Goal: Task Accomplishment & Management: Complete application form

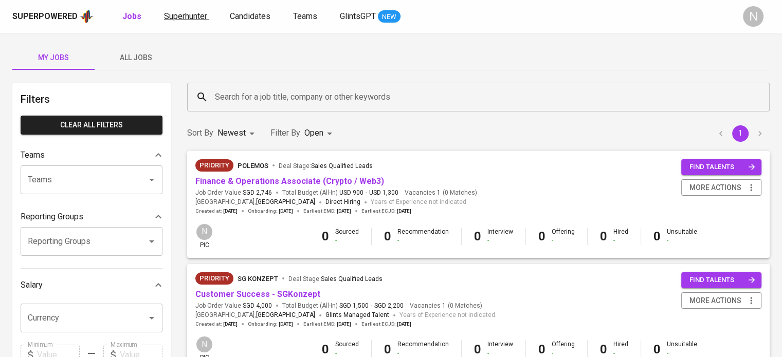
click at [198, 13] on span "Superhunter" at bounding box center [185, 16] width 43 height 10
click at [259, 186] on link "Finance & Operations Associate (Crypto / Web3)" at bounding box center [289, 181] width 189 height 10
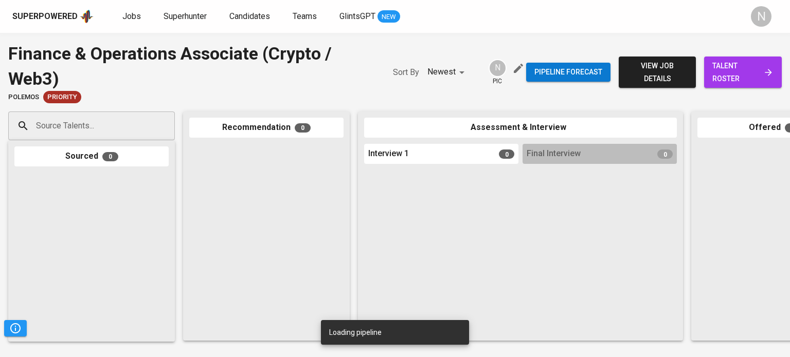
click at [79, 131] on input "Source Talents..." at bounding box center [87, 126] width 108 height 20
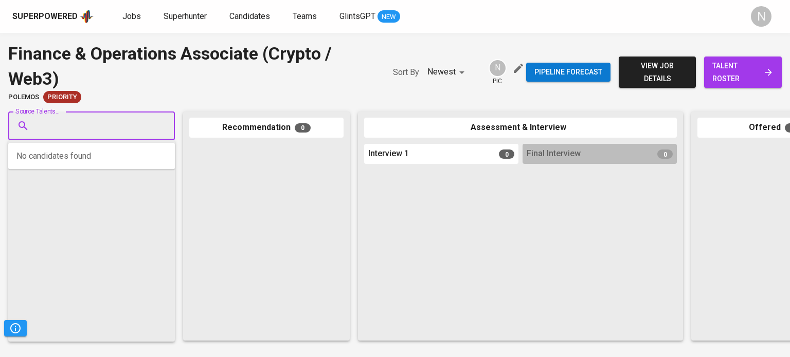
paste input "althearubin70@gmail.com"
type input "althearubin70@gmail.com"
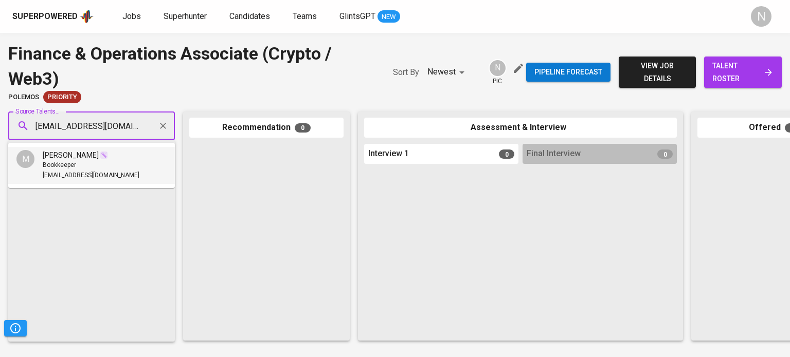
click at [91, 160] on div "Bookkeeper" at bounding box center [91, 165] width 97 height 10
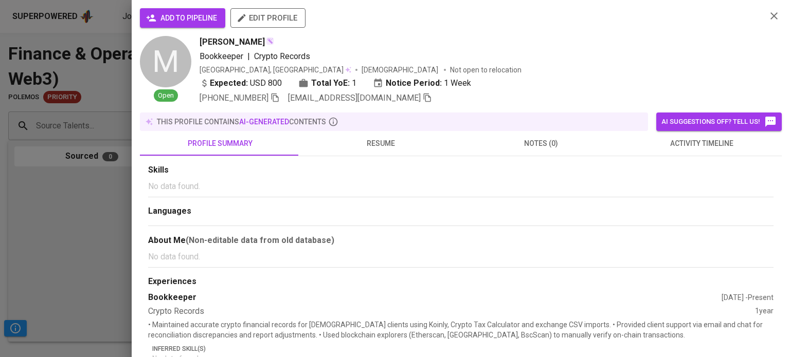
click at [202, 20] on span "add to pipeline" at bounding box center [182, 18] width 69 height 13
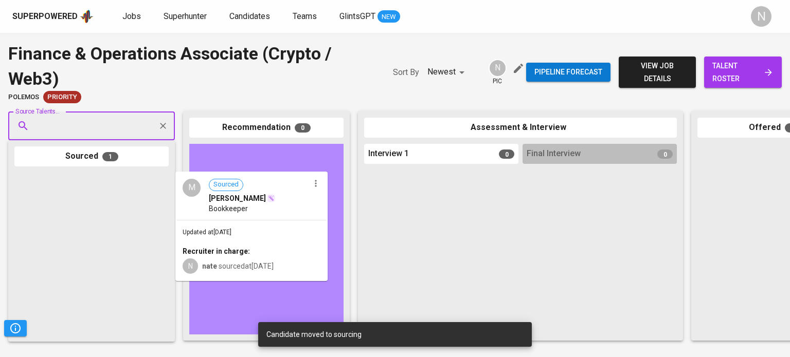
drag, startPoint x: 91, startPoint y: 220, endPoint x: 259, endPoint y: 218, distance: 168.2
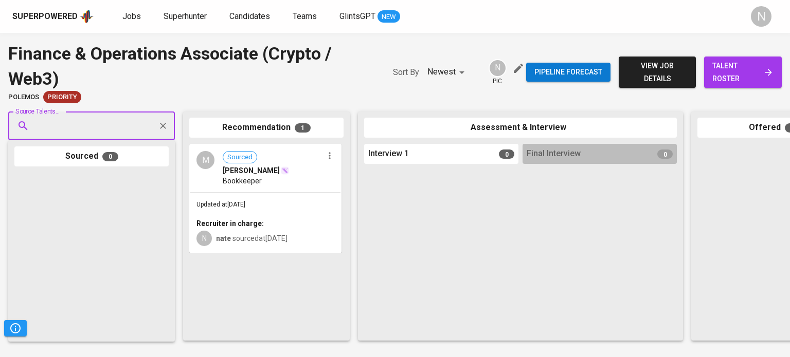
paste input "[EMAIL_ADDRESS][DOMAIN_NAME]"
type input "[EMAIL_ADDRESS][DOMAIN_NAME]"
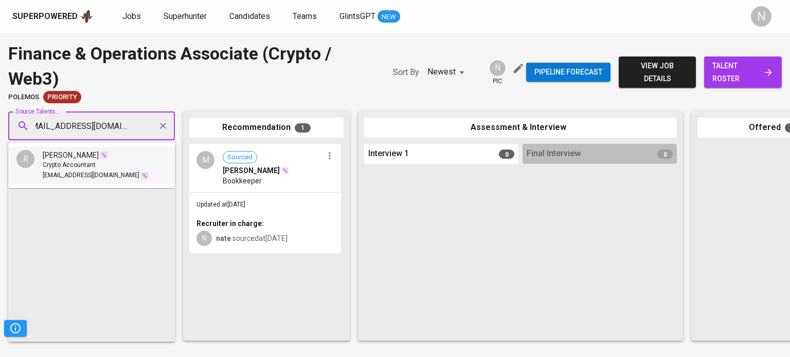
click at [80, 166] on span "Crypto Accountant" at bounding box center [69, 165] width 53 height 10
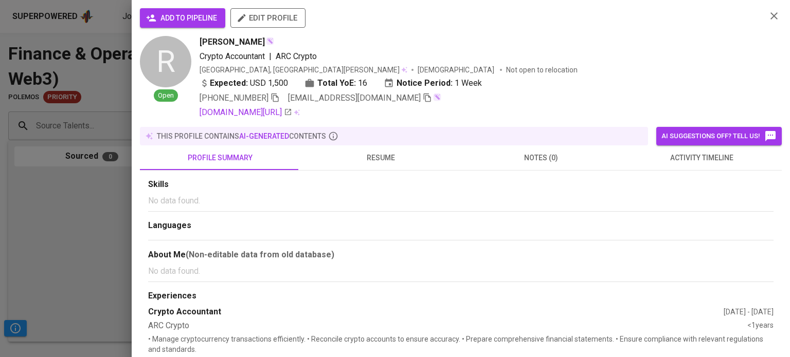
click at [167, 18] on span "add to pipeline" at bounding box center [182, 18] width 69 height 13
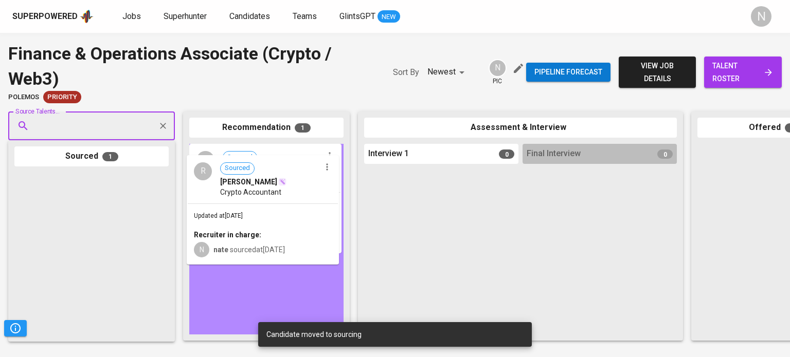
drag, startPoint x: 79, startPoint y: 209, endPoint x: 256, endPoint y: 191, distance: 177.9
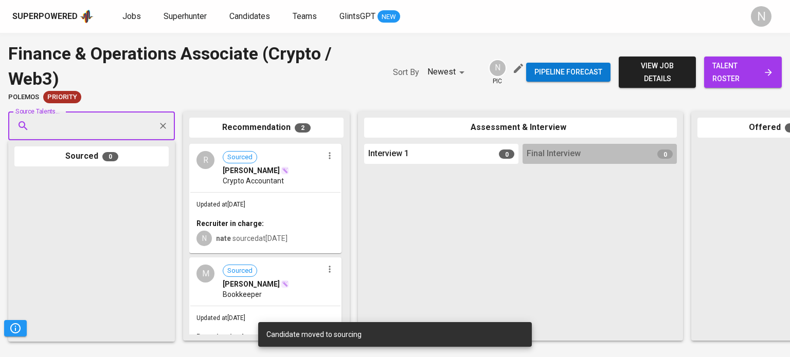
paste input "[EMAIL_ADDRESS][DOMAIN_NAME]"
type input "[EMAIL_ADDRESS][DOMAIN_NAME]"
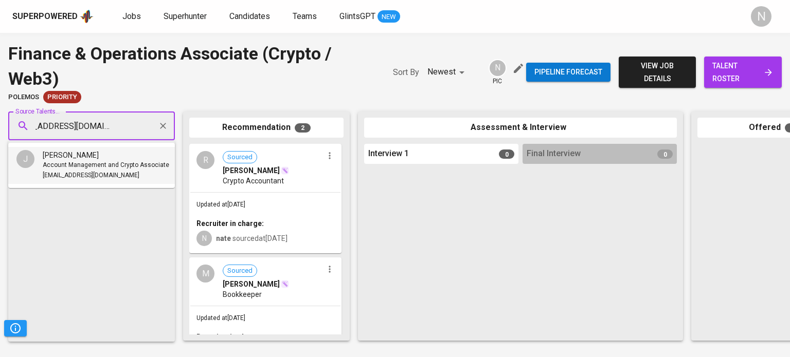
click at [85, 168] on span "Account Management and Crypto Associate" at bounding box center [106, 165] width 127 height 10
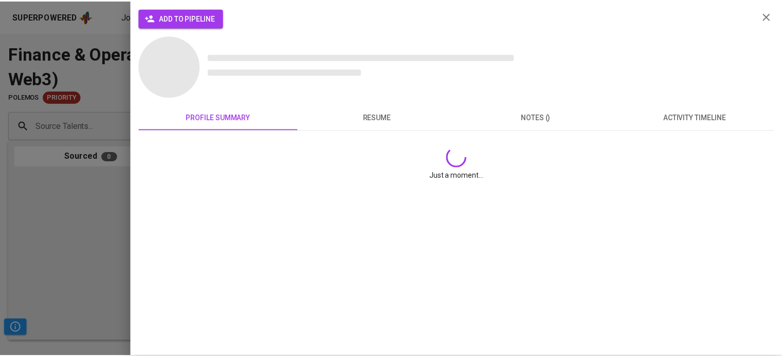
scroll to position [0, 0]
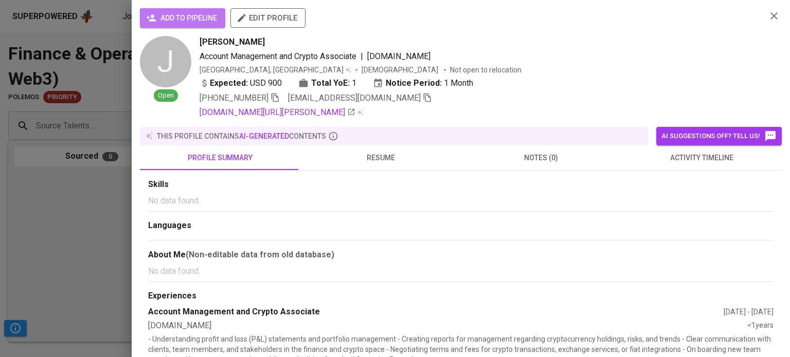
click at [167, 26] on button "add to pipeline" at bounding box center [182, 18] width 85 height 20
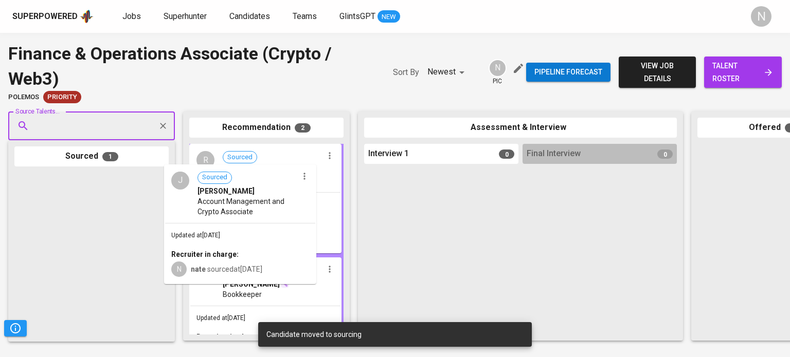
drag, startPoint x: 122, startPoint y: 176, endPoint x: 238, endPoint y: 190, distance: 116.6
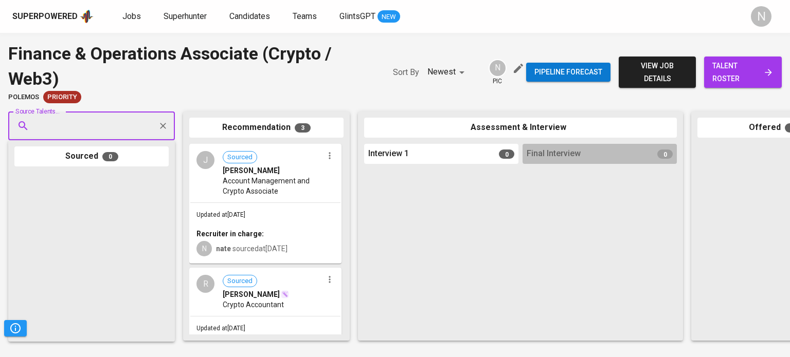
paste input "jonelgggg@gmail.com"
type input "jonelgggg@gmail.com"
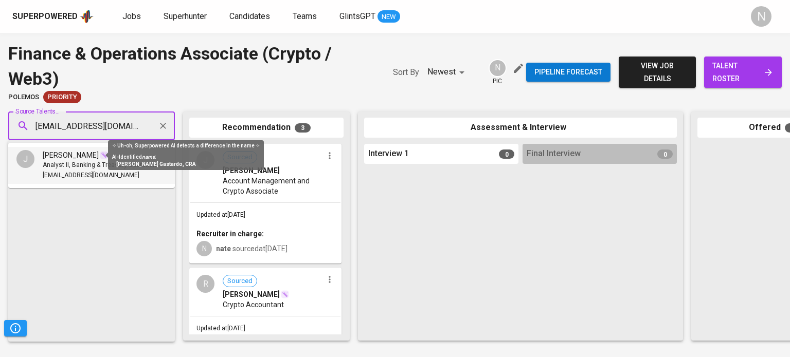
click at [100, 159] on img at bounding box center [104, 155] width 8 height 8
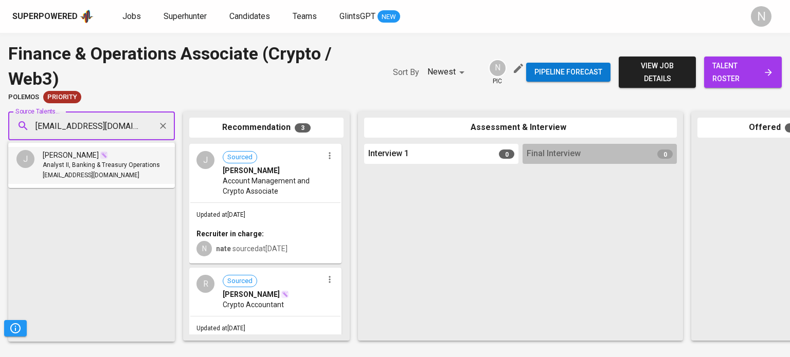
click at [76, 165] on span "Analyst II, Banking & Treasury Operations" at bounding box center [101, 165] width 117 height 10
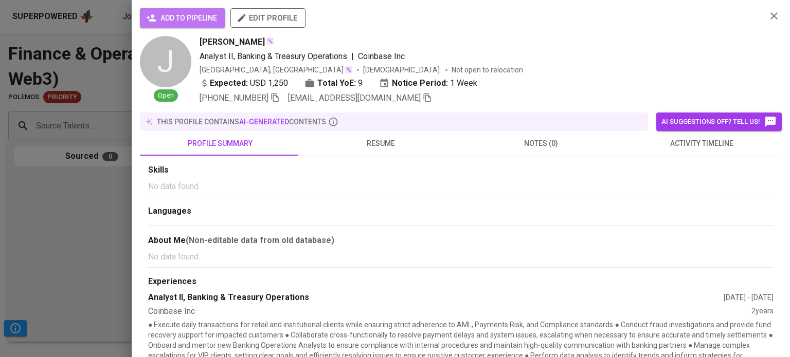
click at [193, 9] on button "add to pipeline" at bounding box center [182, 18] width 85 height 20
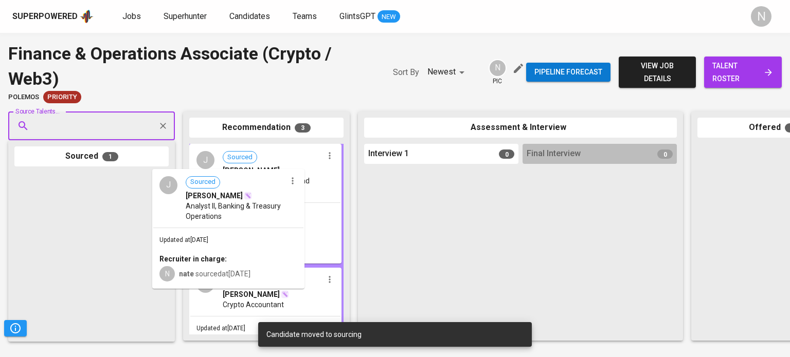
drag, startPoint x: 91, startPoint y: 225, endPoint x: 233, endPoint y: 222, distance: 141.5
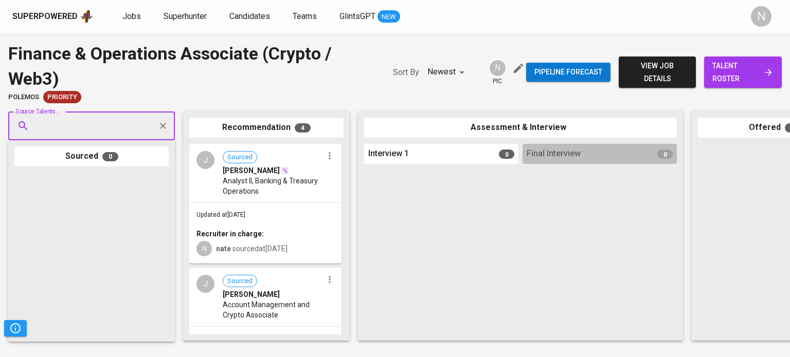
click at [65, 12] on div "Superpowered" at bounding box center [44, 17] width 65 height 12
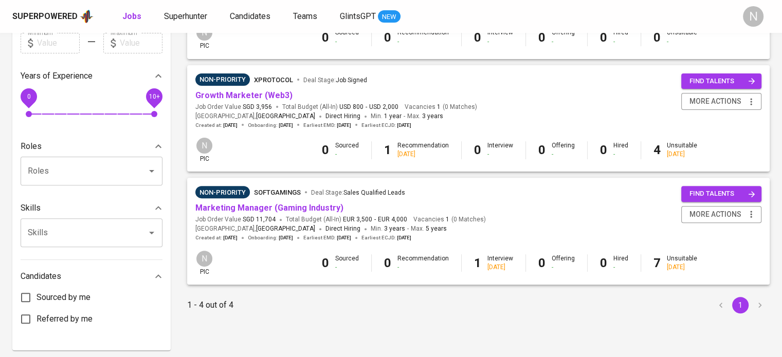
scroll to position [344, 0]
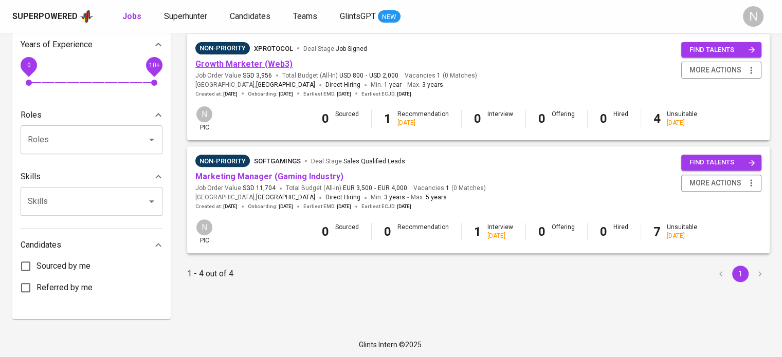
click at [278, 65] on link "Growth Marketer (Web3)" at bounding box center [243, 64] width 97 height 10
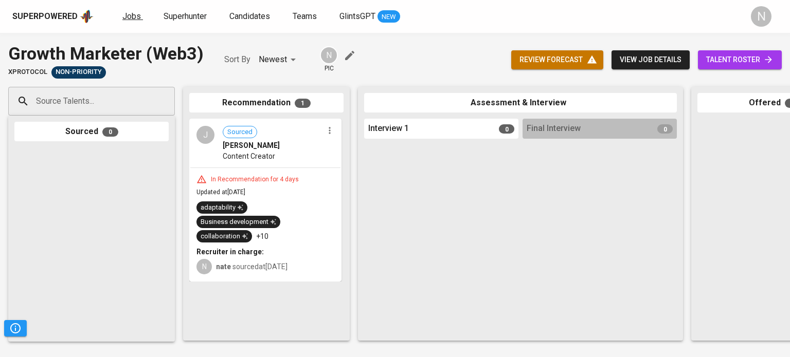
click at [122, 15] on span "Jobs" at bounding box center [131, 16] width 19 height 10
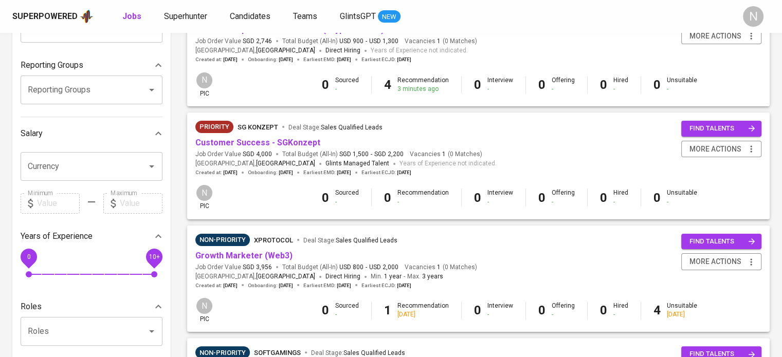
scroll to position [154, 0]
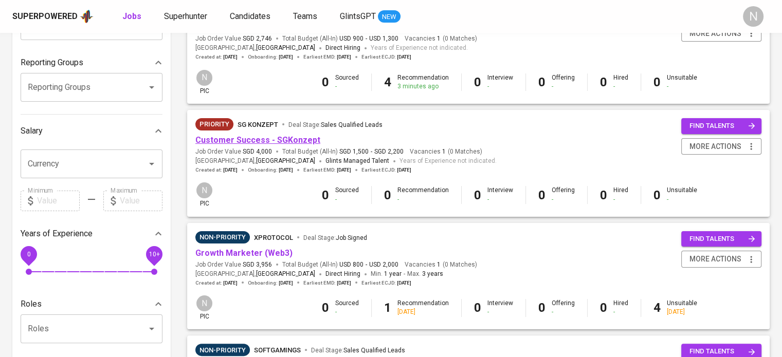
click at [234, 140] on link "Customer Success - SGKonzept" at bounding box center [257, 140] width 125 height 10
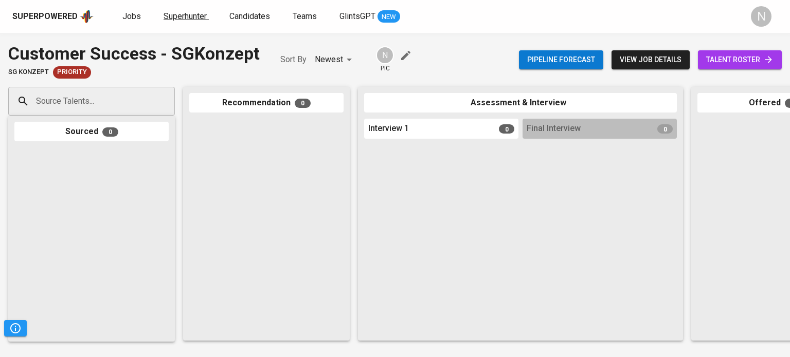
click at [180, 14] on span "Superhunter" at bounding box center [185, 16] width 43 height 10
click at [75, 100] on input "Source Talents..." at bounding box center [87, 102] width 108 height 20
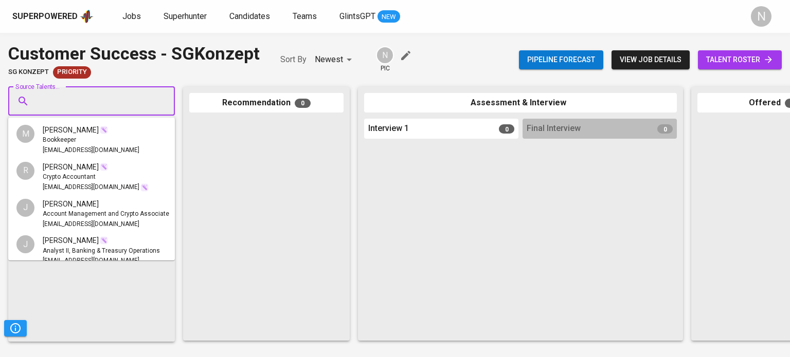
paste input "leorlizapmalvar@gmail.com"
type input "leorlizapmalvar@gmail.com"
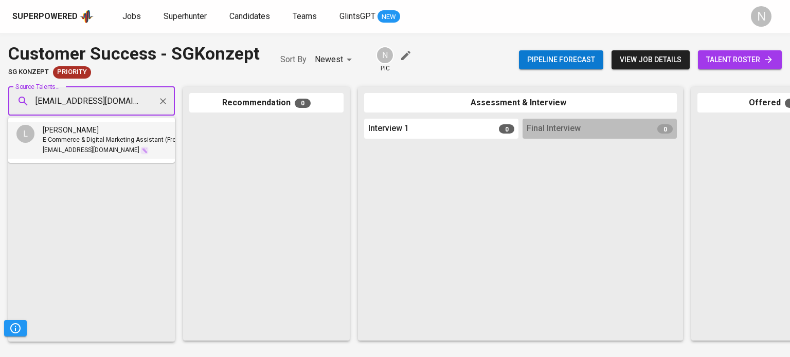
click at [119, 152] on span "leorlizapmalvar@gmail.com" at bounding box center [91, 151] width 97 height 10
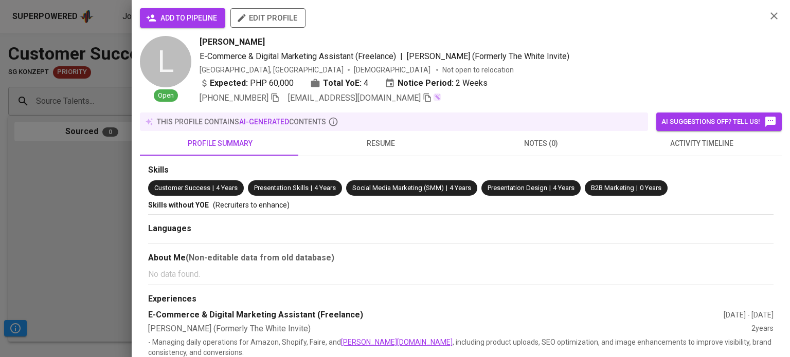
click at [176, 16] on span "add to pipeline" at bounding box center [182, 18] width 69 height 13
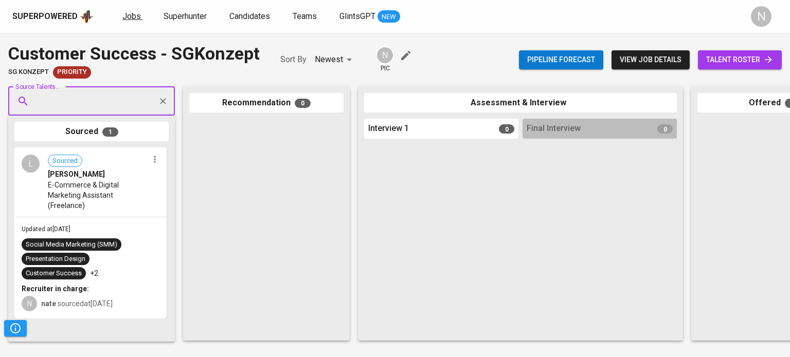
click at [136, 16] on span "Jobs" at bounding box center [131, 16] width 19 height 10
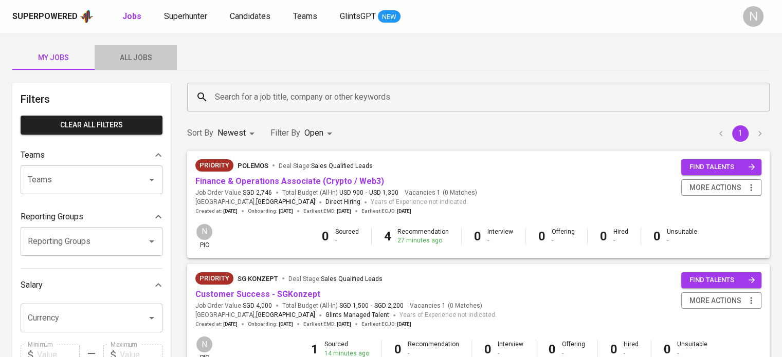
click at [133, 60] on span "All Jobs" at bounding box center [136, 57] width 70 height 13
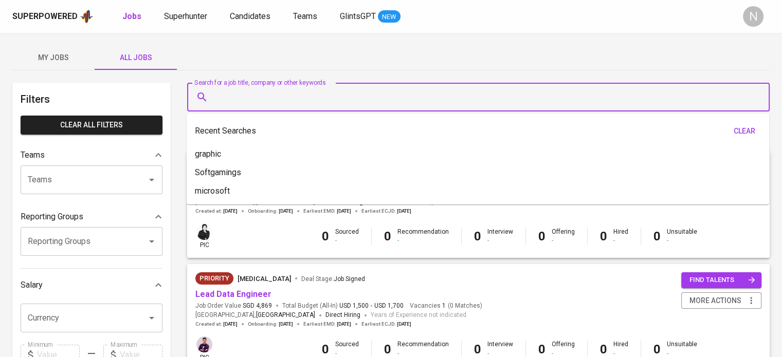
click at [272, 97] on input "Search for a job title, company or other keywords" at bounding box center [481, 97] width 538 height 20
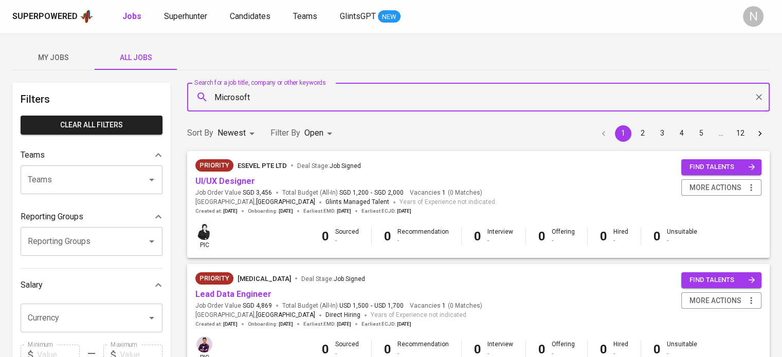
type input "Microsoft"
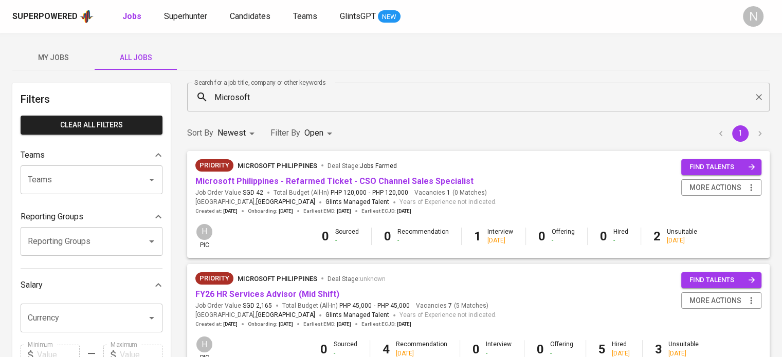
click at [438, 134] on div "Sort By Newest NEWEST Filter By Open OPEN 1" at bounding box center [478, 133] width 595 height 31
click at [230, 16] on span "Candidates" at bounding box center [250, 16] width 41 height 10
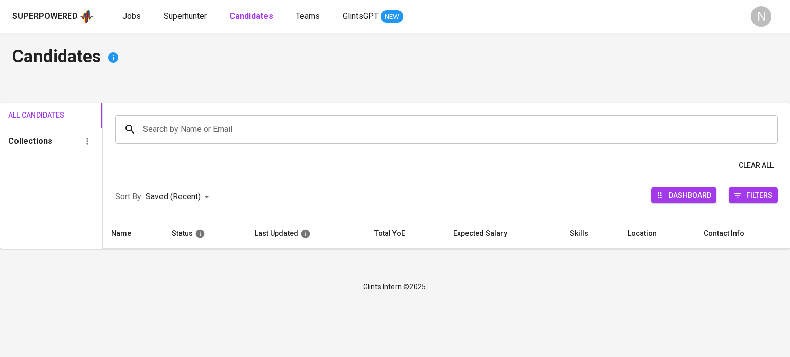
click at [184, 127] on input "Search by Name or Email" at bounding box center [448, 130] width 617 height 20
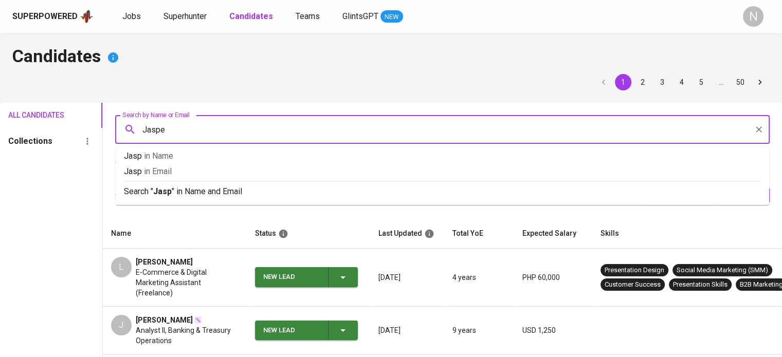
type input "Jasper"
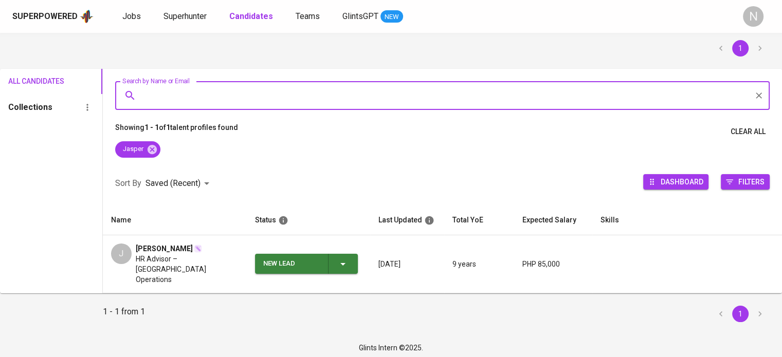
scroll to position [35, 0]
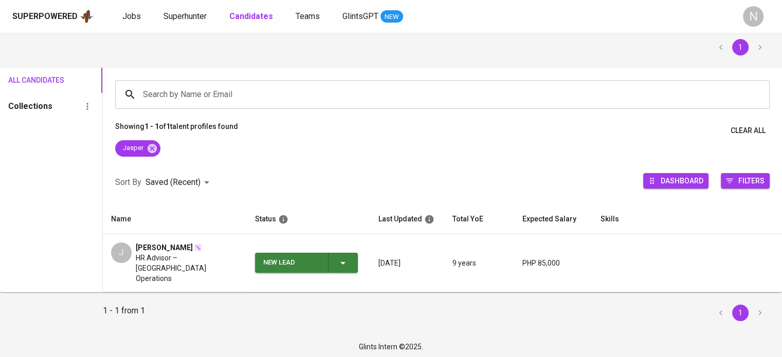
click at [178, 245] on span "Jasper Patrick Chavez" at bounding box center [164, 248] width 57 height 10
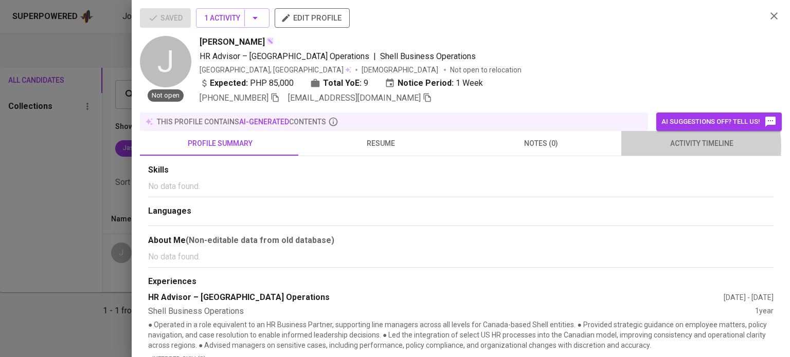
click at [668, 146] on span "activity timeline" at bounding box center [702, 143] width 148 height 13
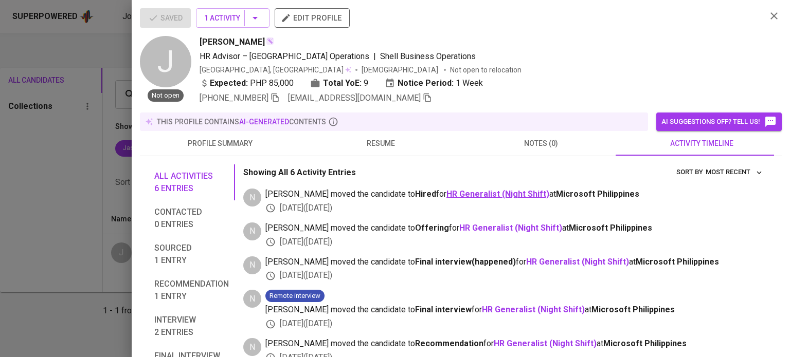
click at [458, 195] on b "HR Generalist (Night Shift)" at bounding box center [497, 194] width 103 height 10
click at [76, 46] on div at bounding box center [395, 178] width 790 height 357
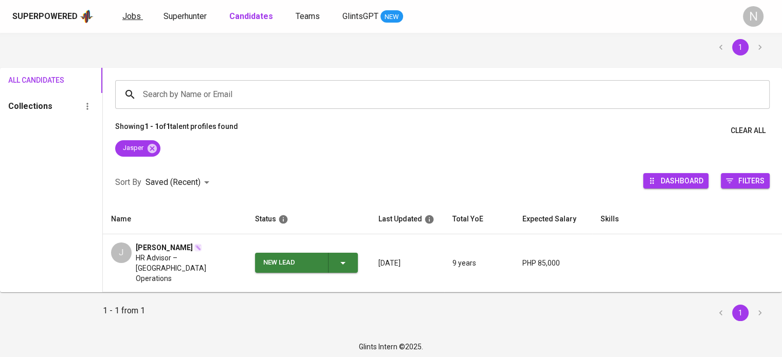
click at [132, 17] on span "Jobs" at bounding box center [131, 16] width 19 height 10
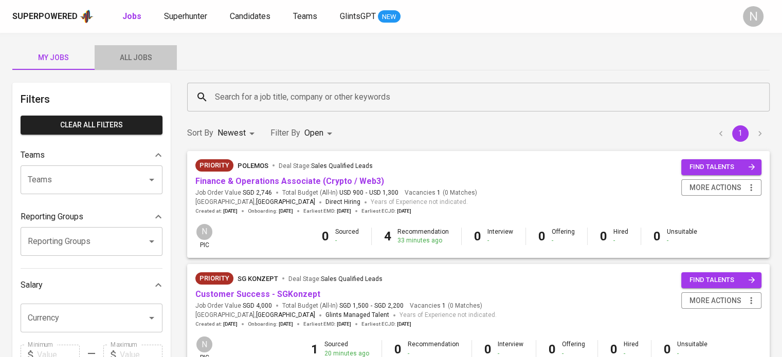
click at [132, 59] on span "All Jobs" at bounding box center [136, 57] width 70 height 13
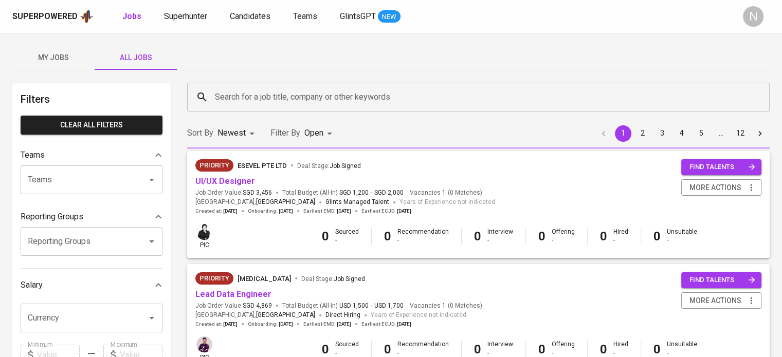
click at [275, 94] on input "Search for a job title, company or other keywords" at bounding box center [481, 97] width 538 height 20
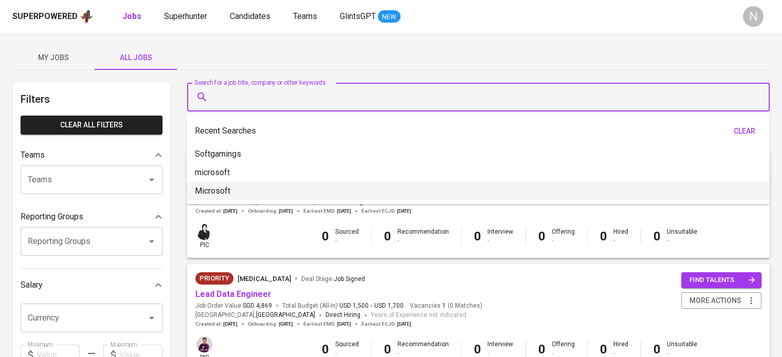
click at [245, 182] on li "Microsoft" at bounding box center [478, 191] width 583 height 19
type input "Microsoft"
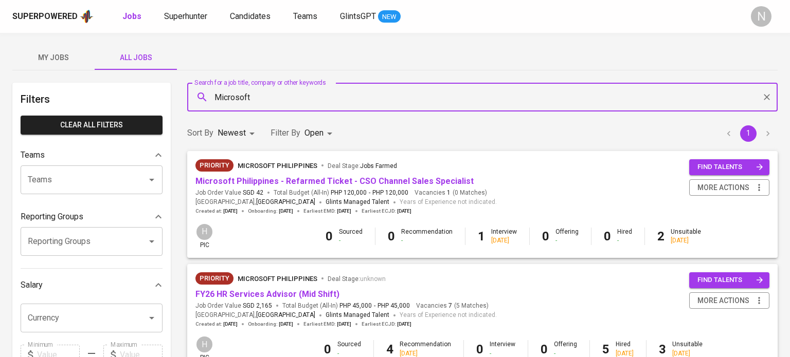
click at [323, 135] on body "Superpowered Jobs Superhunter Candidates Teams GlintsGPT NEW N My Jobs All Jobs…" at bounding box center [395, 351] width 790 height 702
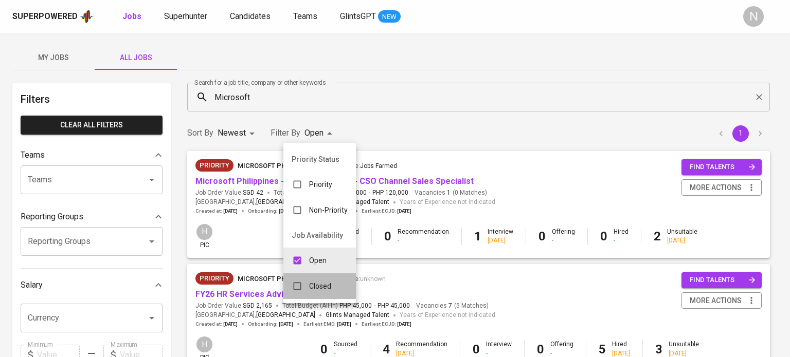
click at [315, 281] on p "Closed" at bounding box center [320, 286] width 22 height 10
type input "OPEN,CLOSE"
checkbox input "true"
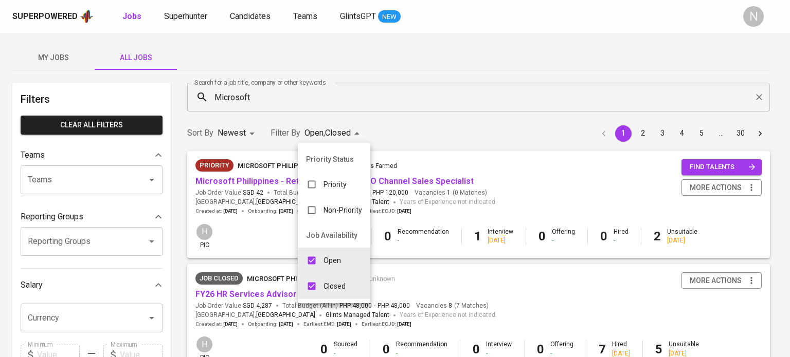
click at [434, 133] on div at bounding box center [395, 178] width 790 height 357
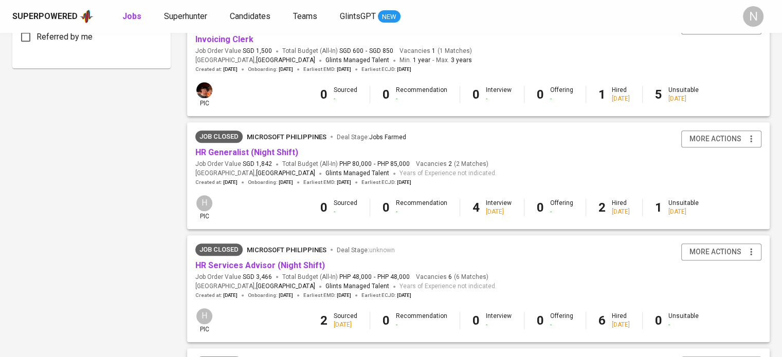
scroll to position [617, 0]
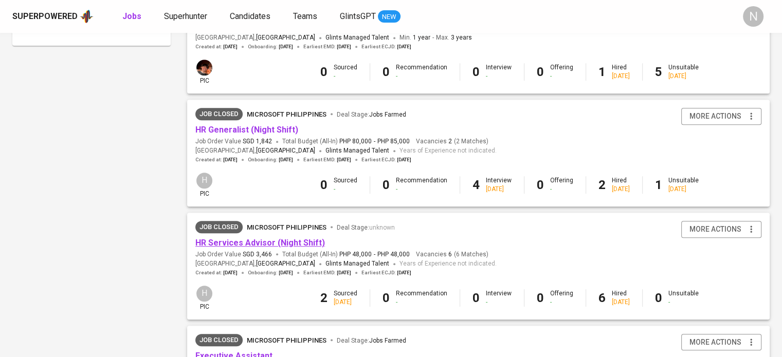
click at [292, 245] on link "HR Services Advisor (Night Shift)" at bounding box center [260, 243] width 130 height 10
click at [173, 17] on span "Superhunter" at bounding box center [185, 16] width 43 height 10
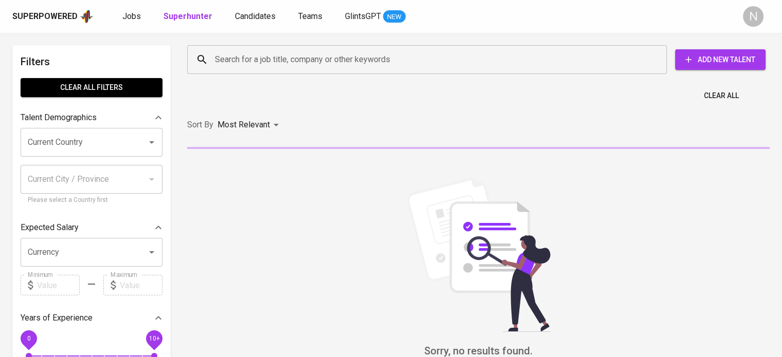
click at [266, 65] on input "Search for a job title, company or other keywords" at bounding box center [429, 60] width 435 height 20
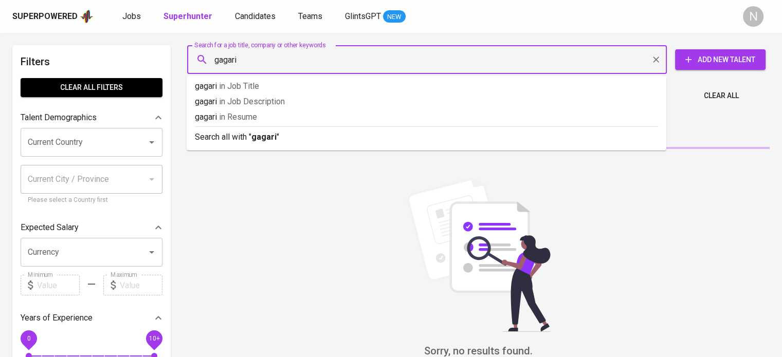
type input "gagarin"
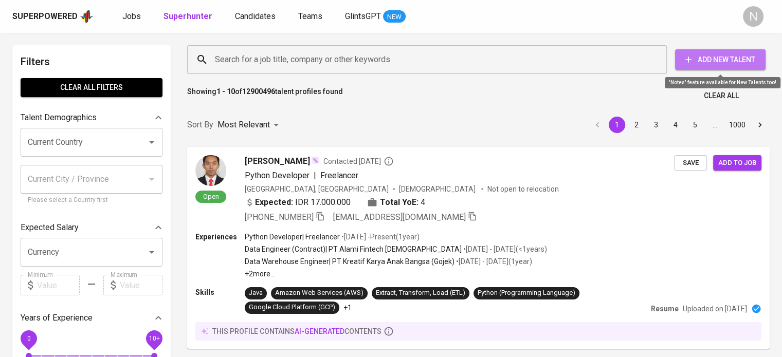
click at [708, 55] on span "Add New Talent" at bounding box center [721, 59] width 74 height 13
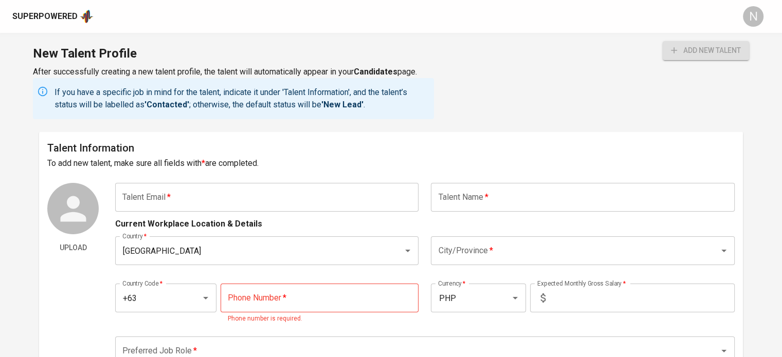
click at [284, 189] on input "text" at bounding box center [266, 197] width 303 height 29
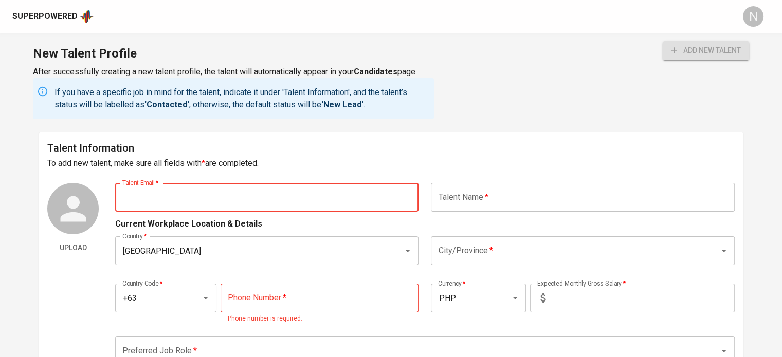
paste input "[EMAIL_ADDRESS][DOMAIN_NAME]"
type input "[EMAIL_ADDRESS][DOMAIN_NAME]"
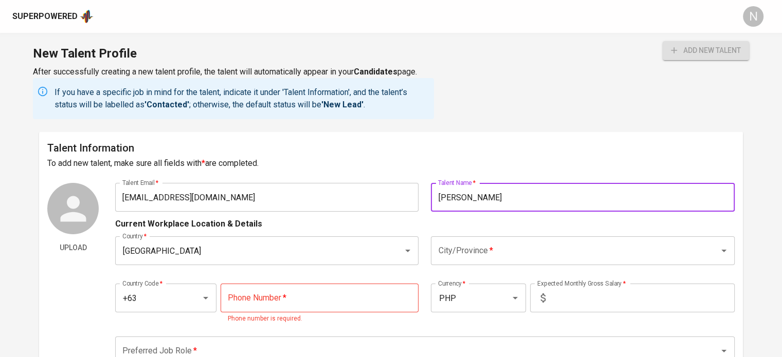
type input "[PERSON_NAME]"
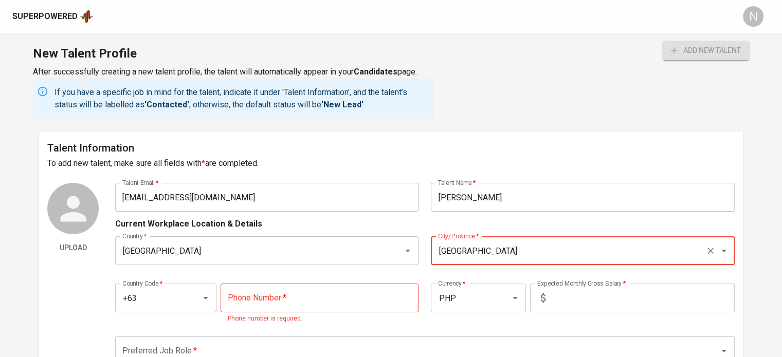
type input "[GEOGRAPHIC_DATA]"
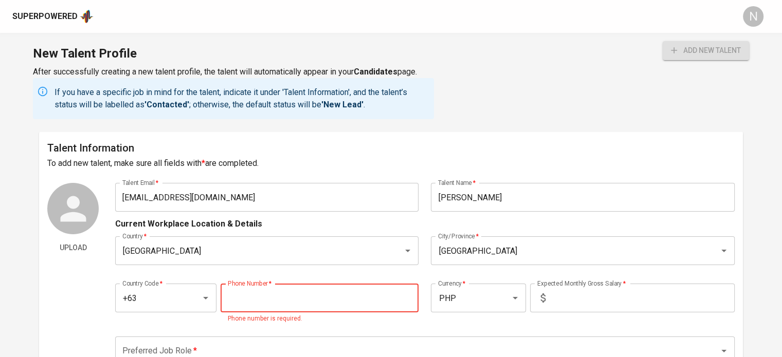
paste input "[PHONE_NUMBER]"
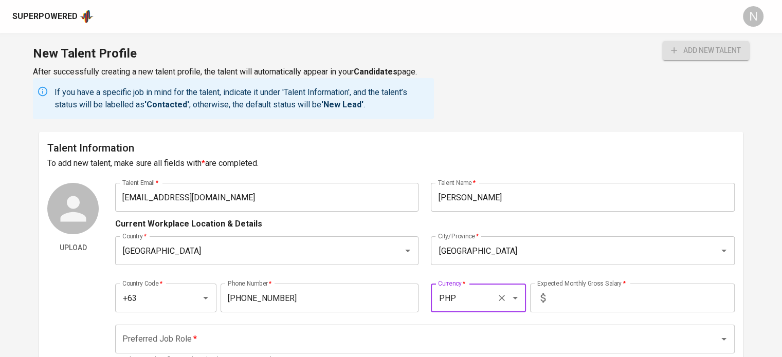
click at [228, 296] on input "65-395-0558" at bounding box center [320, 298] width 199 height 29
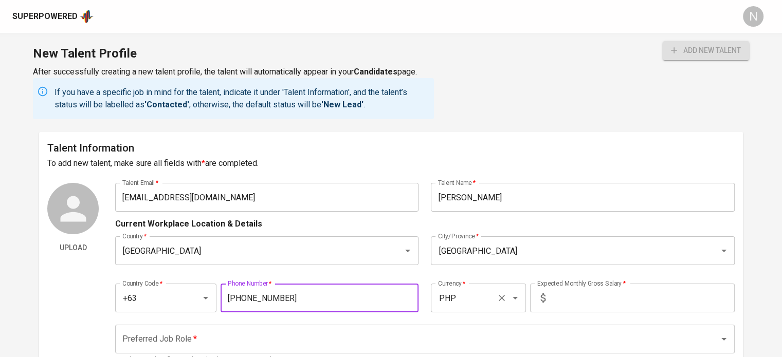
type input "965-395-0558"
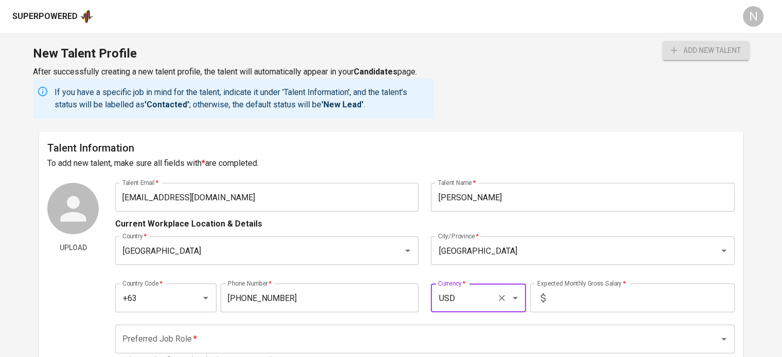
type input "USD"
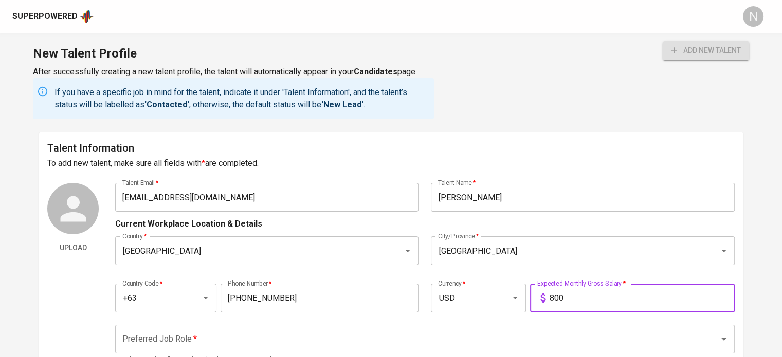
type input "800"
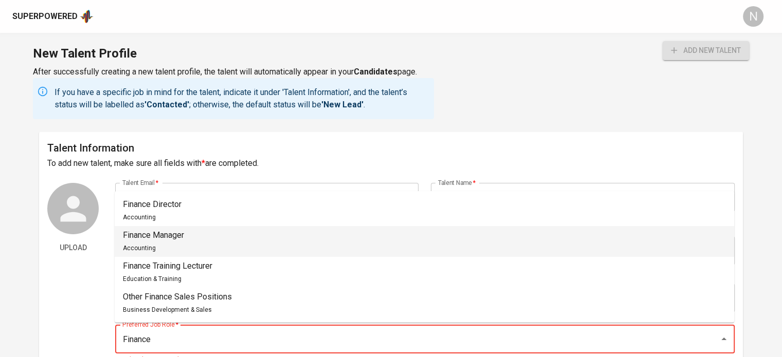
click at [144, 245] on span "Accounting" at bounding box center [139, 248] width 33 height 7
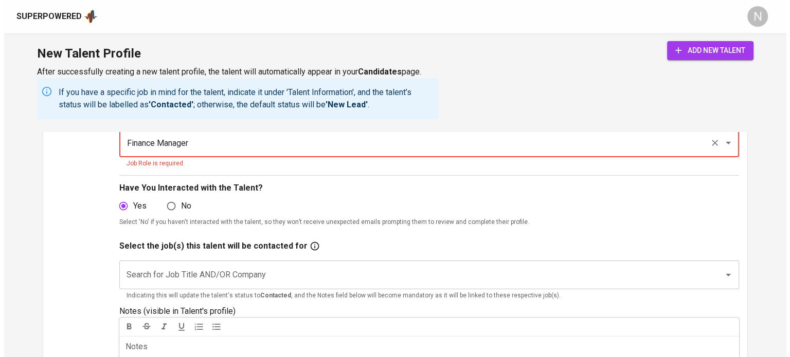
scroll to position [206, 0]
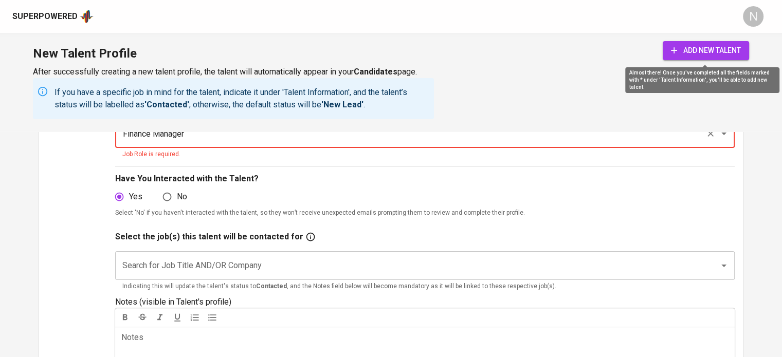
type input "Finance Manager"
click at [672, 56] on span "add new talent" at bounding box center [706, 50] width 70 height 13
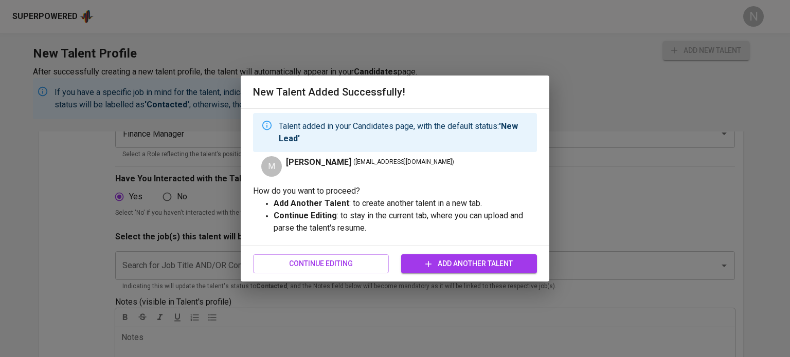
click at [442, 263] on span "Add Another Talent" at bounding box center [468, 264] width 119 height 13
click at [369, 267] on span "Continue Editing" at bounding box center [320, 264] width 119 height 13
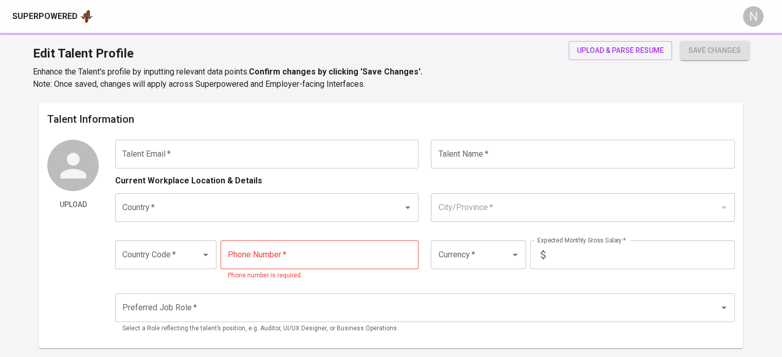
type input "althearubin70@gmail.com"
type input "Mary Althea Rubin"
type input "Philippines"
type input "Cagayan de Oro"
type input "+63"
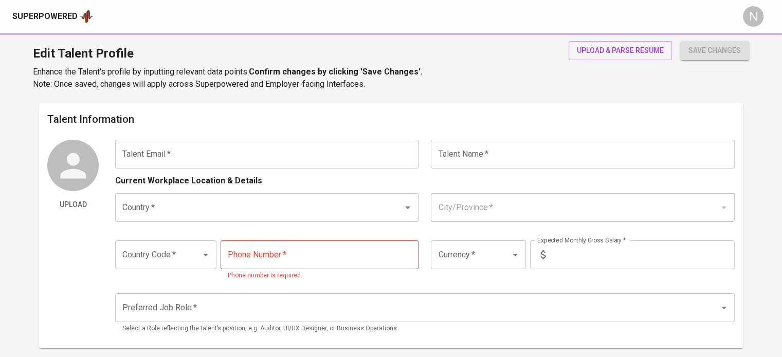
type input "965-395-0558"
type input "USD"
type input "800"
type input "Finance Manager"
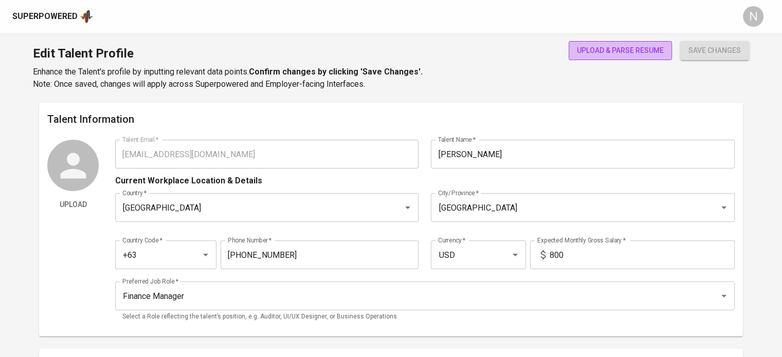
click at [603, 47] on span "upload & parse resume" at bounding box center [620, 50] width 87 height 13
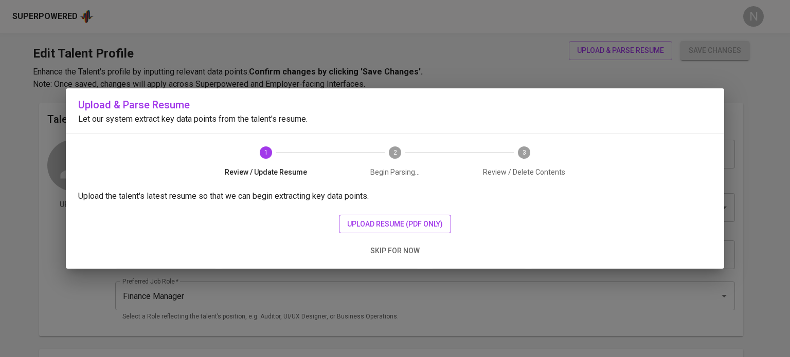
click at [406, 228] on span "upload resume (pdf only)" at bounding box center [395, 224] width 96 height 13
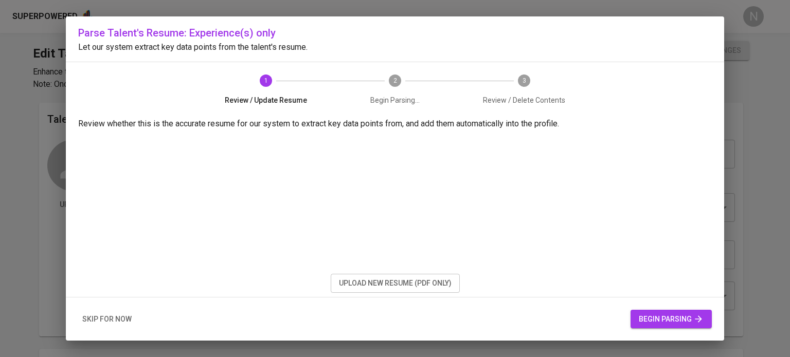
click at [659, 325] on span "begin parsing" at bounding box center [671, 319] width 65 height 13
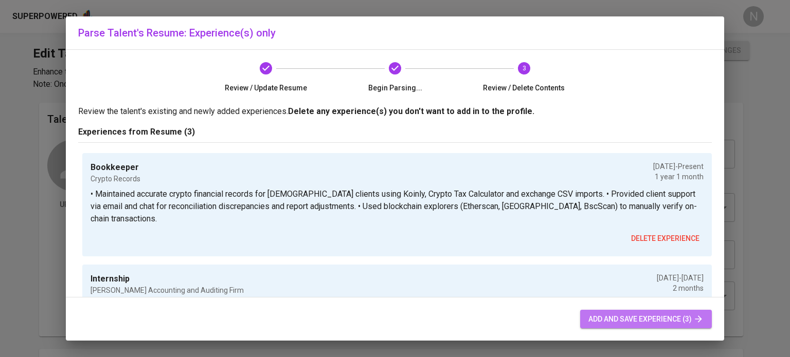
click at [659, 324] on span "add and save experience (3)" at bounding box center [645, 319] width 115 height 13
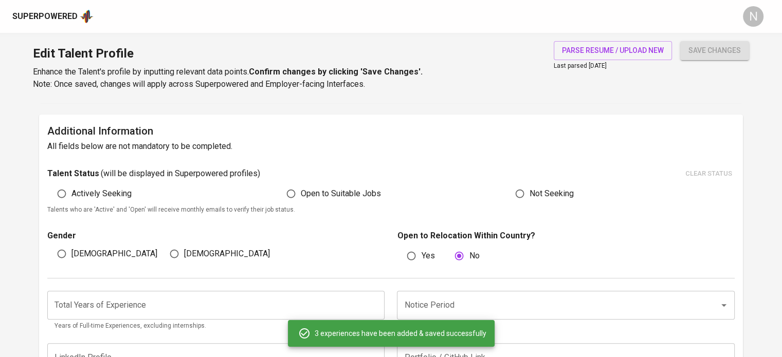
scroll to position [205, 0]
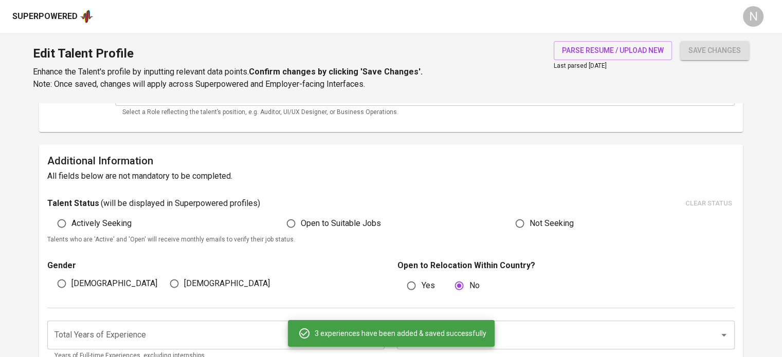
click at [105, 225] on span "Actively Seeking" at bounding box center [101, 224] width 60 height 12
click at [71, 225] on input "Actively Seeking" at bounding box center [62, 224] width 20 height 20
radio input "true"
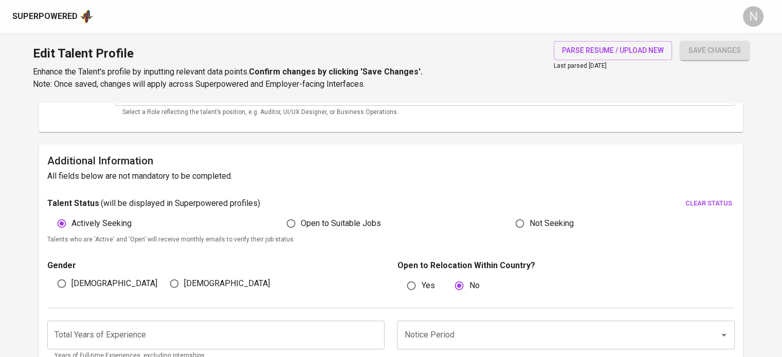
click at [170, 283] on input "[DEMOGRAPHIC_DATA]" at bounding box center [175, 284] width 20 height 20
radio input "true"
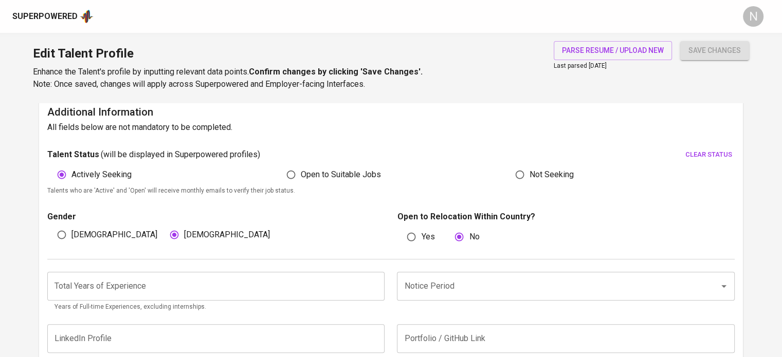
scroll to position [256, 0]
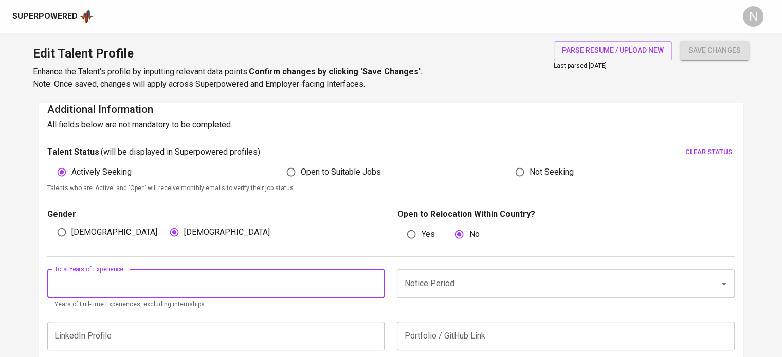
click at [171, 285] on input "number" at bounding box center [215, 284] width 337 height 29
type input "1"
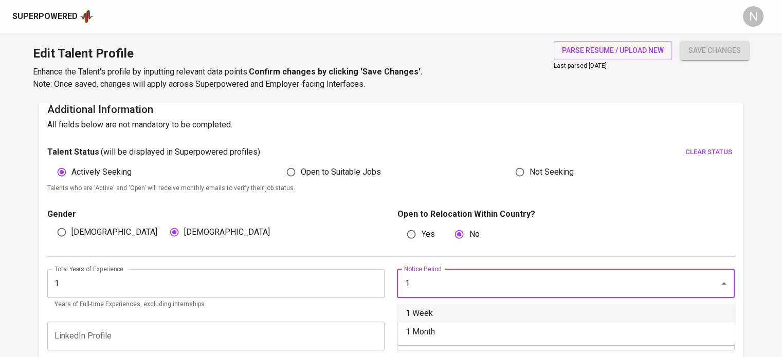
type input "1 Week"
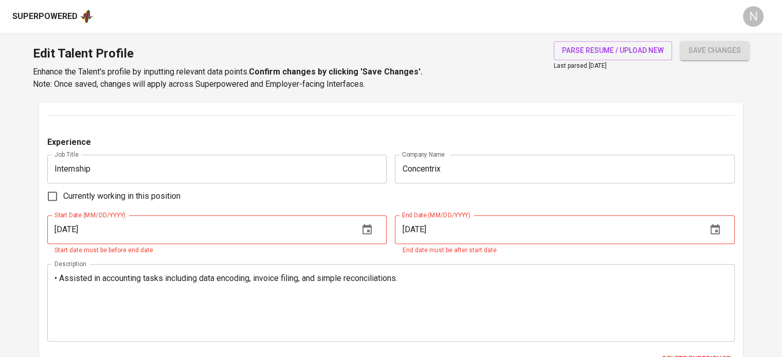
scroll to position [1079, 0]
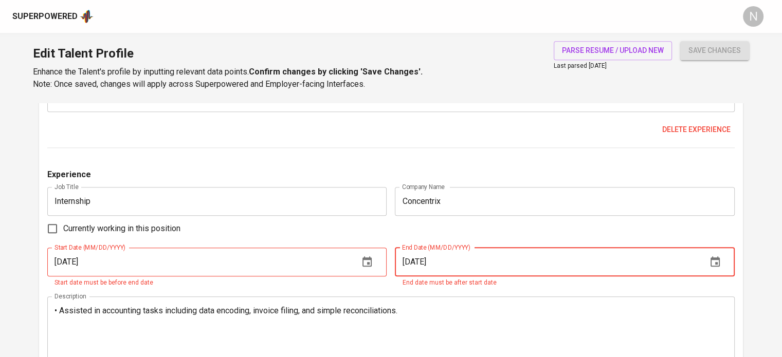
drag, startPoint x: 423, startPoint y: 263, endPoint x: 417, endPoint y: 263, distance: 5.7
click at [417, 263] on input "01/01/2020" at bounding box center [546, 262] width 303 height 29
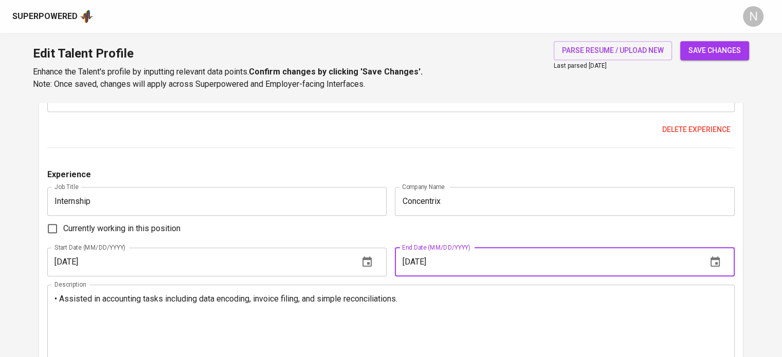
type input "01/31/2020"
click at [284, 164] on div "Experience Job Title Bookkeeper Job Title Company Name Crypto Records Company N…" at bounding box center [391, 50] width 688 height 765
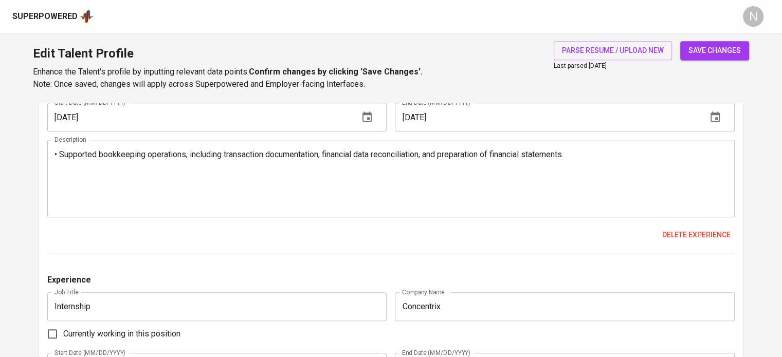
scroll to position [976, 0]
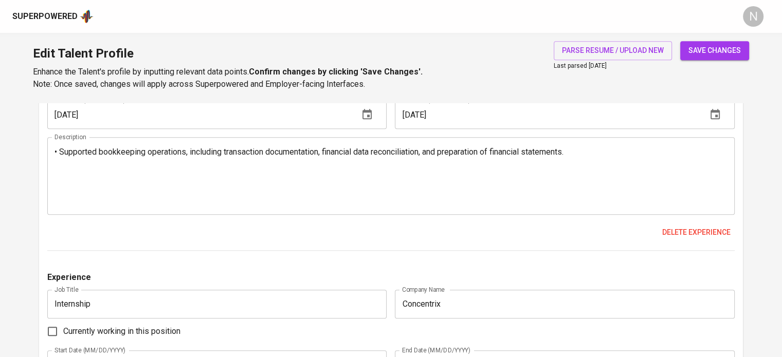
click at [695, 50] on span "save changes" at bounding box center [715, 50] width 52 height 13
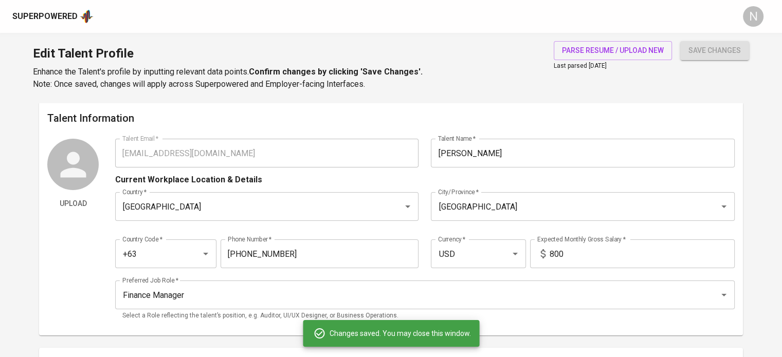
scroll to position [0, 0]
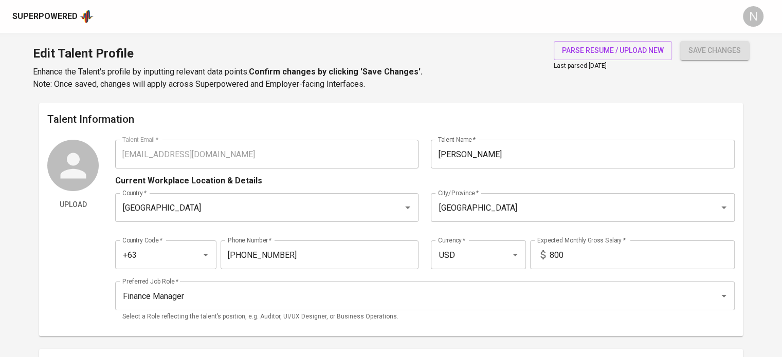
click at [65, 12] on div "Superpowered" at bounding box center [44, 17] width 65 height 12
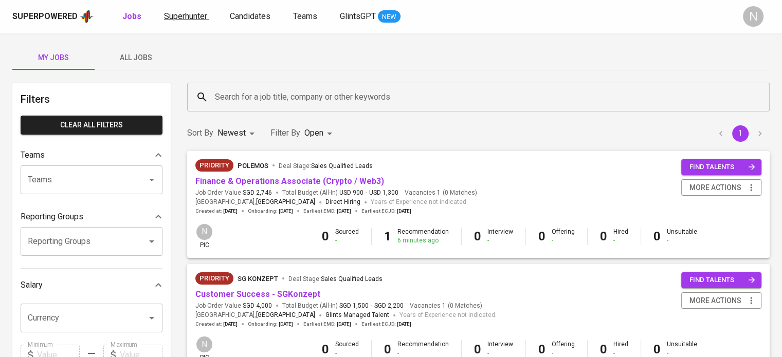
click at [193, 16] on span "Superhunter" at bounding box center [185, 16] width 43 height 10
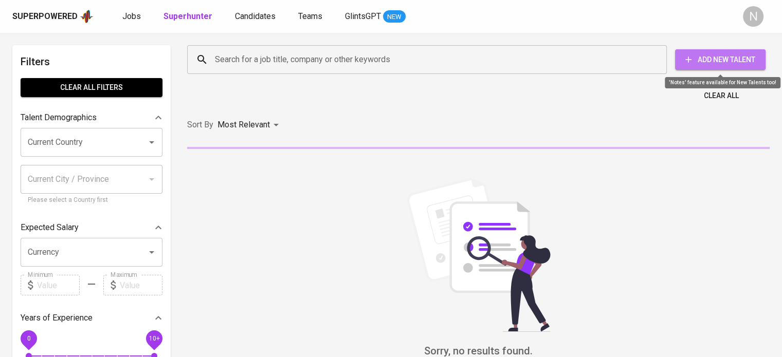
click at [727, 58] on span "Add New Talent" at bounding box center [721, 59] width 74 height 13
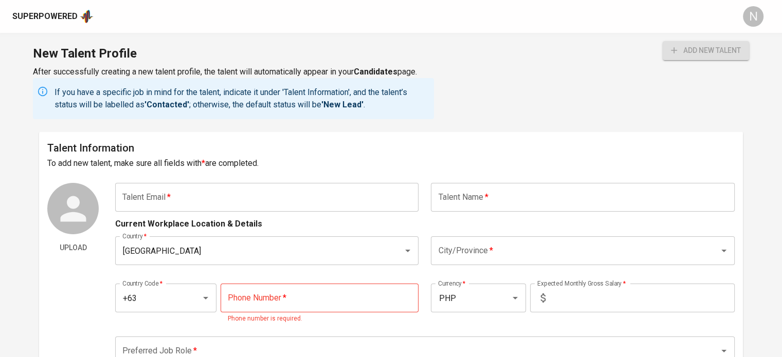
click at [224, 185] on input "text" at bounding box center [266, 197] width 303 height 29
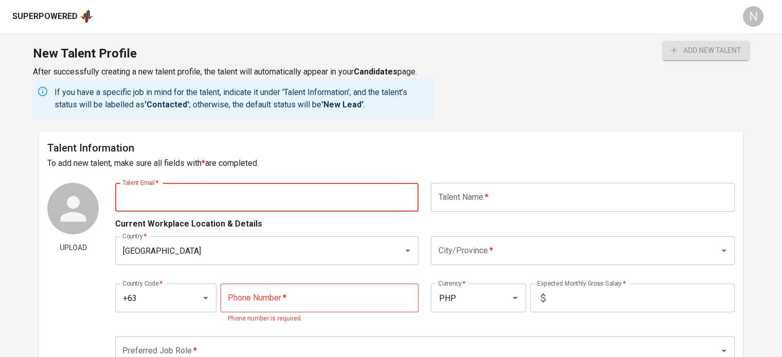
paste input "rosvemanalangcpa@gmail.com"
type input "rosvemanalangcpa@gmail.com"
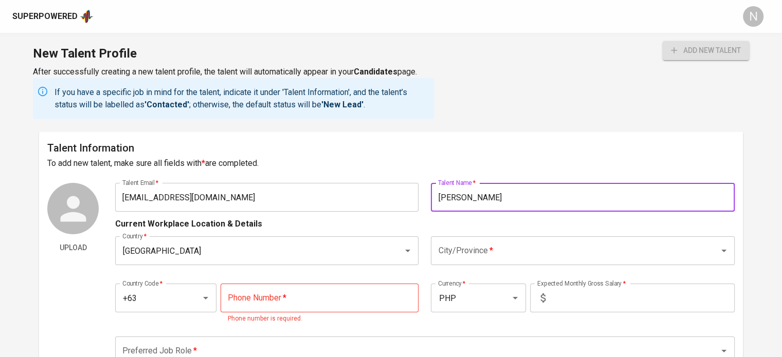
type input "Rosve Manalang"
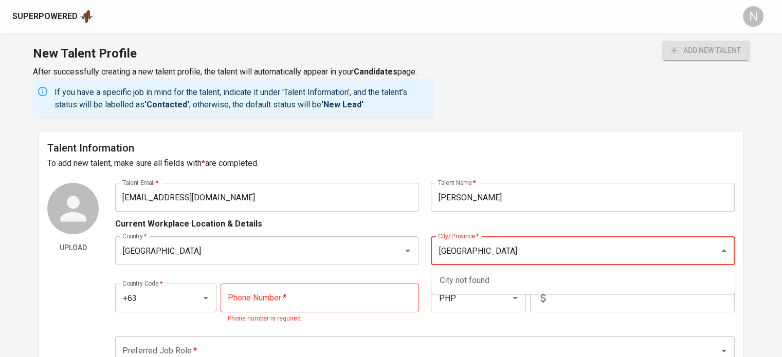
type input "Pampanga"
type input "San Fernando"
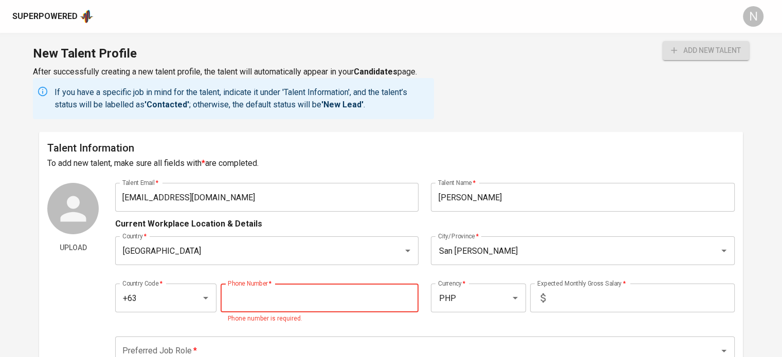
paste input "920-844-4485"
type input "920-844-4485"
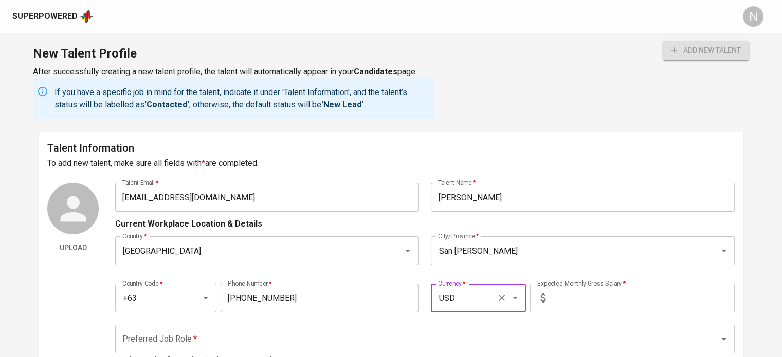
type input "USD"
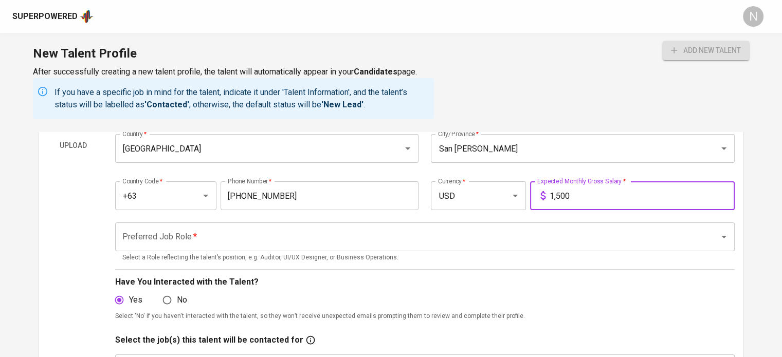
scroll to position [103, 0]
type input "1,500"
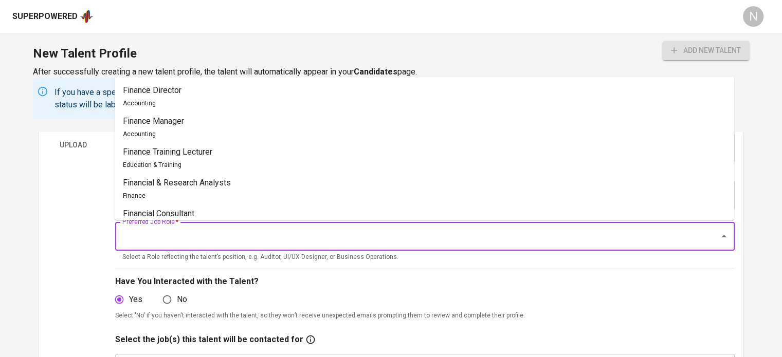
click at [355, 237] on input "Preferred Job Role   *" at bounding box center [411, 237] width 582 height 20
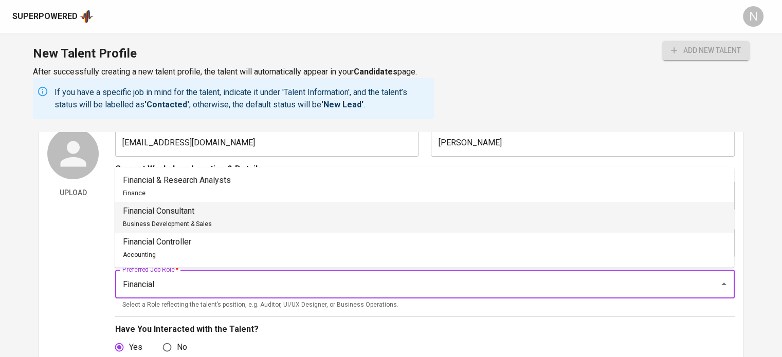
scroll to position [51, 0]
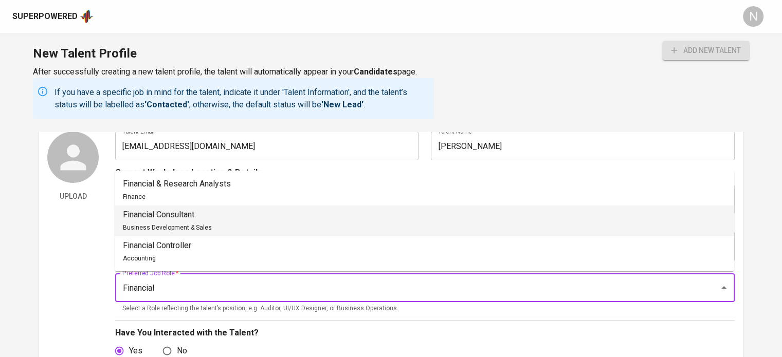
click at [211, 211] on li "Financial Consultant Business Development & Sales" at bounding box center [425, 221] width 620 height 31
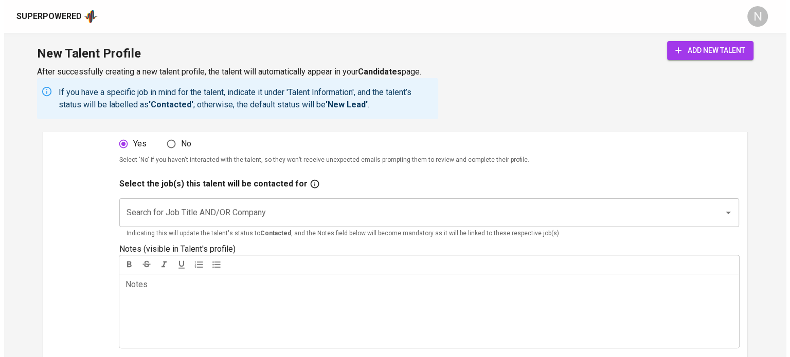
scroll to position [309, 0]
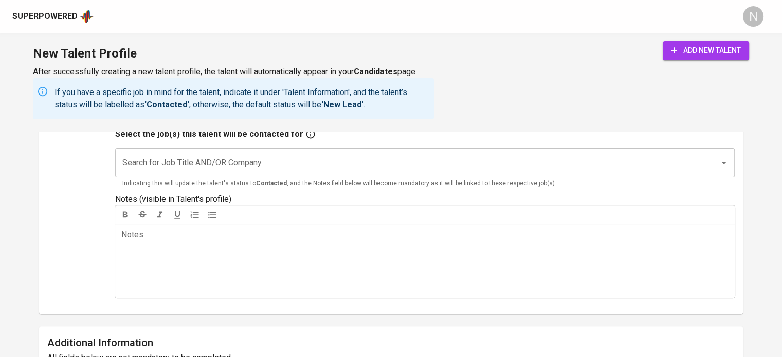
type input "Financial Consultant"
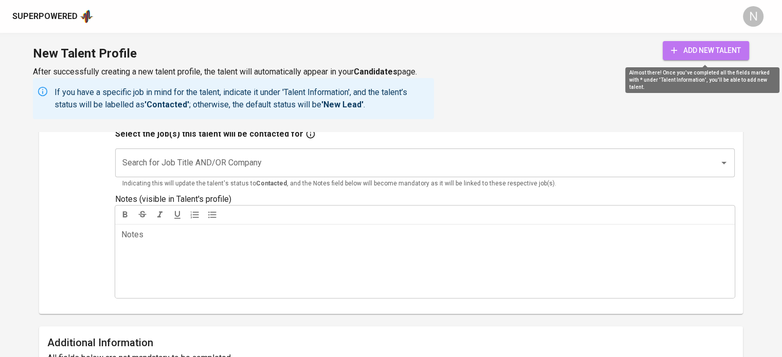
click at [707, 53] on span "add new talent" at bounding box center [706, 50] width 70 height 13
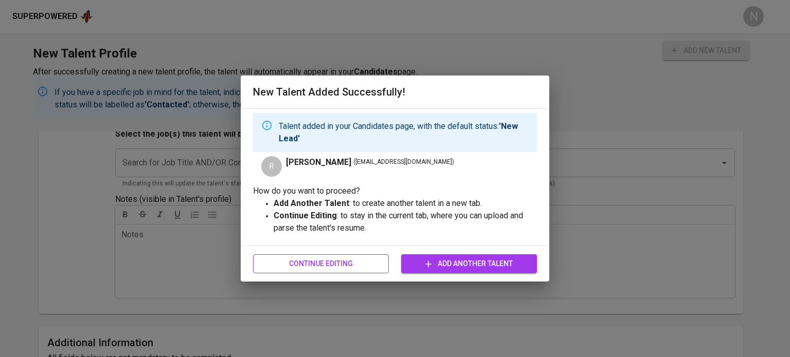
click at [357, 265] on span "Continue Editing" at bounding box center [320, 264] width 119 height 13
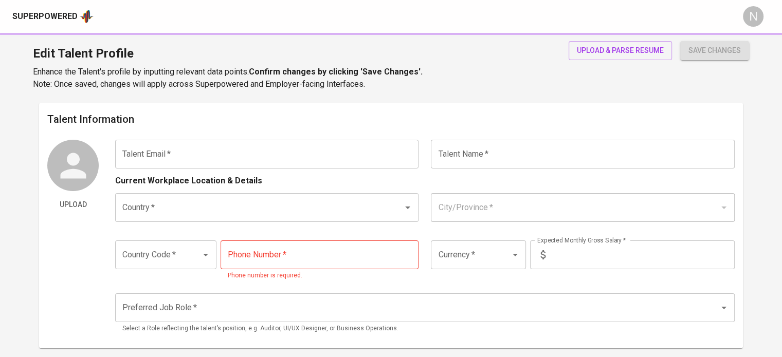
type input "rosvemanalangcpa@gmail.com"
type input "Rosve Manalang"
type input "Philippines"
type input "San Fernando"
type input "+63"
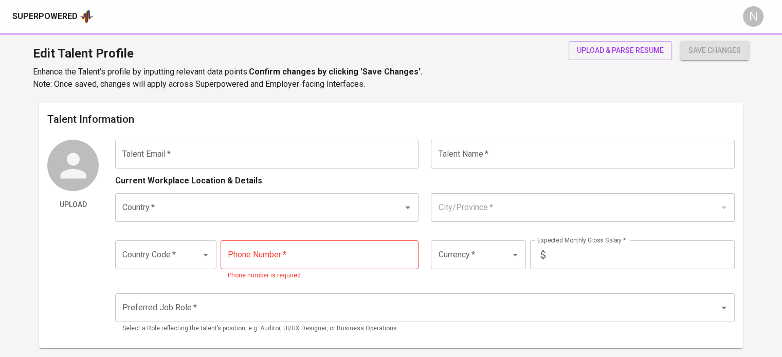
type input "920-844-4485"
type input "USD"
type input "1,500"
type input "Financial Consultant"
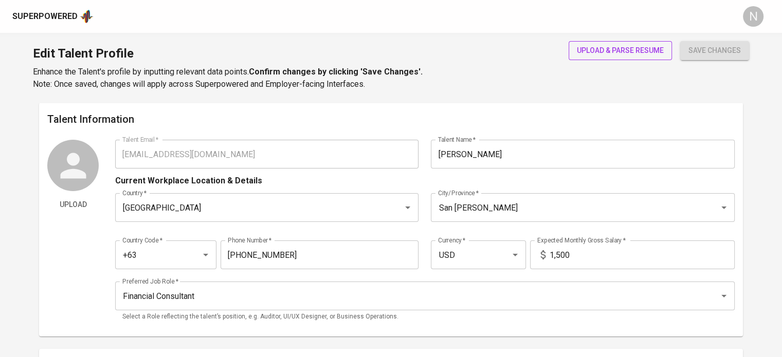
click at [617, 52] on span "upload & parse resume" at bounding box center [620, 50] width 87 height 13
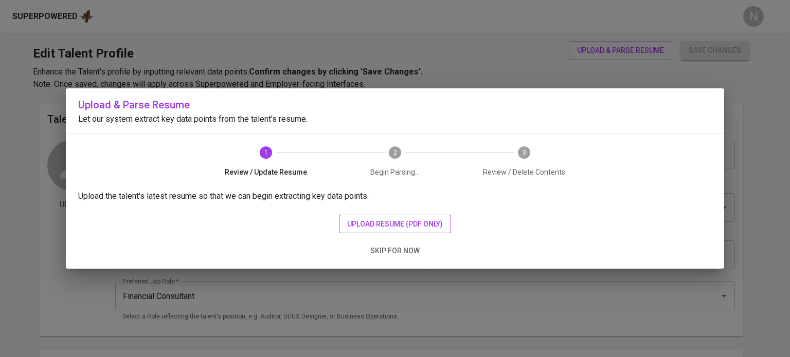
click at [426, 226] on span "upload resume (pdf only)" at bounding box center [395, 224] width 96 height 13
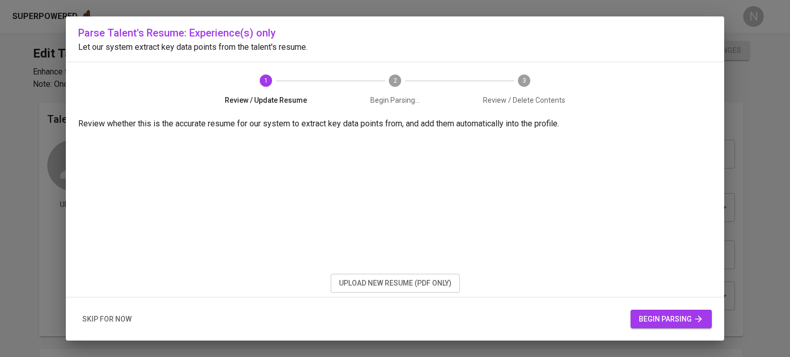
click at [650, 319] on span "begin parsing" at bounding box center [671, 319] width 65 height 13
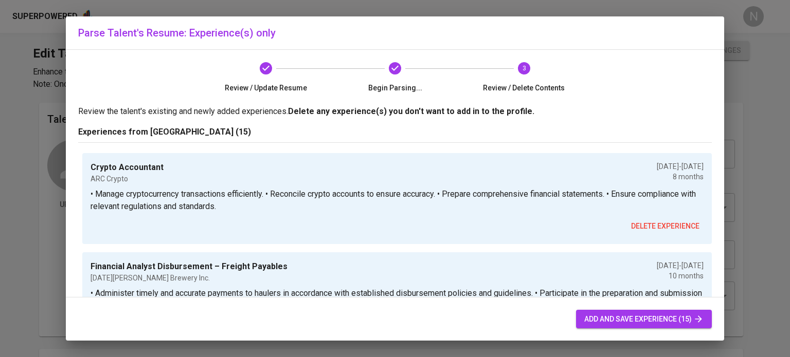
click at [599, 320] on span "add and save experience (15)" at bounding box center [643, 319] width 119 height 13
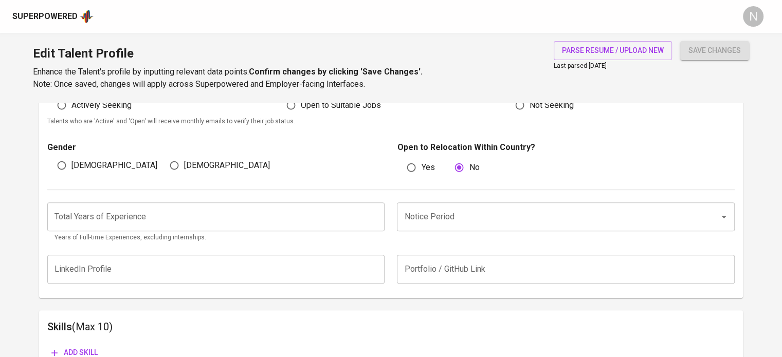
scroll to position [308, 0]
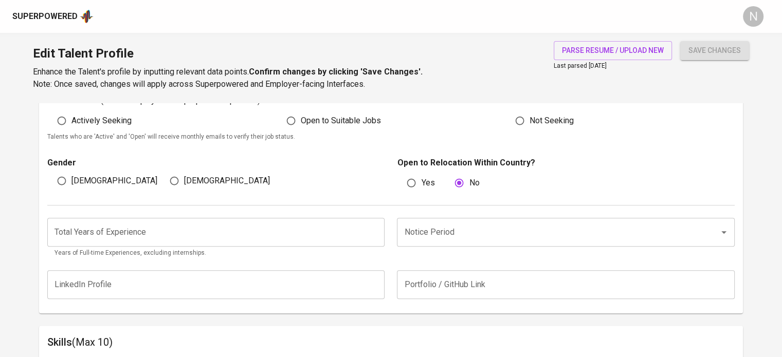
click at [178, 184] on input "[DEMOGRAPHIC_DATA]" at bounding box center [175, 181] width 20 height 20
radio input "true"
click at [58, 121] on input "Actively Seeking" at bounding box center [62, 121] width 20 height 20
radio input "true"
click at [175, 211] on div "Total Years of Experience Total Years of Experience Years of Full-time Experien…" at bounding box center [391, 235] width 688 height 59
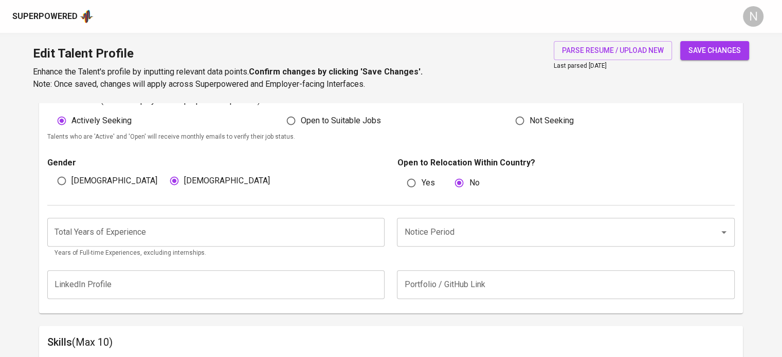
click at [180, 227] on input "number" at bounding box center [215, 232] width 337 height 29
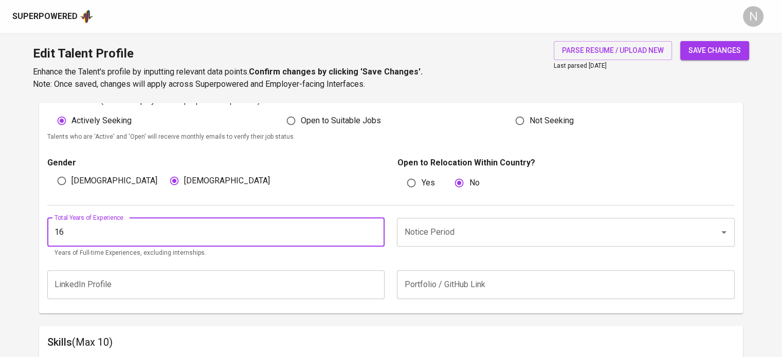
type input "16"
click at [75, 184] on span "[DEMOGRAPHIC_DATA]" at bounding box center [114, 181] width 86 height 12
click at [71, 184] on input "[DEMOGRAPHIC_DATA]" at bounding box center [62, 181] width 20 height 20
radio input "true"
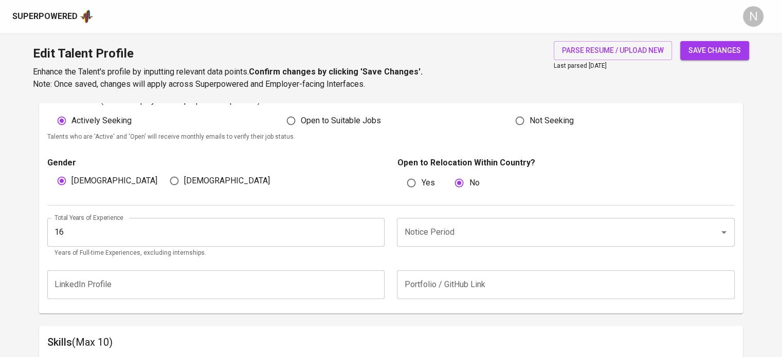
click at [438, 236] on input "Notice Period" at bounding box center [551, 233] width 299 height 20
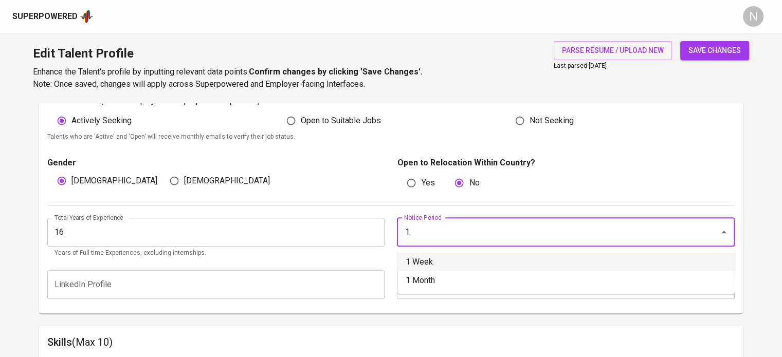
type input "1 Week"
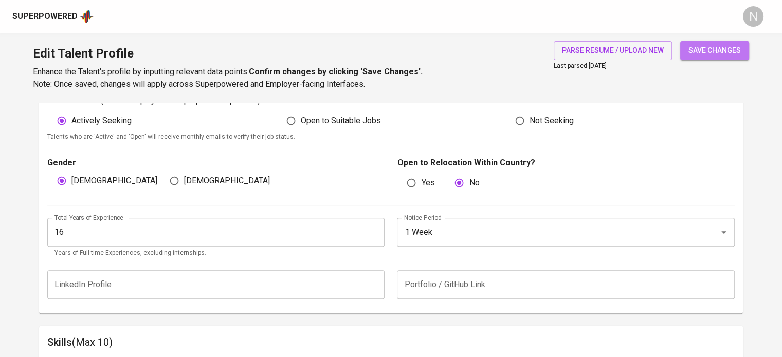
click at [712, 44] on span "save changes" at bounding box center [715, 50] width 52 height 13
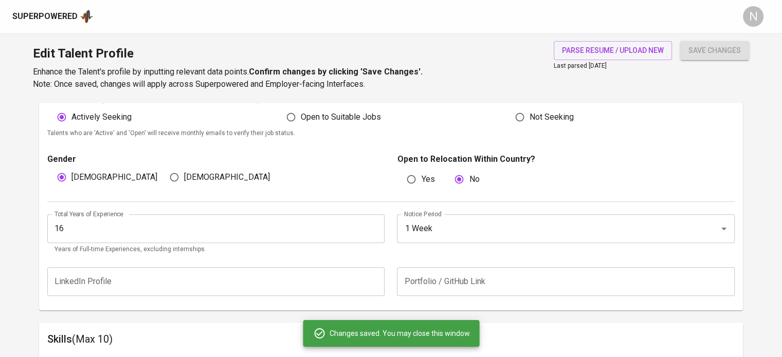
scroll to position [0, 0]
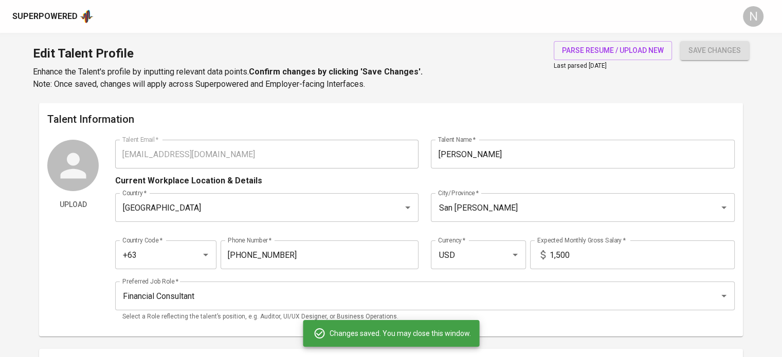
click at [44, 150] on div "Talent Information Upload Talent Email   * rosvemanalangcpa@gmail.com Talent Em…" at bounding box center [391, 220] width 704 height 234
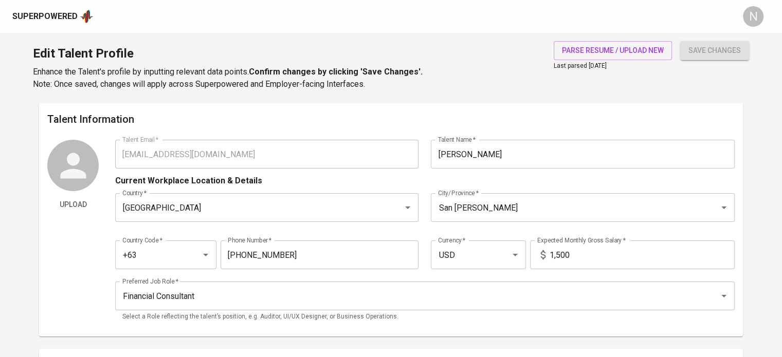
click at [53, 12] on div "Superpowered" at bounding box center [44, 17] width 65 height 12
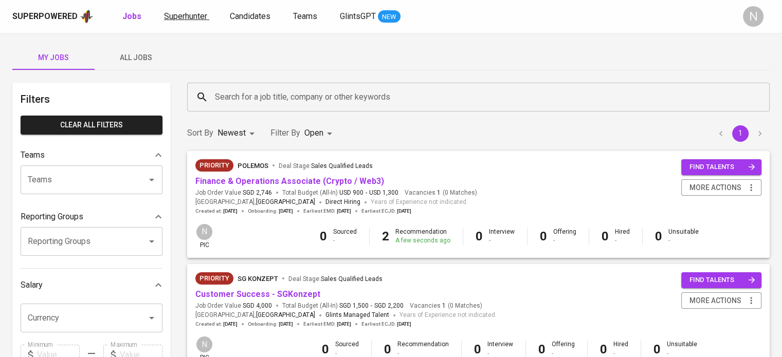
click at [174, 21] on link "Superhunter" at bounding box center [186, 16] width 45 height 13
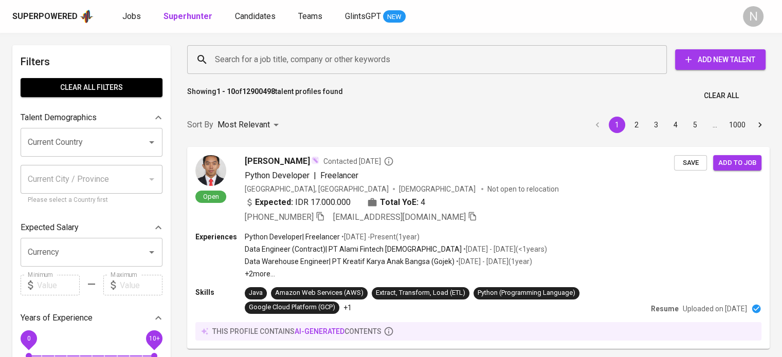
click at [712, 66] on button "Add New Talent" at bounding box center [720, 59] width 91 height 21
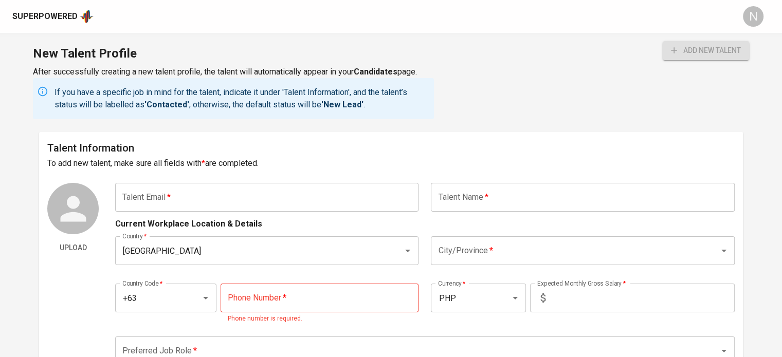
click at [274, 211] on input "text" at bounding box center [266, 197] width 303 height 29
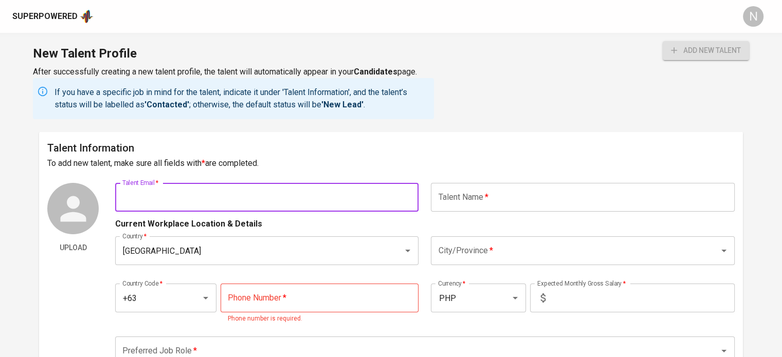
paste input "julyannebernardo07182002@gmail.com"
type input "julyannebernardo07182002@gmail.com"
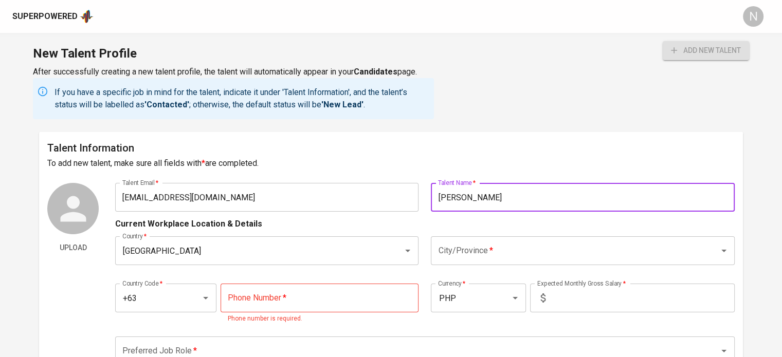
type input "JulyAnne Bernardo"
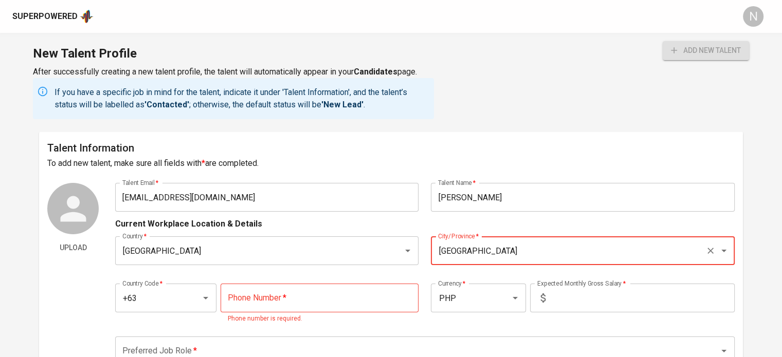
type input "[GEOGRAPHIC_DATA]"
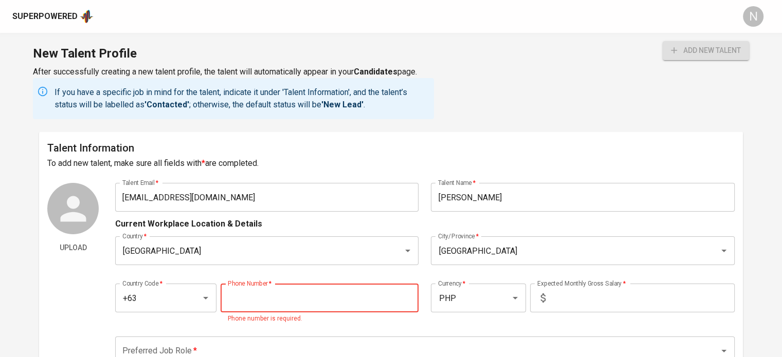
paste input "975-778-7068"
type input "975-778-7068"
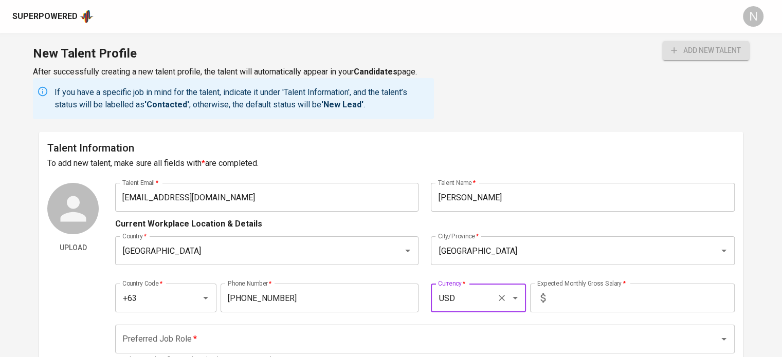
type input "USD"
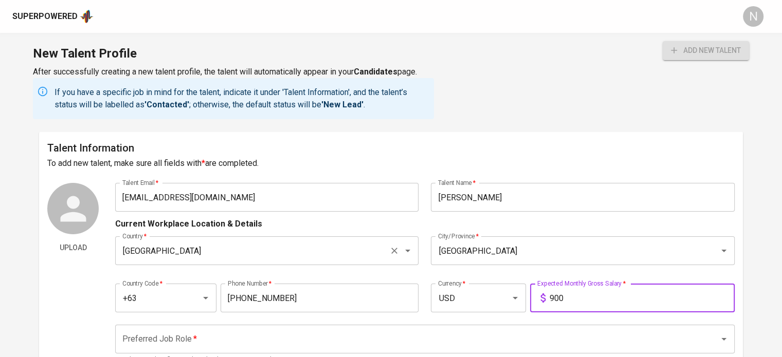
type input "900"
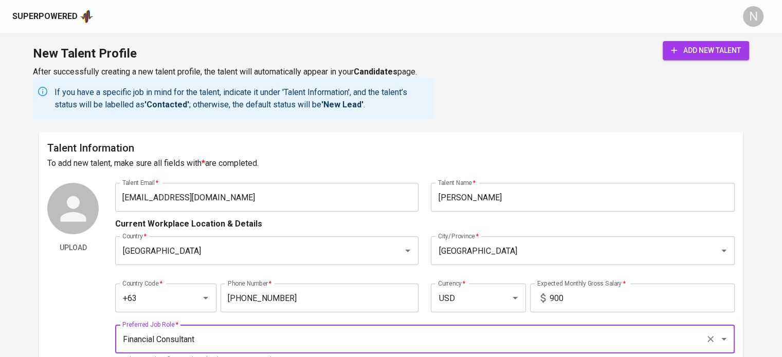
type input "Financial Consultant"
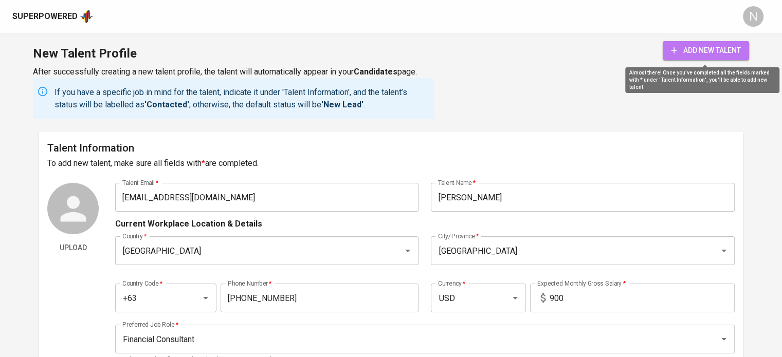
click at [703, 51] on span "add new talent" at bounding box center [706, 50] width 70 height 13
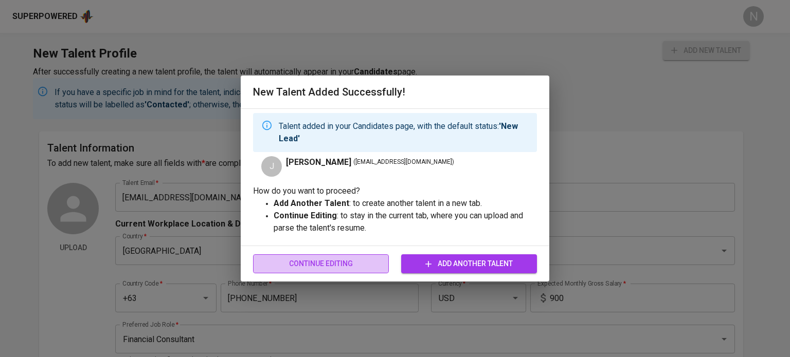
click at [370, 264] on span "Continue Editing" at bounding box center [320, 264] width 119 height 13
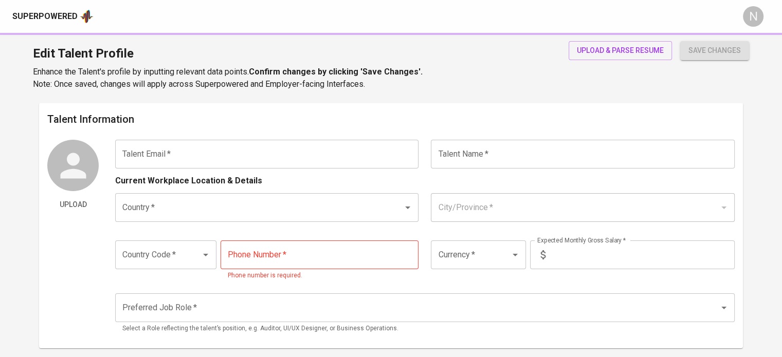
type input "[EMAIL_ADDRESS][DOMAIN_NAME]"
type input "JulyAnne Bernardo"
type input "[GEOGRAPHIC_DATA]"
type input "+63"
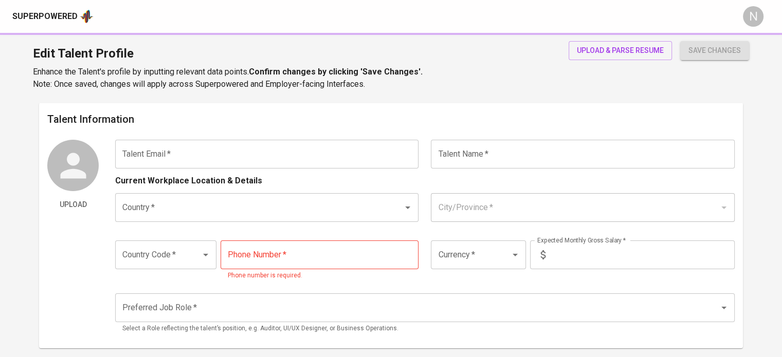
type input "975-778-7068"
type input "USD"
type input "900"
type input "Financial Consultant"
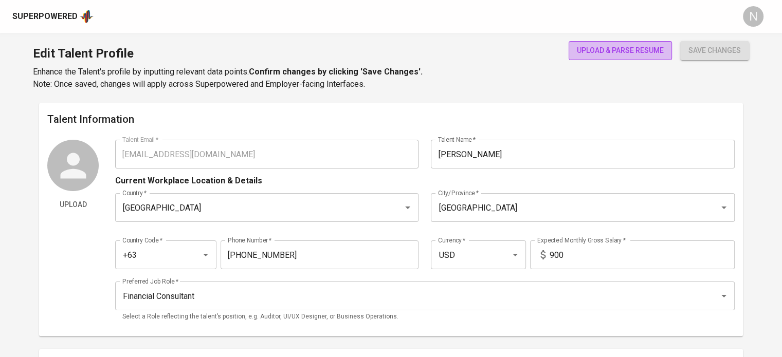
click at [632, 52] on span "upload & parse resume" at bounding box center [620, 50] width 87 height 13
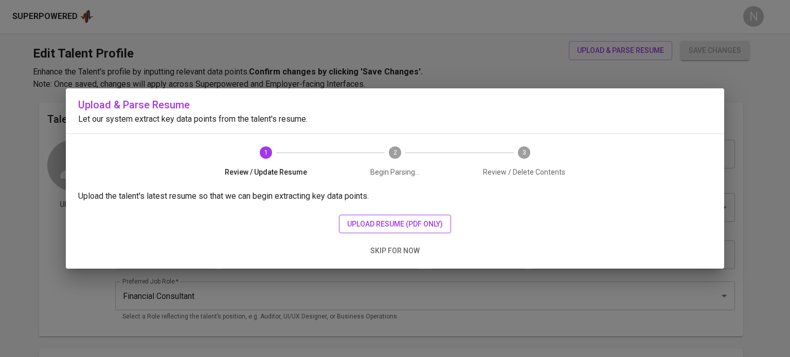
click at [430, 226] on span "upload resume (pdf only)" at bounding box center [395, 224] width 96 height 13
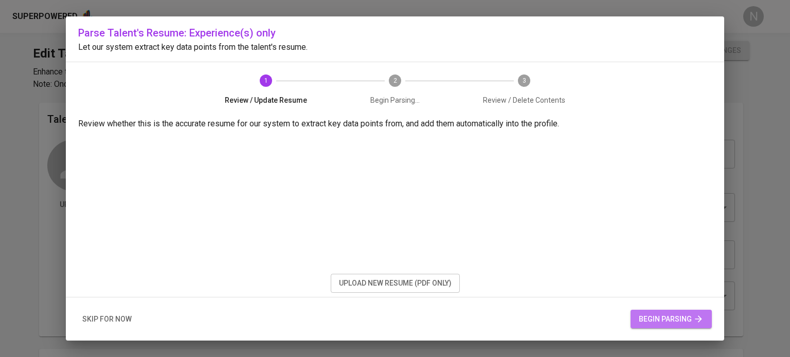
click at [662, 314] on span "begin parsing" at bounding box center [671, 319] width 65 height 13
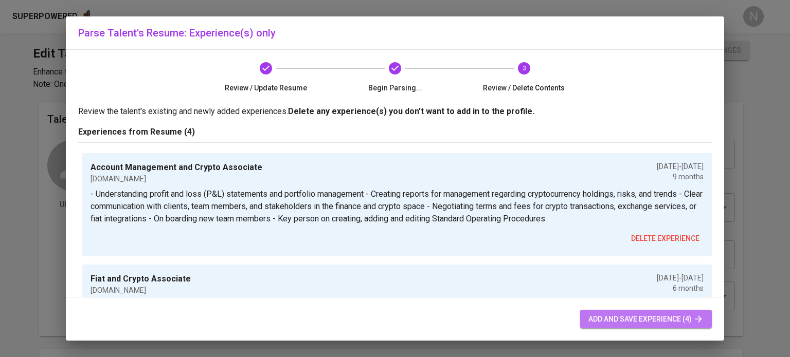
click at [602, 317] on span "add and save experience (4)" at bounding box center [645, 319] width 115 height 13
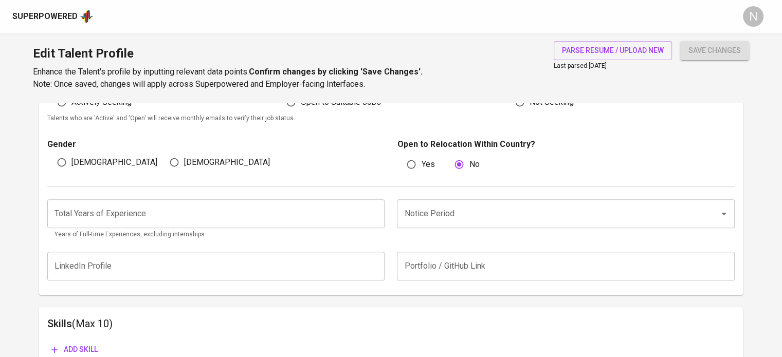
scroll to position [308, 0]
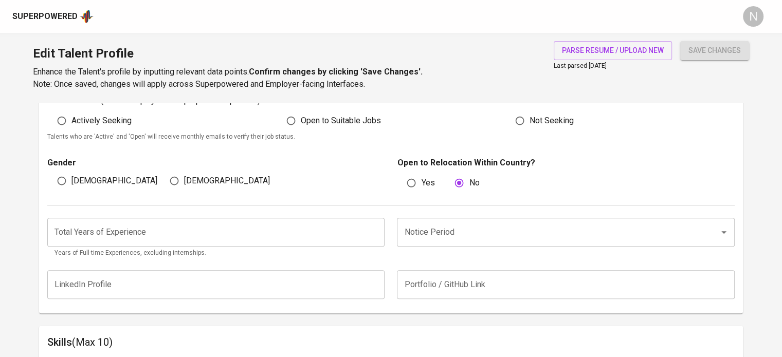
click at [180, 178] on input "[DEMOGRAPHIC_DATA]" at bounding box center [175, 181] width 20 height 20
radio input "true"
click at [99, 116] on span "Actively Seeking" at bounding box center [101, 121] width 60 height 12
click at [71, 116] on input "Actively Seeking" at bounding box center [62, 121] width 20 height 20
radio input "true"
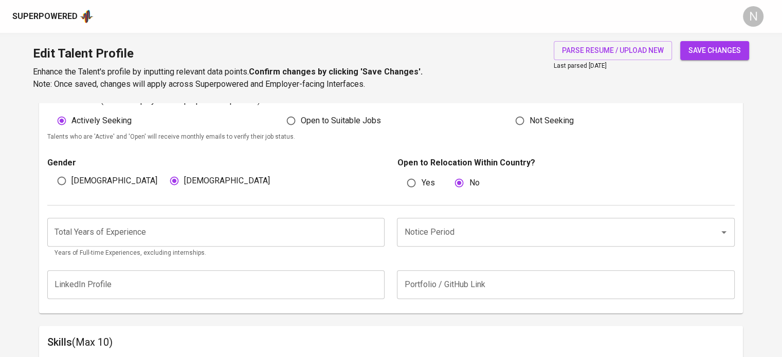
click at [148, 234] on input "number" at bounding box center [215, 232] width 337 height 29
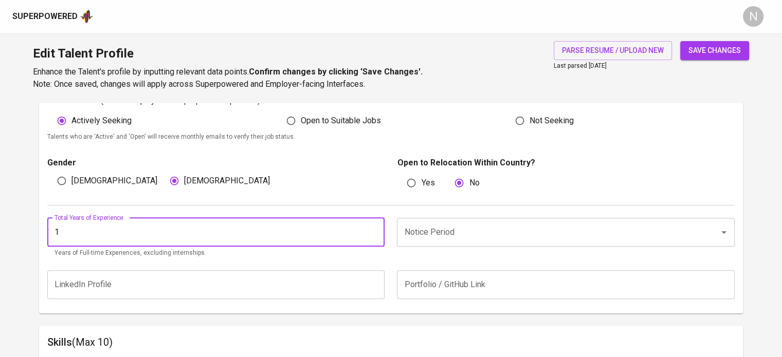
type input "1"
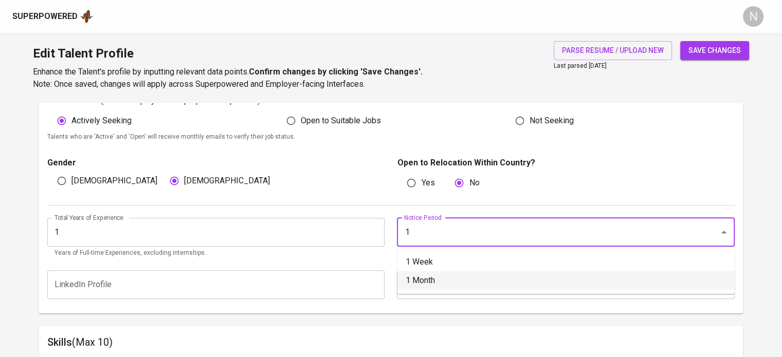
type input "1 Month"
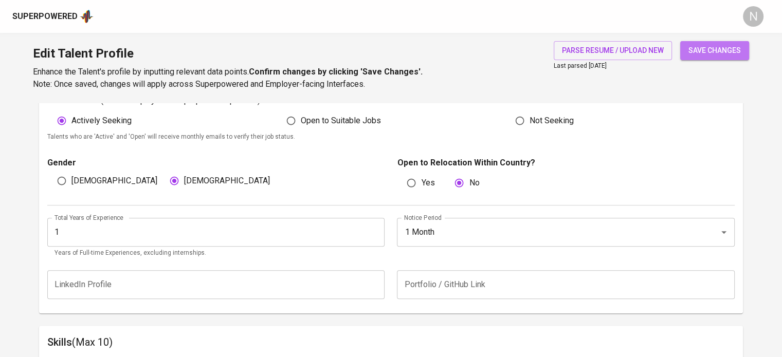
click at [691, 51] on span "save changes" at bounding box center [715, 50] width 52 height 13
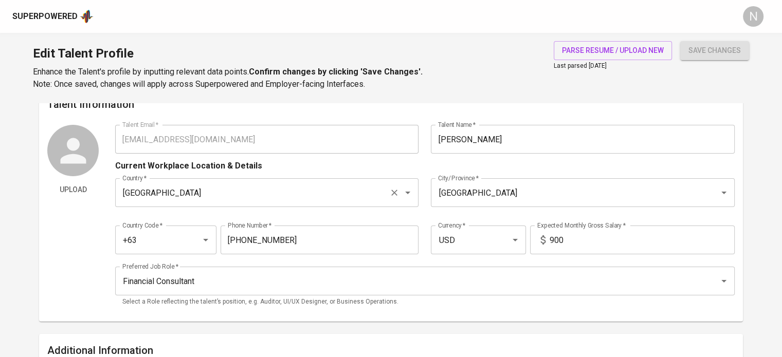
scroll to position [0, 0]
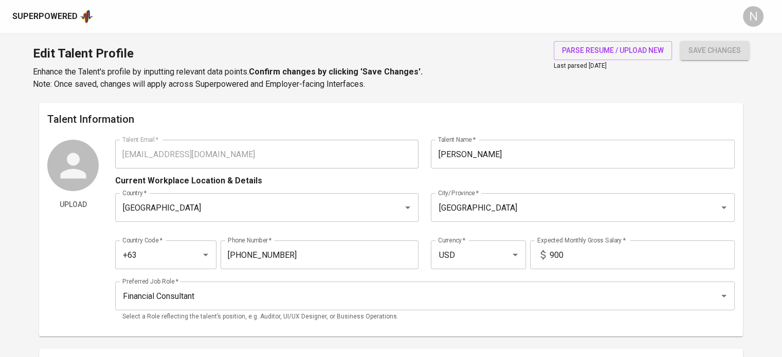
click at [68, 162] on div "Upload Talent Email   * julyannebernardo07182002@gmail.com Talent Email * Talen…" at bounding box center [391, 234] width 688 height 189
click at [58, 21] on div "Superpowered" at bounding box center [44, 17] width 65 height 12
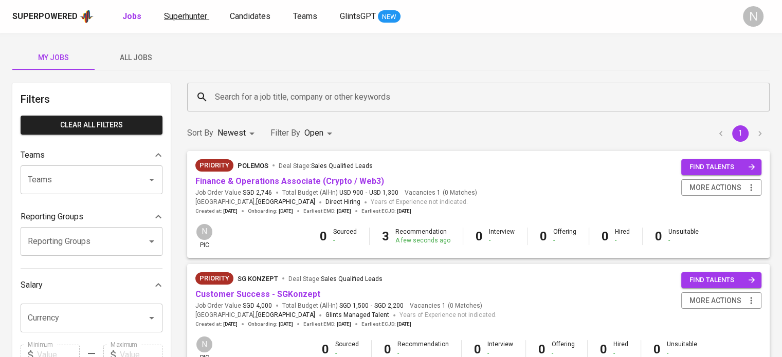
click at [166, 18] on span "Superhunter" at bounding box center [185, 16] width 43 height 10
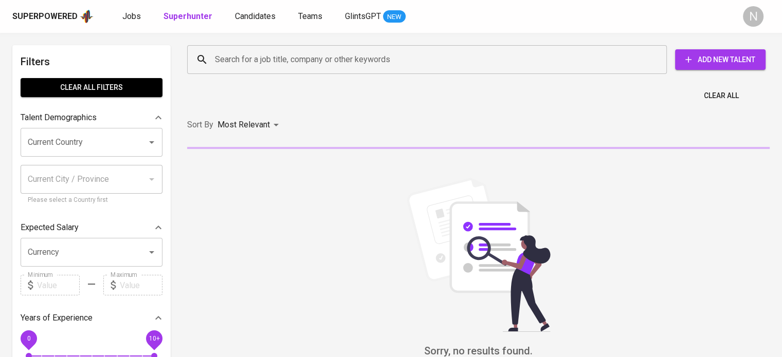
click at [704, 71] on div "Search for a job title, company or other keywords Search for a job title, compa…" at bounding box center [476, 59] width 579 height 29
click at [695, 62] on span "Add New Talent" at bounding box center [721, 59] width 74 height 13
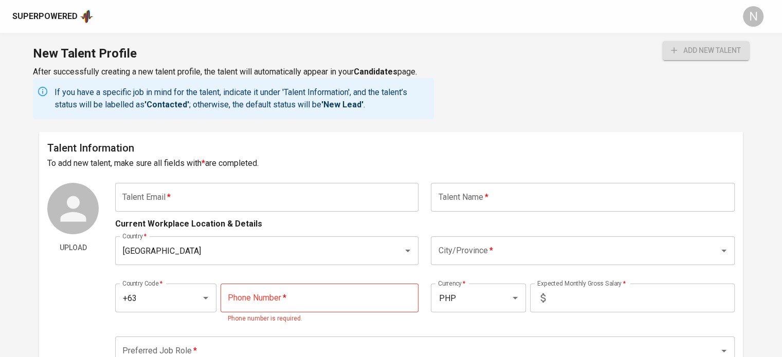
click at [321, 183] on input "text" at bounding box center [266, 197] width 303 height 29
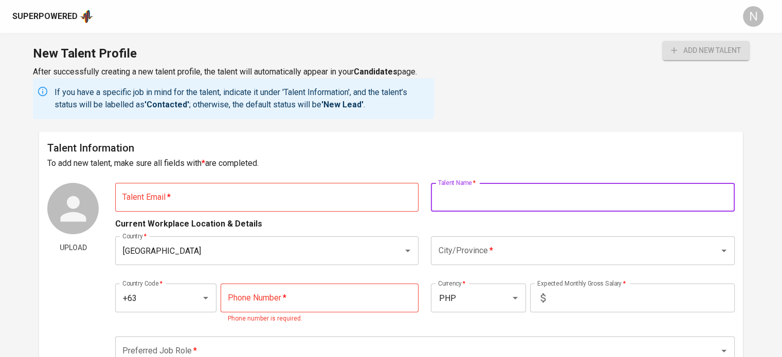
paste input "Jonel R. Gastardo"
click at [471, 196] on input "Jonel R. Gastardo" at bounding box center [582, 197] width 303 height 29
type input "Jonel Gastardo"
click at [293, 193] on input "text" at bounding box center [266, 197] width 303 height 29
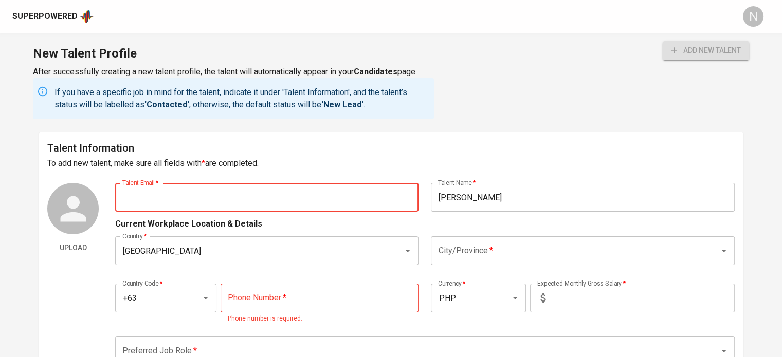
paste input "jonelgggg@gmail.com"
type input "jonelgggg@gmail.com"
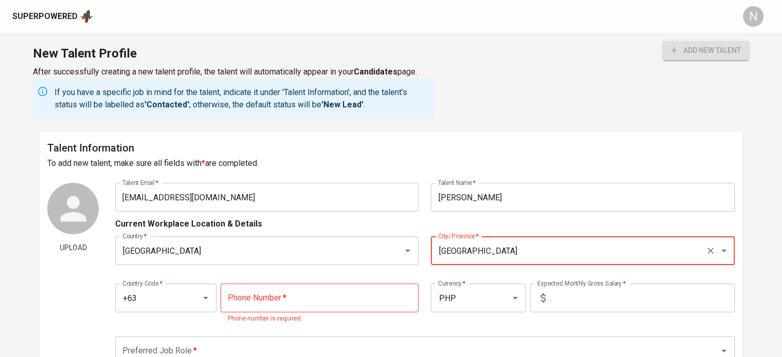
type input "Quezon City"
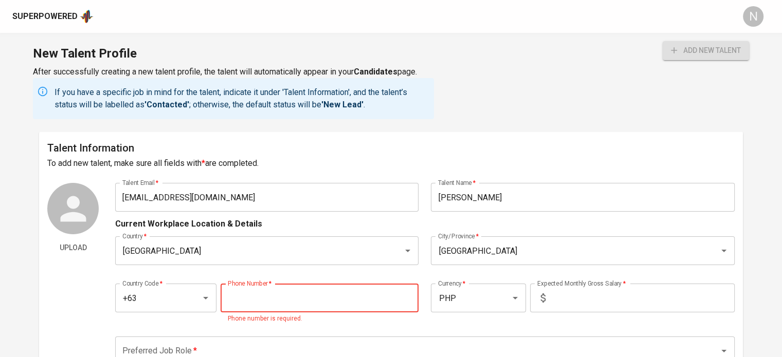
paste input "908-872-6875"
type input "908-872-6875"
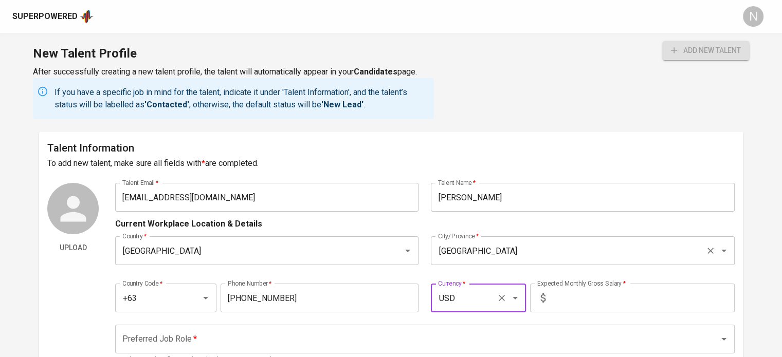
type input "USD"
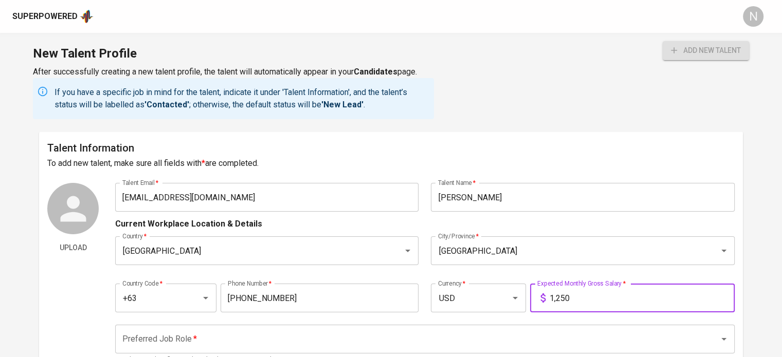
type input "1,250"
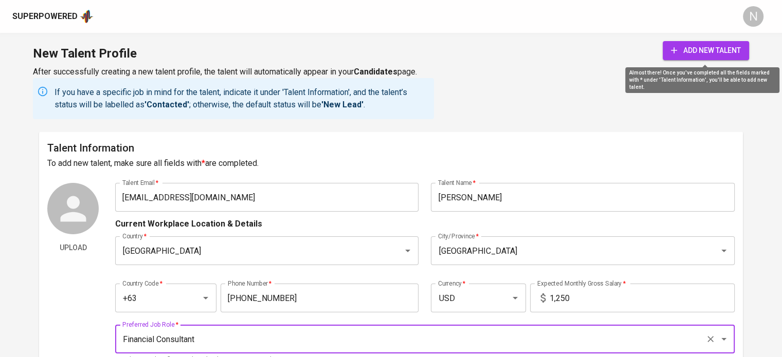
type input "Financial Consultant"
click at [698, 55] on span "add new talent" at bounding box center [706, 50] width 70 height 13
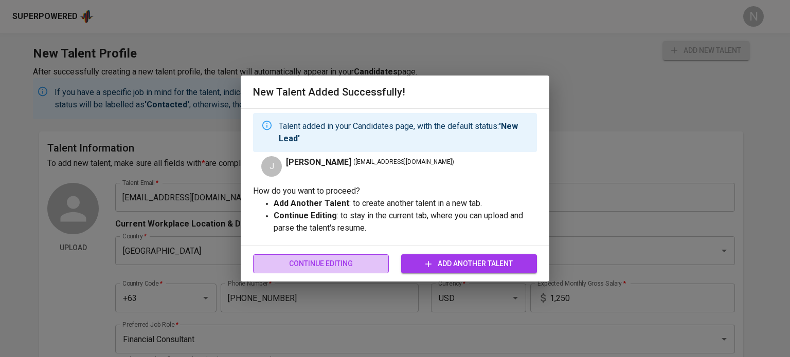
click at [356, 263] on span "Continue Editing" at bounding box center [320, 264] width 119 height 13
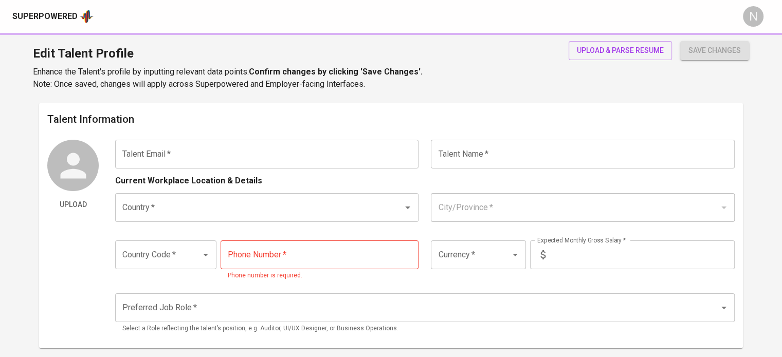
type input "jonelgggg@gmail.com"
type input "Jonel Gastardo"
type input "Philippines"
type input "Quezon City"
type input "+63"
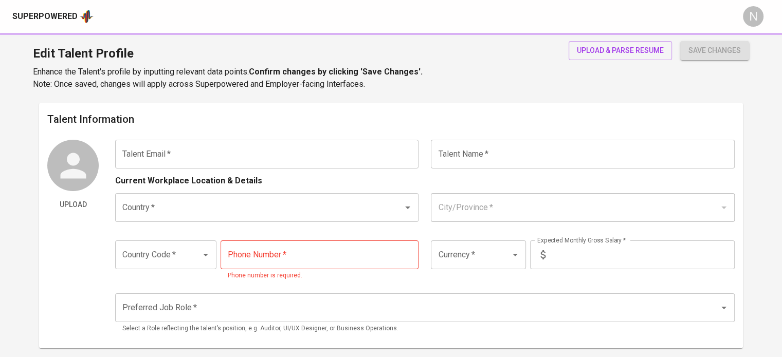
type input "908-872-6875"
type input "USD"
type input "1,250"
type input "Financial Consultant"
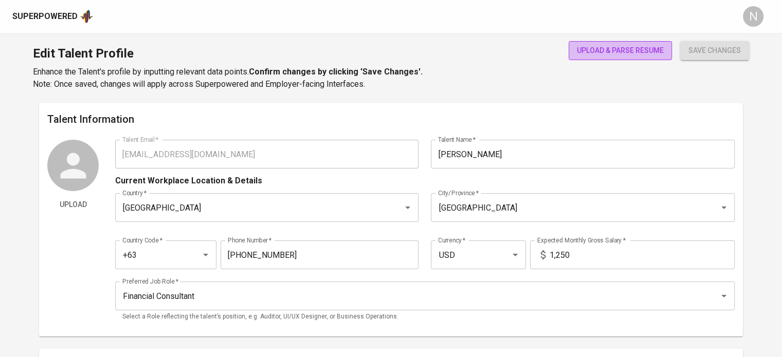
click at [639, 52] on span "upload & parse resume" at bounding box center [620, 50] width 87 height 13
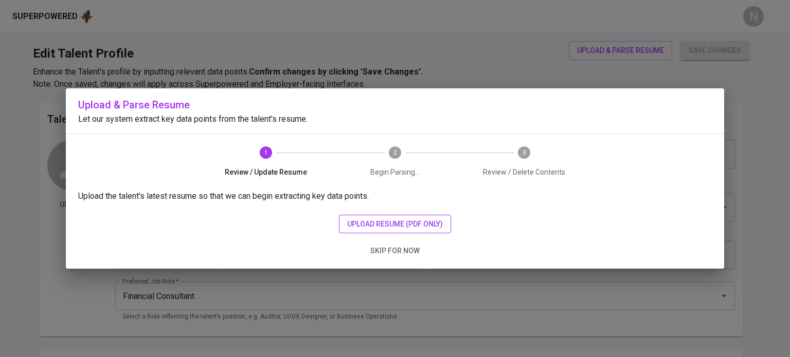
click at [417, 220] on span "upload resume (pdf only)" at bounding box center [395, 224] width 96 height 13
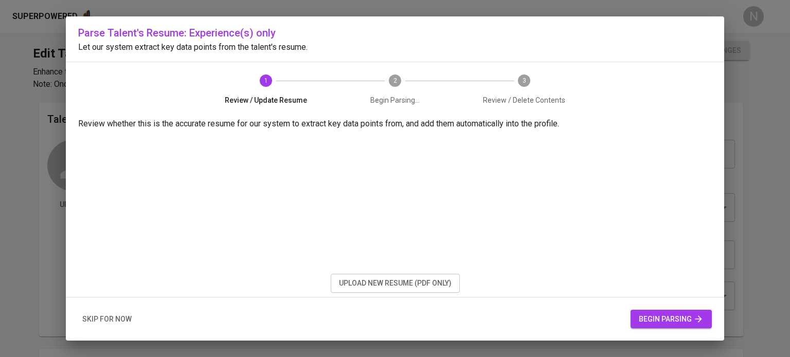
click at [679, 320] on span "begin parsing" at bounding box center [671, 319] width 65 height 13
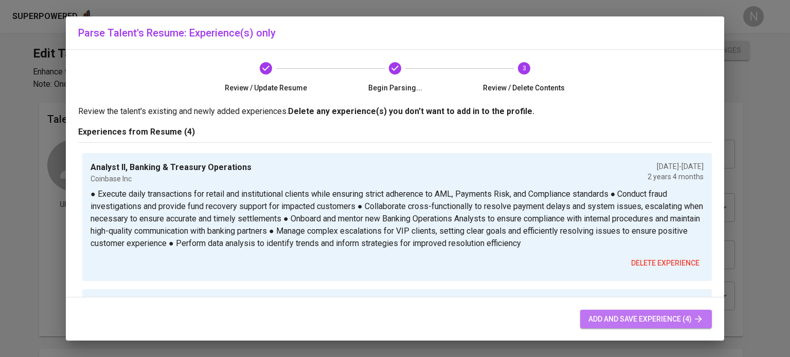
click at [659, 319] on span "add and save experience (4)" at bounding box center [645, 319] width 115 height 13
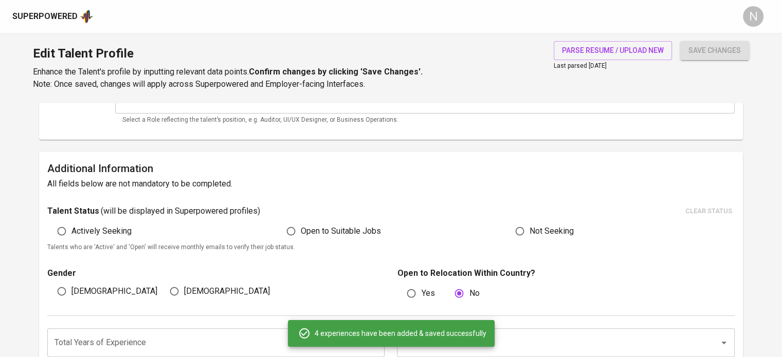
scroll to position [153, 0]
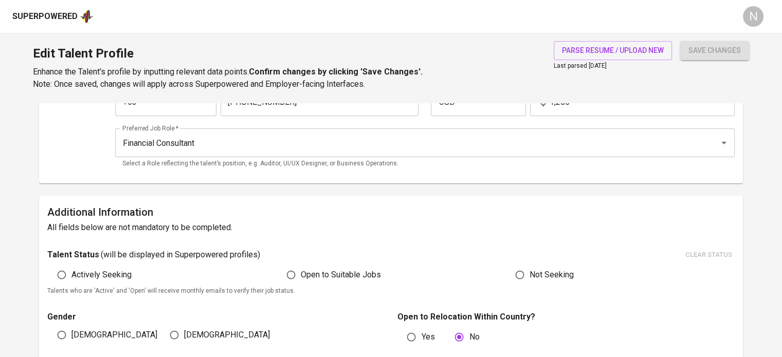
click at [109, 275] on span "Actively Seeking" at bounding box center [101, 275] width 60 height 12
click at [71, 275] on input "Actively Seeking" at bounding box center [62, 275] width 20 height 20
radio input "true"
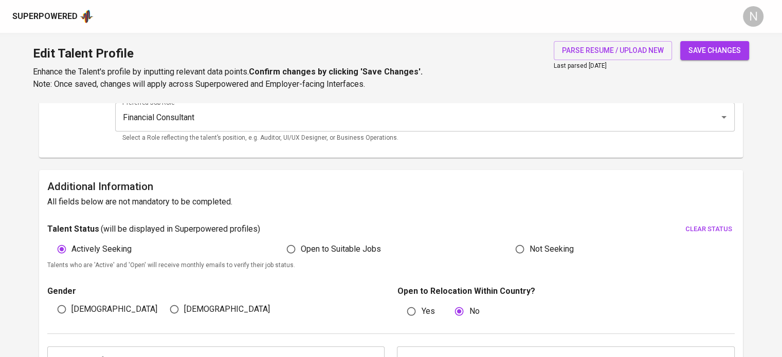
scroll to position [256, 0]
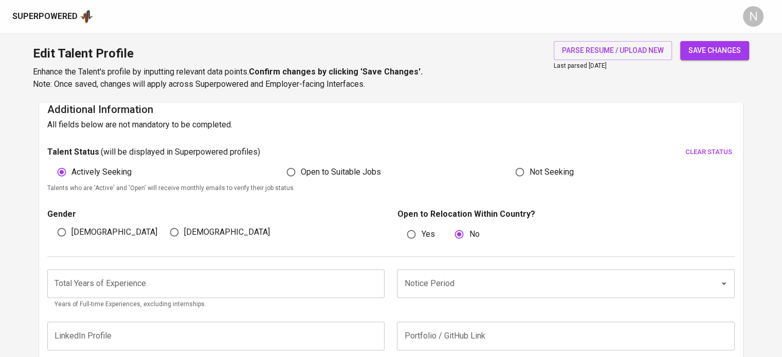
click at [80, 235] on span "[DEMOGRAPHIC_DATA]" at bounding box center [114, 232] width 86 height 12
click at [71, 235] on input "[DEMOGRAPHIC_DATA]" at bounding box center [62, 233] width 20 height 20
radio input "true"
click at [136, 288] on input "number" at bounding box center [215, 284] width 337 height 29
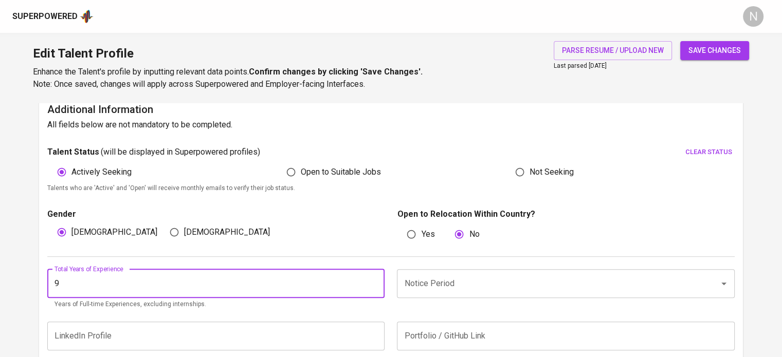
type input "9"
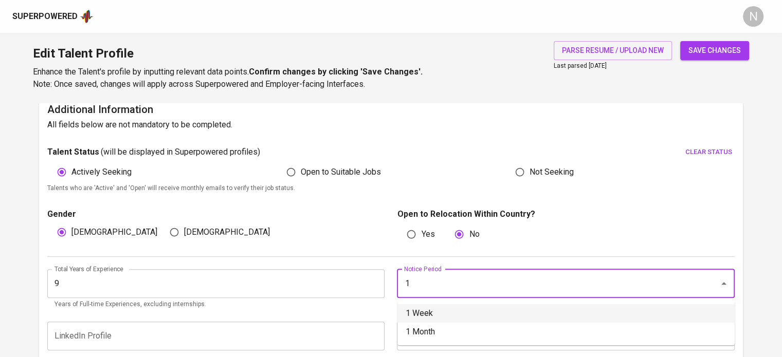
type input "1 Week"
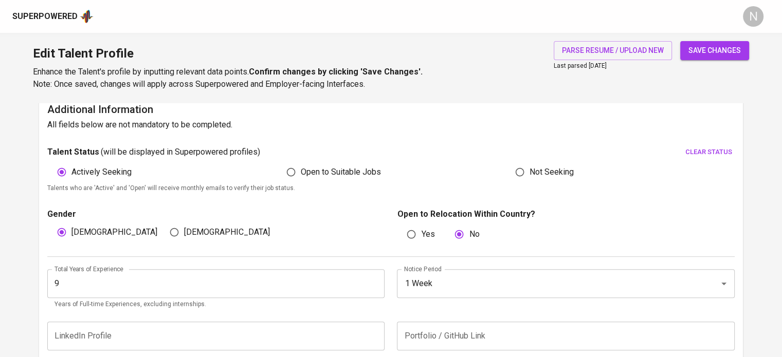
click at [697, 46] on span "save changes" at bounding box center [715, 50] width 52 height 13
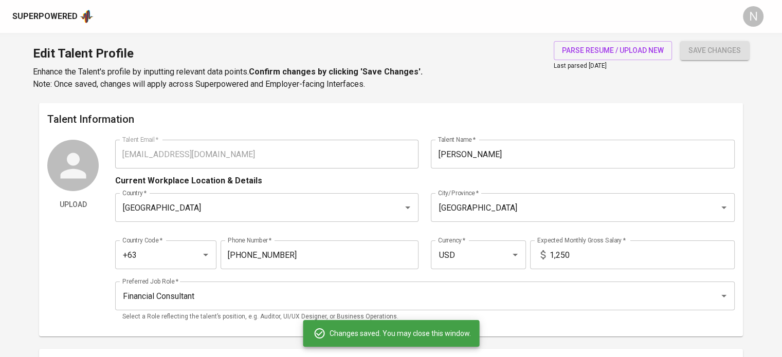
scroll to position [0, 0]
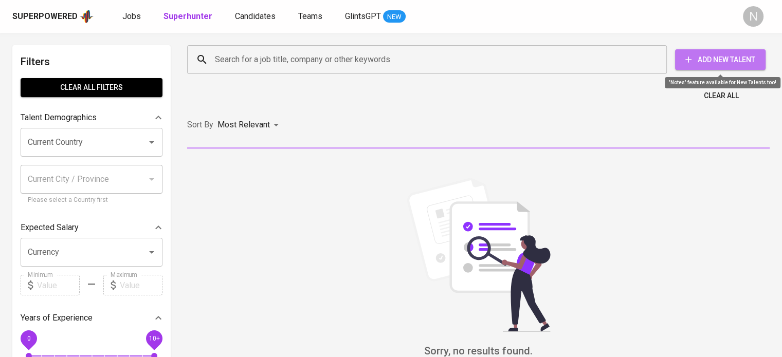
click at [703, 61] on span "Add New Talent" at bounding box center [721, 59] width 74 height 13
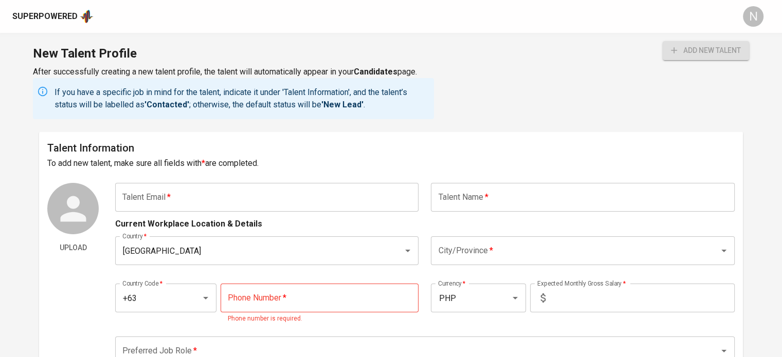
click at [311, 201] on input "text" at bounding box center [266, 197] width 303 height 29
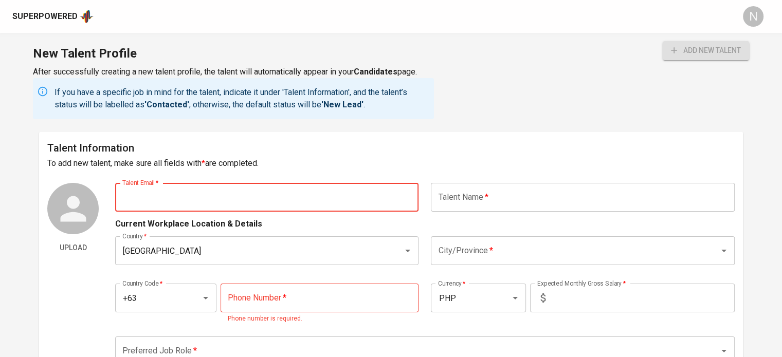
paste input "[EMAIL_ADDRESS][DOMAIN_NAME]"
type input "[EMAIL_ADDRESS][DOMAIN_NAME]"
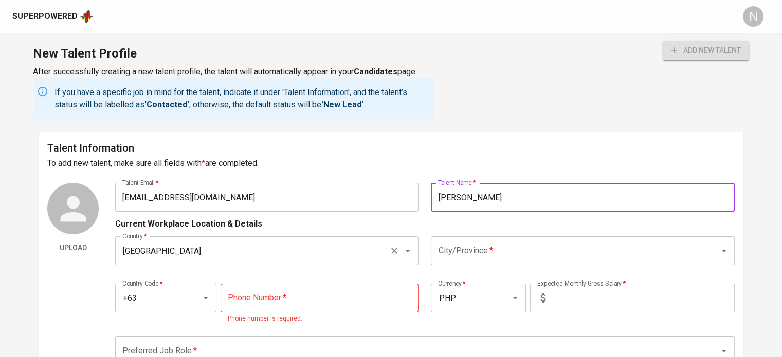
type input "Leorliza Malvar"
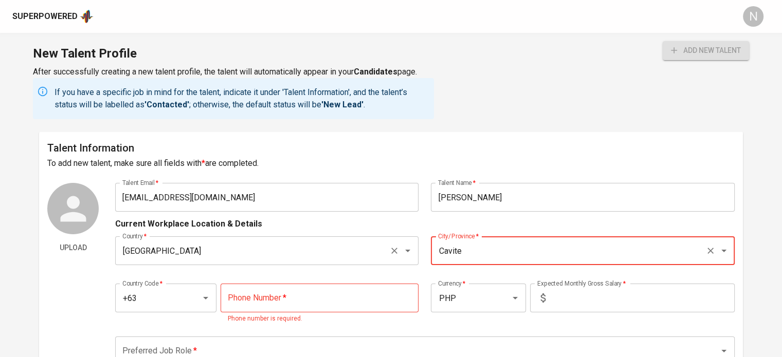
type input "Cavite"
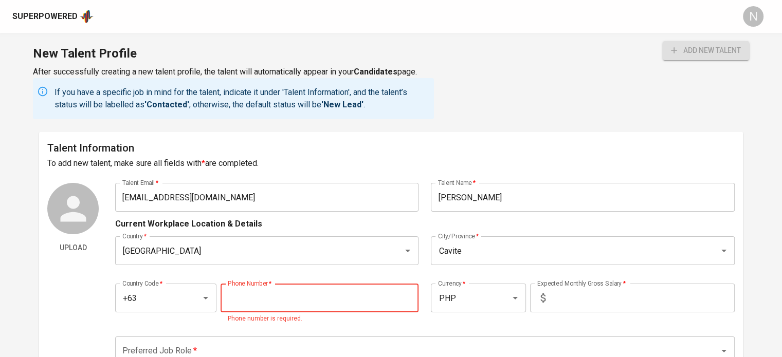
paste input "995-438-3016"
type input "995-438-3016"
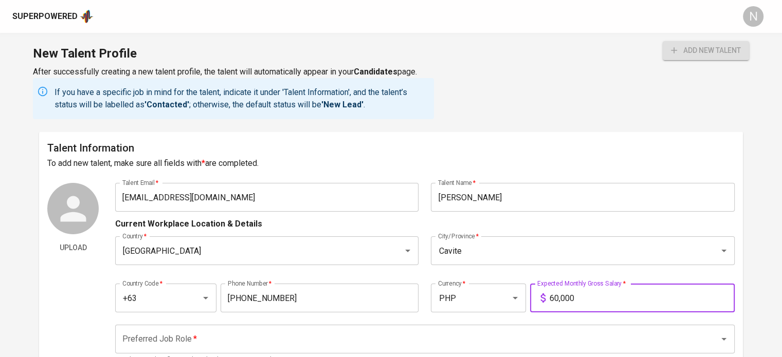
type input "60,000"
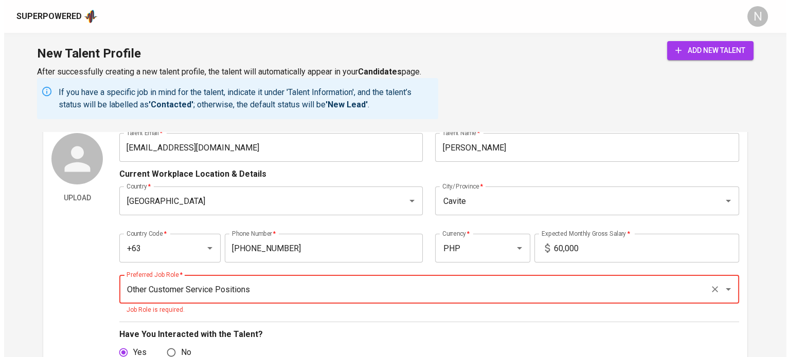
scroll to position [51, 0]
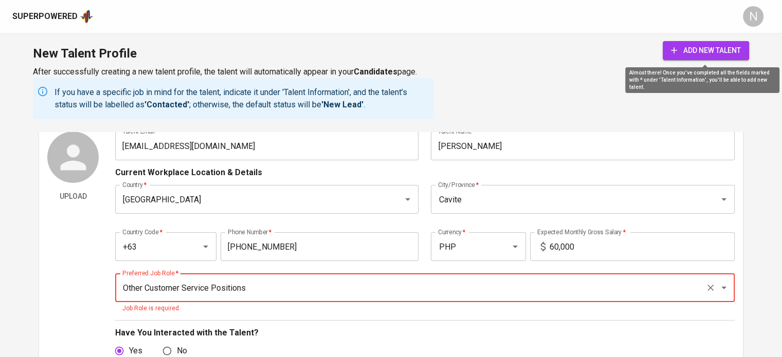
type input "Other Customer Service Positions"
click at [725, 53] on span "add new talent" at bounding box center [706, 50] width 70 height 13
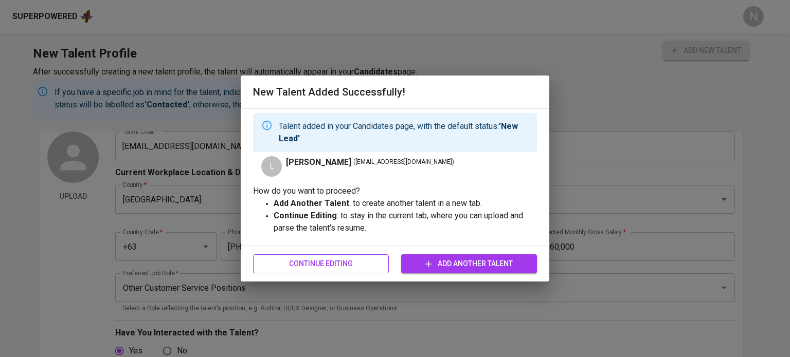
click at [356, 264] on span "Continue Editing" at bounding box center [320, 264] width 119 height 13
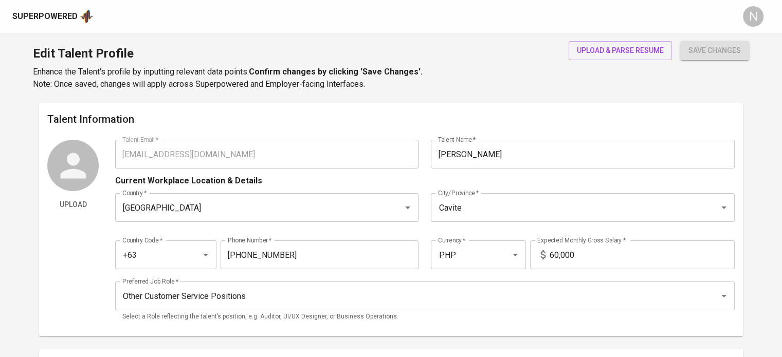
type input "leorlizapmalvar@gmail.com"
type input "Leorliza Malvar"
type input "[GEOGRAPHIC_DATA]"
type input "Cavite"
type input "+63"
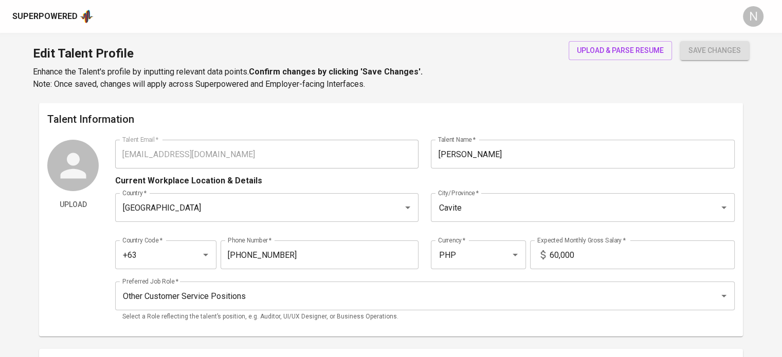
type input "995-438-3016"
type input "PHP"
type input "60,000"
type input "Other Customer Service Positions"
click at [611, 51] on span "upload & parse resume" at bounding box center [620, 50] width 87 height 13
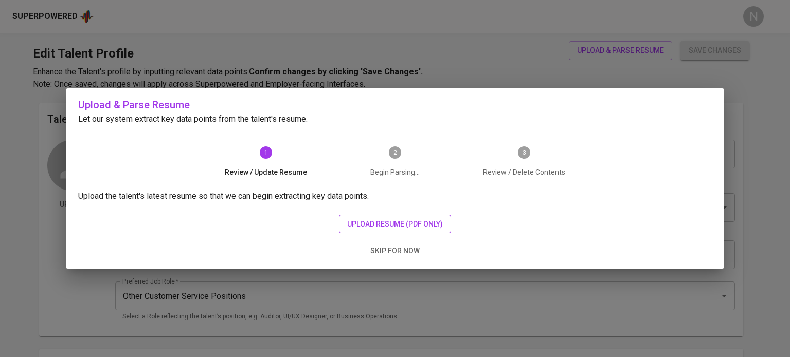
click at [407, 221] on span "upload resume (pdf only)" at bounding box center [395, 224] width 96 height 13
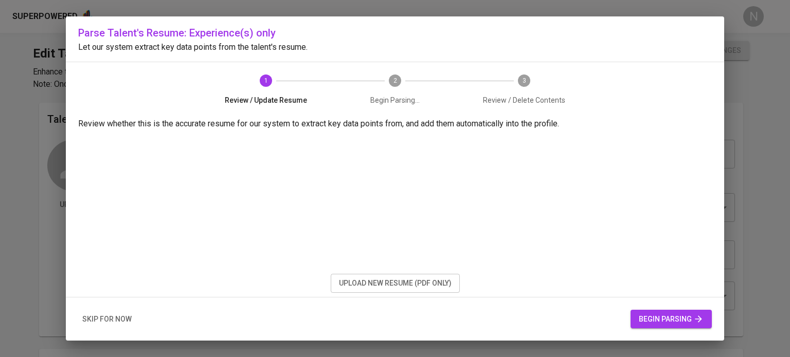
click at [652, 318] on span "begin parsing" at bounding box center [671, 319] width 65 height 13
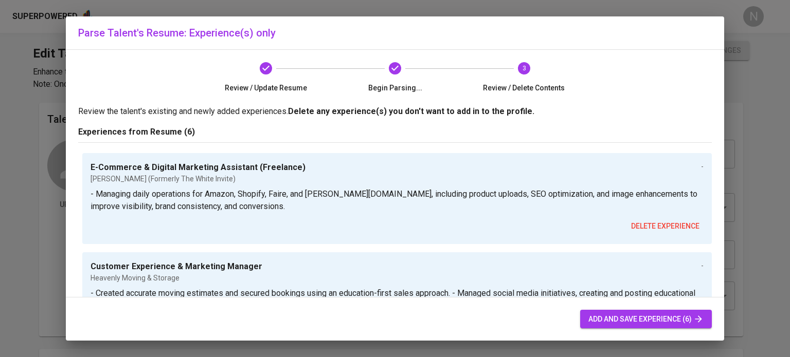
click at [687, 329] on button "add and save experience (6)" at bounding box center [646, 319] width 132 height 19
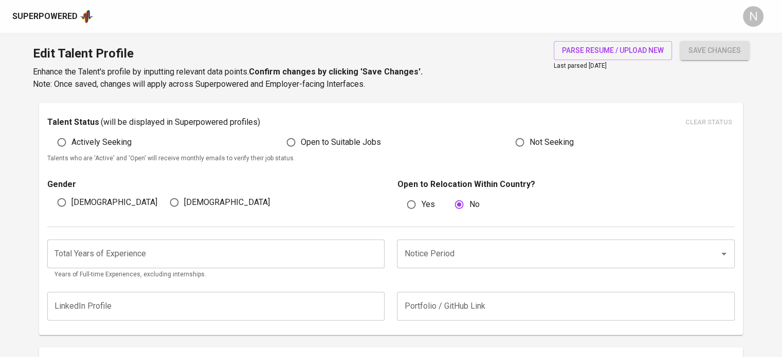
scroll to position [256, 0]
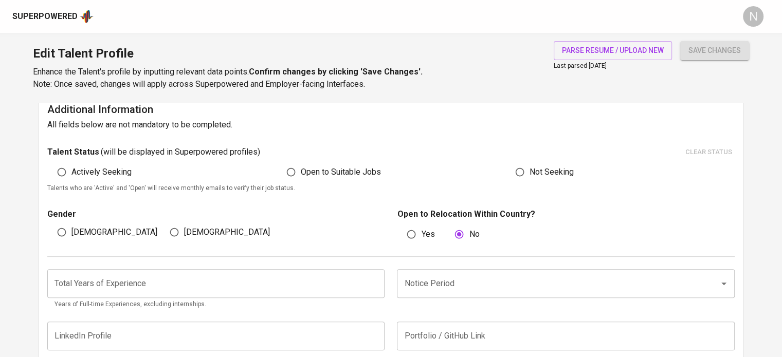
click at [120, 174] on span "Actively Seeking" at bounding box center [101, 172] width 60 height 12
click at [71, 174] on input "Actively Seeking" at bounding box center [62, 173] width 20 height 20
radio input "true"
click at [184, 223] on label "[DEMOGRAPHIC_DATA]" at bounding box center [217, 233] width 105 height 20
click at [184, 223] on input "[DEMOGRAPHIC_DATA]" at bounding box center [175, 233] width 20 height 20
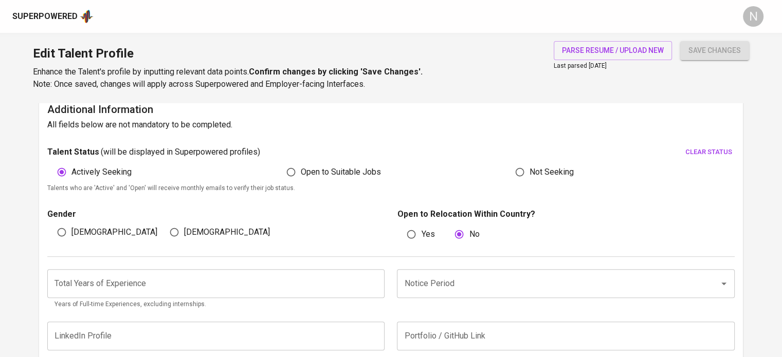
radio input "true"
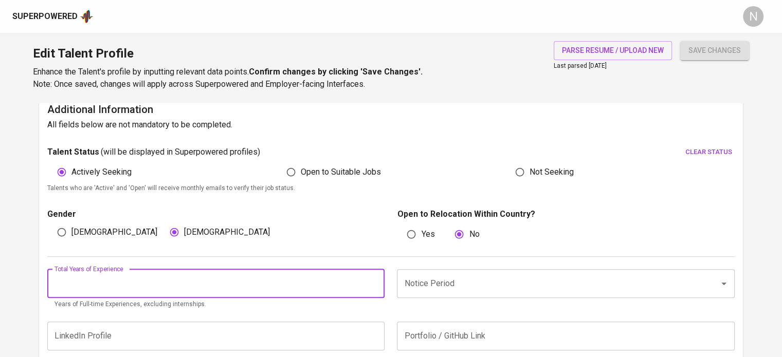
click at [187, 281] on input "number" at bounding box center [215, 284] width 337 height 29
type input "4"
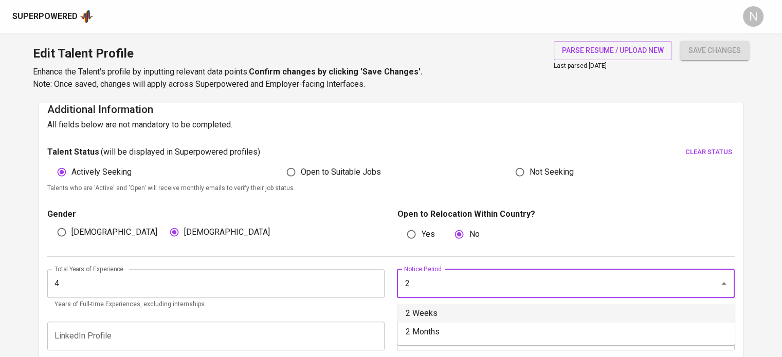
type input "2 Weeks"
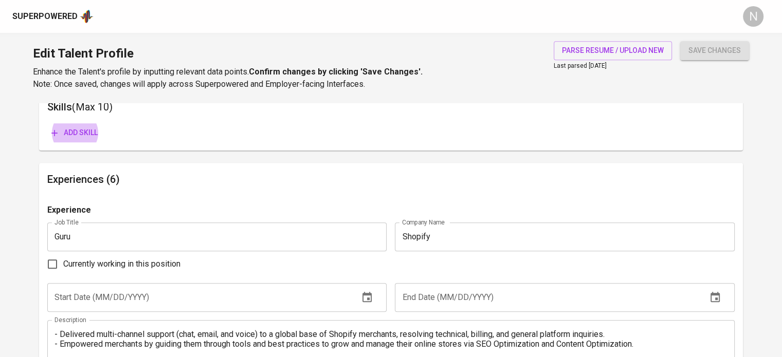
scroll to position [549, 0]
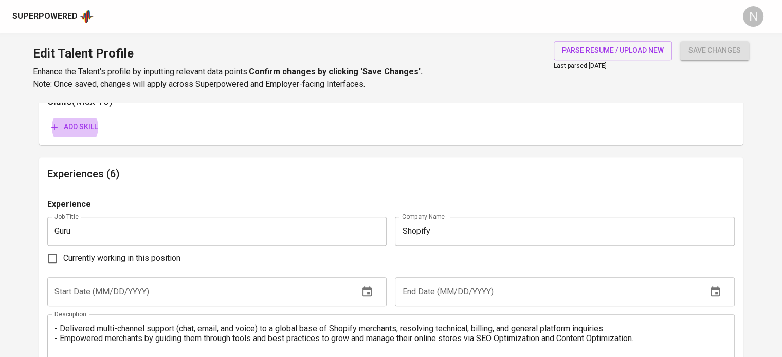
click at [87, 131] on span "Add skill" at bounding box center [74, 127] width 46 height 13
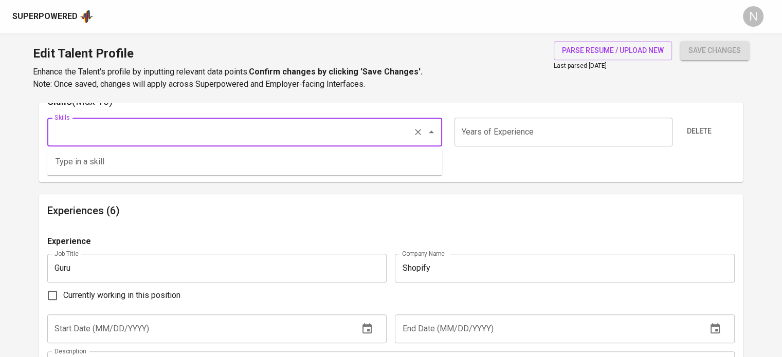
click at [90, 131] on input "Skills" at bounding box center [230, 132] width 357 height 20
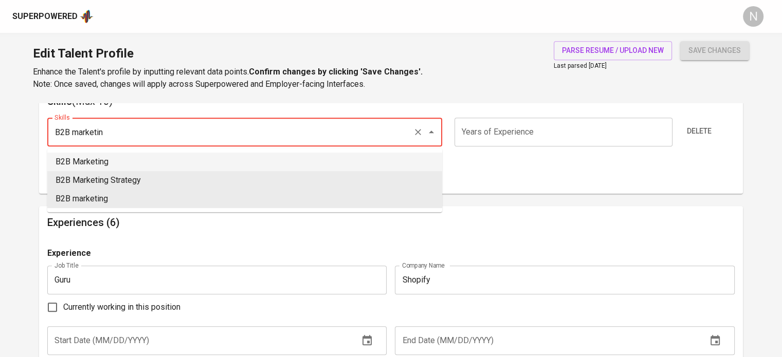
type input "B2B Marketing"
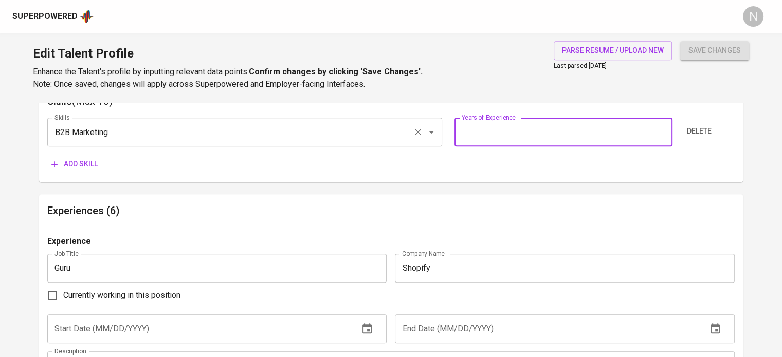
type input "0"
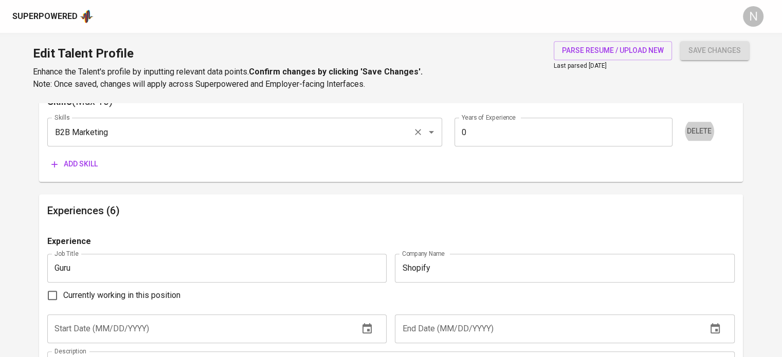
click at [47, 155] on button "Add skill" at bounding box center [74, 164] width 55 height 19
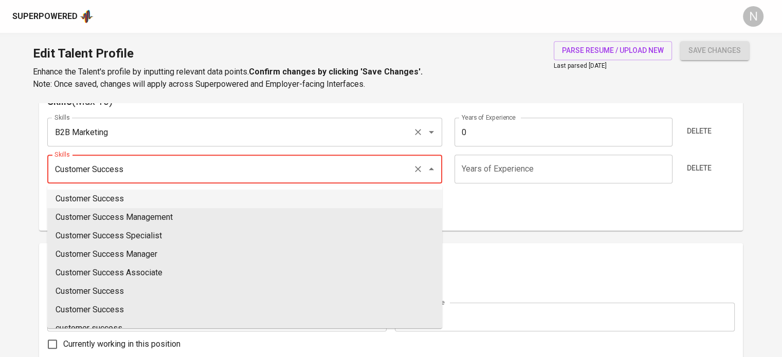
type input "Customer Success"
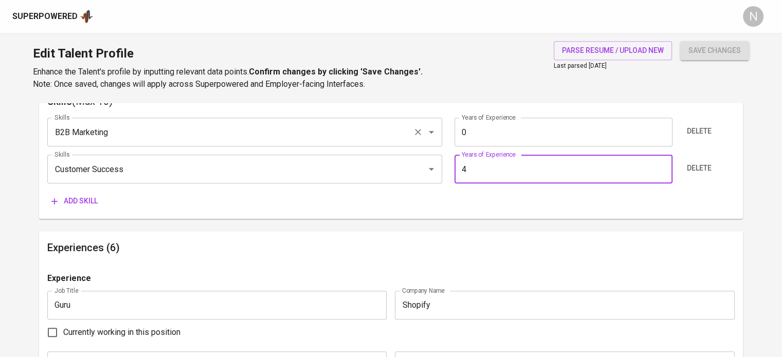
type input "4"
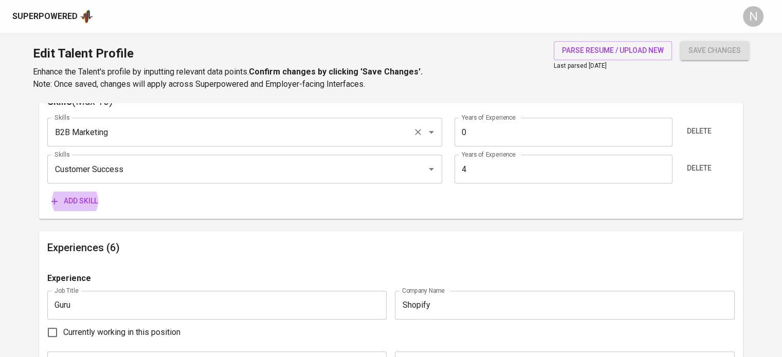
click at [47, 192] on button "Add skill" at bounding box center [74, 201] width 55 height 19
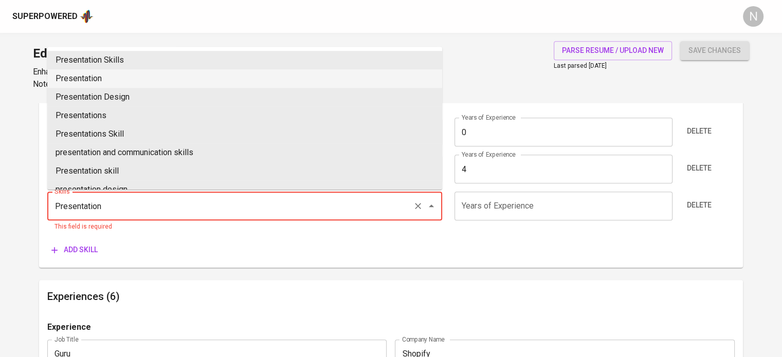
type input "Presentation"
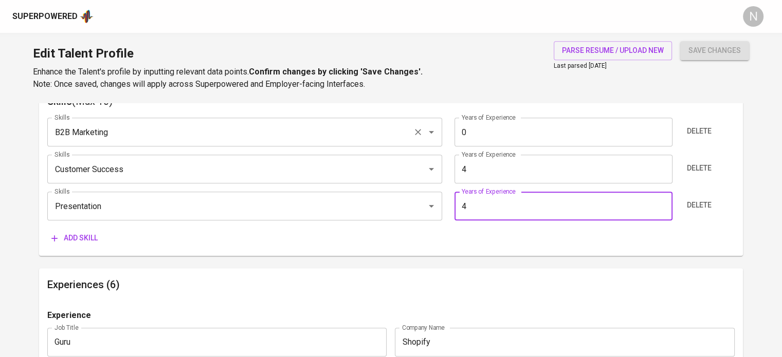
type input "4"
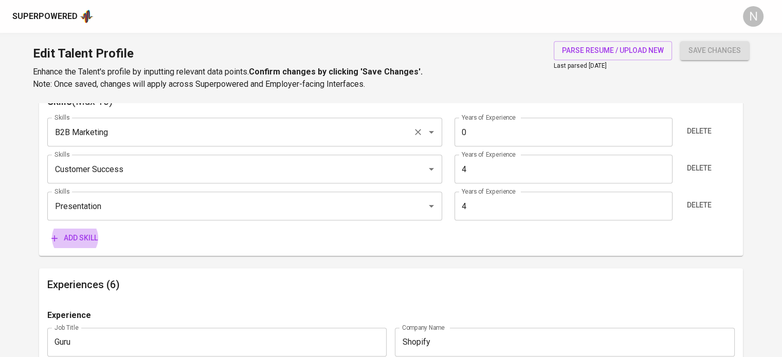
click at [47, 229] on button "Add skill" at bounding box center [74, 238] width 55 height 19
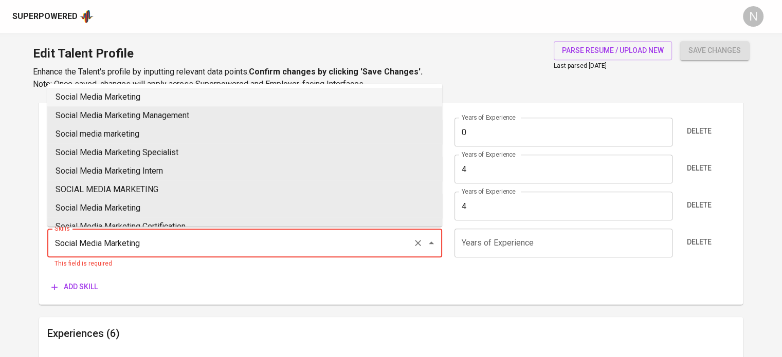
type input "Social Media Marketing"
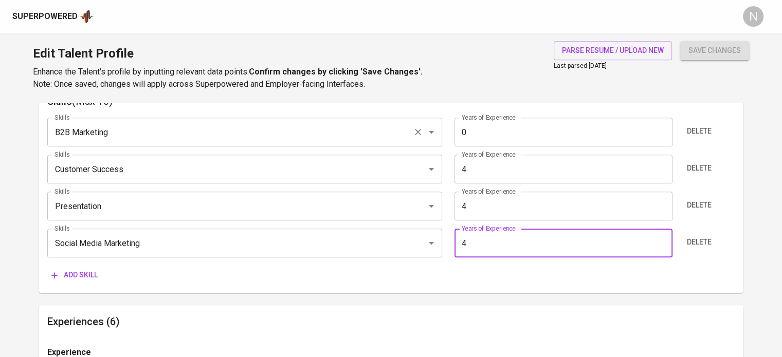
type input "4"
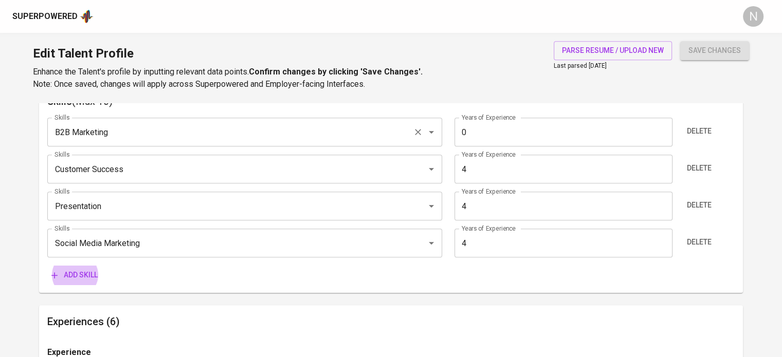
click at [47, 266] on button "Add skill" at bounding box center [74, 275] width 55 height 19
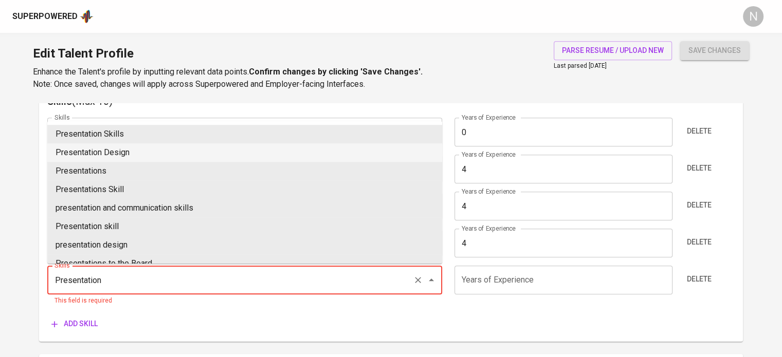
type input "Presentation Design"
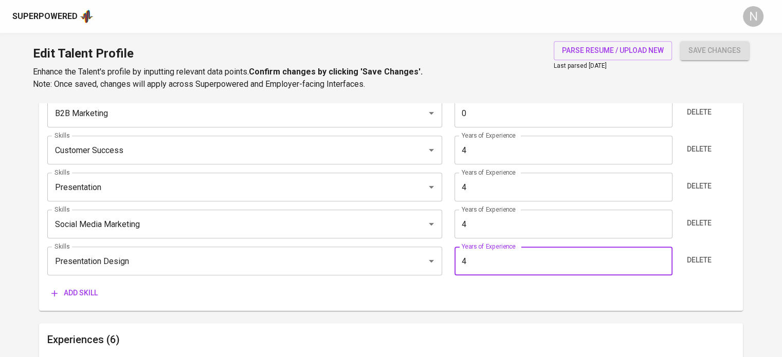
scroll to position [600, 0]
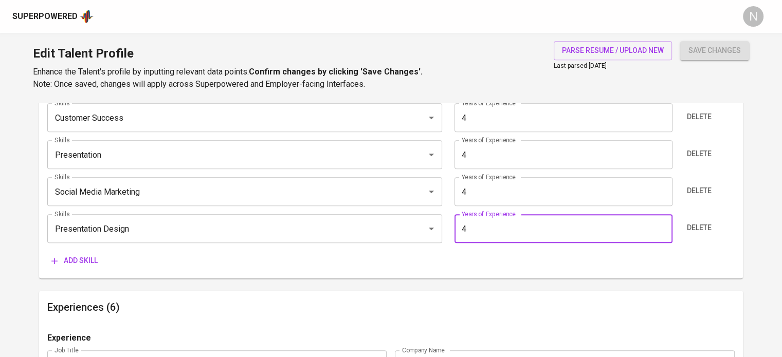
type input "4"
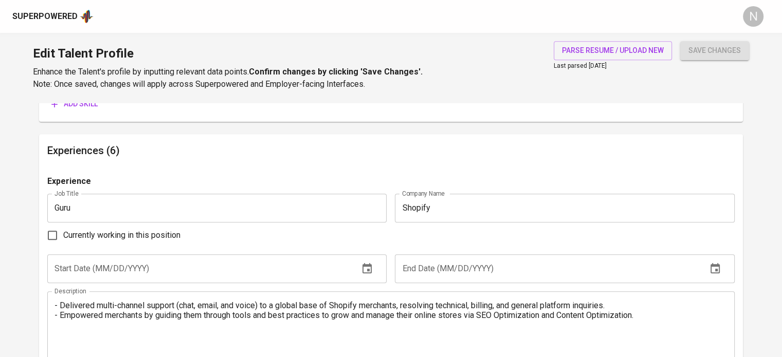
scroll to position [755, 0]
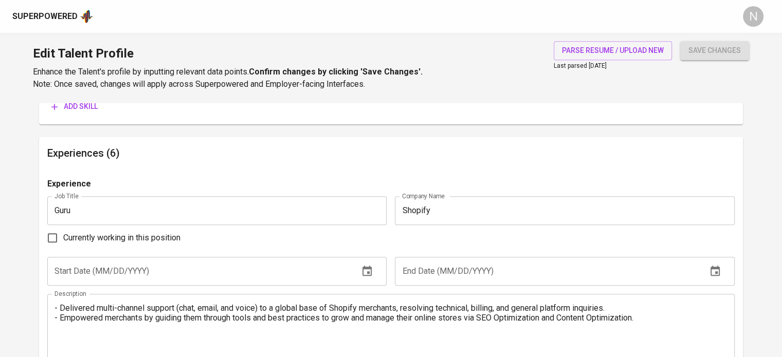
click at [250, 267] on input "text" at bounding box center [198, 271] width 303 height 29
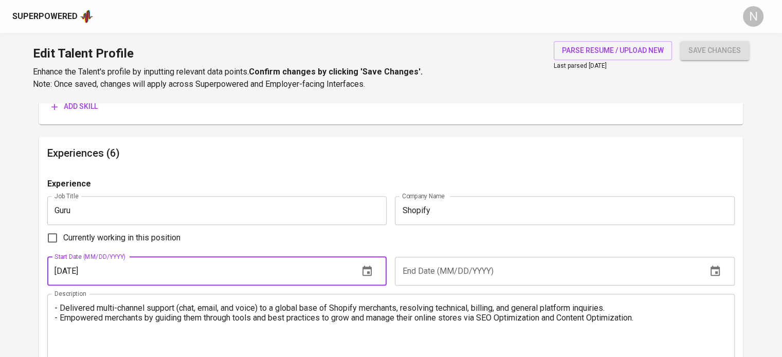
type input "01/01/2016"
click at [442, 259] on input "text" at bounding box center [546, 271] width 303 height 29
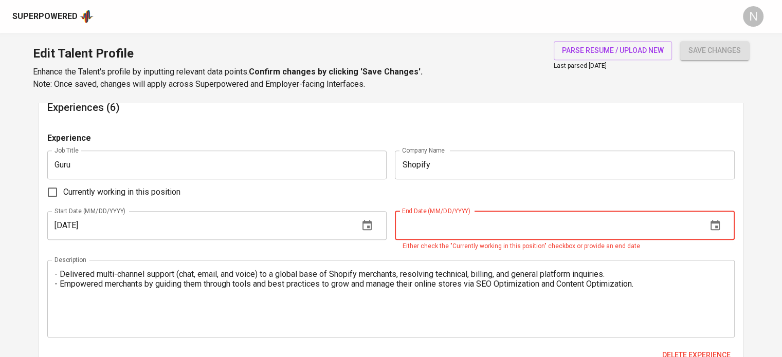
scroll to position [806, 0]
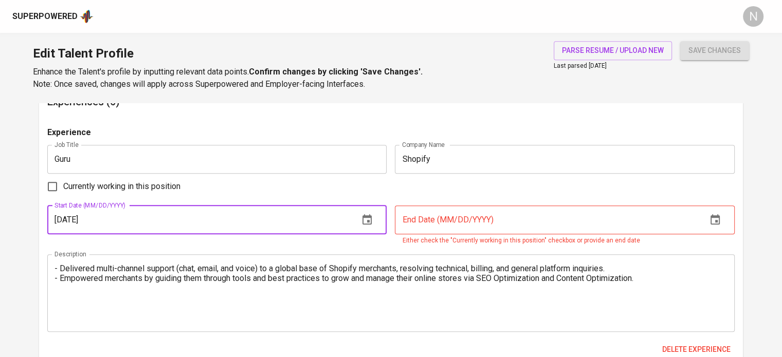
drag, startPoint x: 139, startPoint y: 220, endPoint x: 0, endPoint y: 226, distance: 139.0
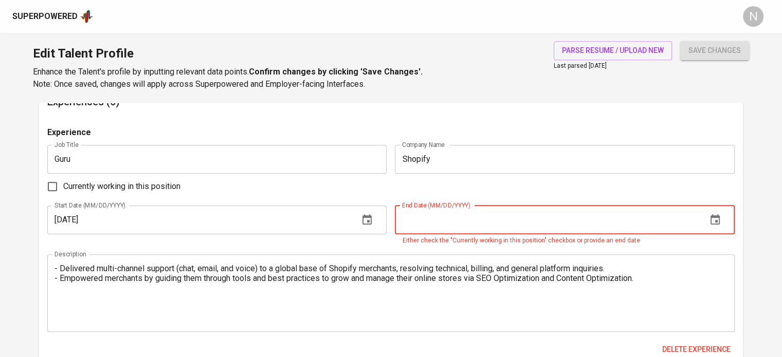
click at [422, 221] on input "text" at bounding box center [546, 220] width 303 height 29
paste input "01/01/2016"
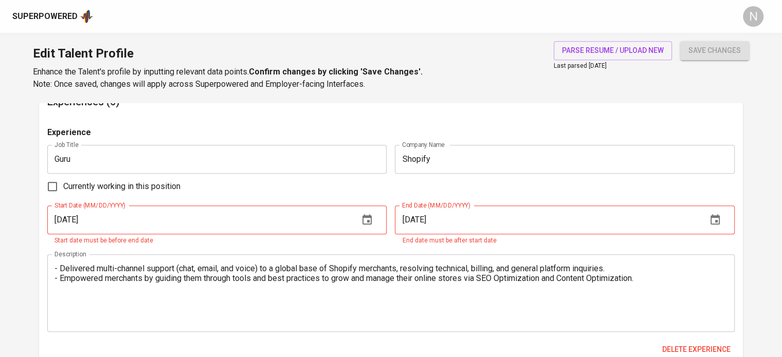
click at [348, 187] on div "Currently working in this position" at bounding box center [391, 187] width 688 height 22
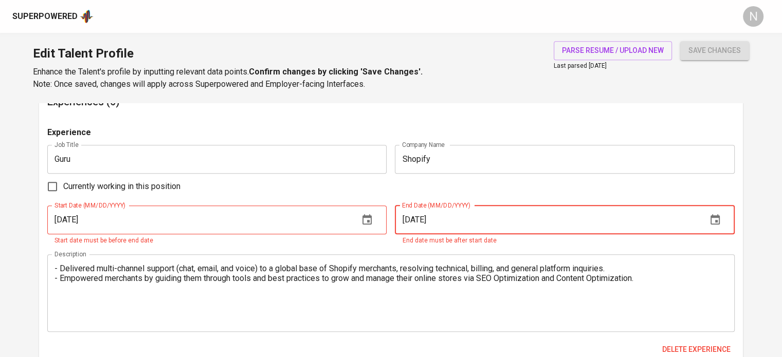
click at [417, 219] on input "01/01/2016" at bounding box center [546, 220] width 303 height 29
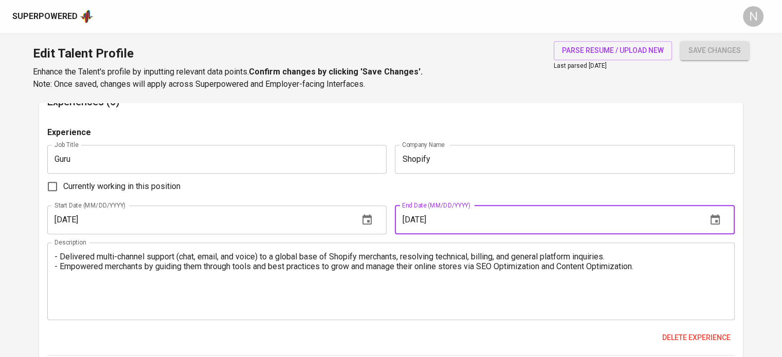
type input "01/31/2016"
click at [353, 190] on div "Currently working in this position" at bounding box center [391, 187] width 688 height 22
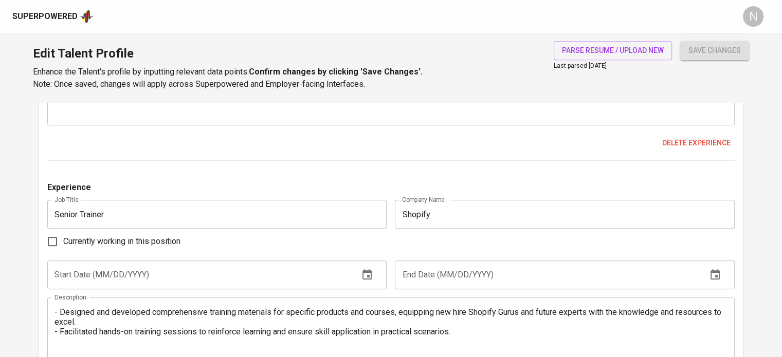
scroll to position [1012, 0]
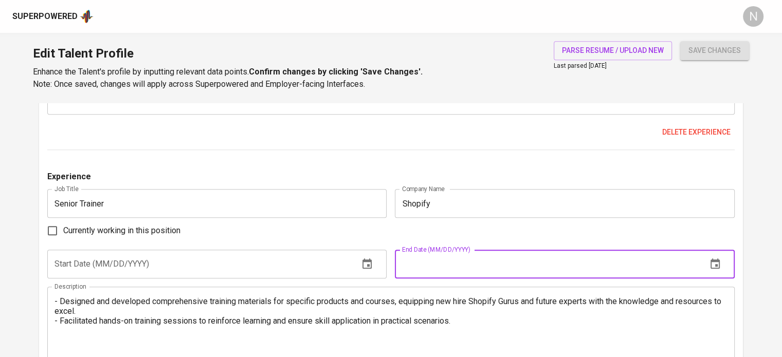
click at [418, 269] on input "text" at bounding box center [546, 264] width 303 height 29
paste input "01/01/2016"
type input "01/01/2016"
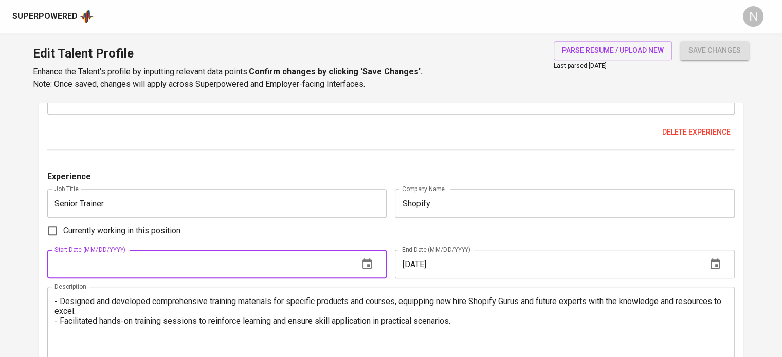
click at [214, 265] on input "text" at bounding box center [198, 264] width 303 height 29
paste input "01/01/2016"
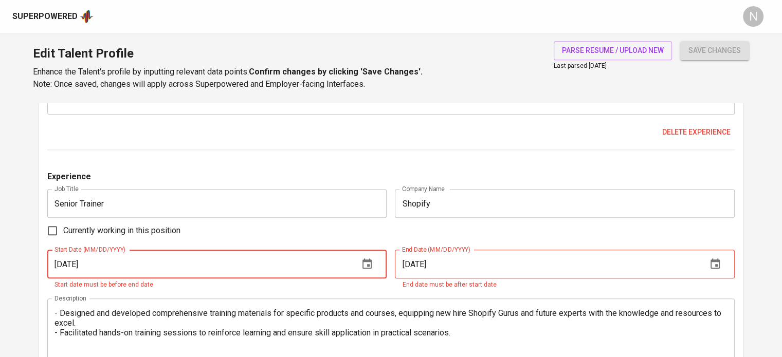
type input "01/01/2016"
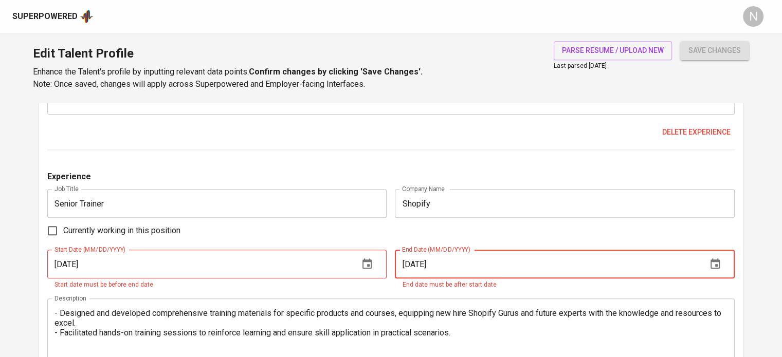
drag, startPoint x: 422, startPoint y: 261, endPoint x: 415, endPoint y: 262, distance: 6.7
click at [415, 262] on input "01/01/2016" at bounding box center [546, 264] width 303 height 29
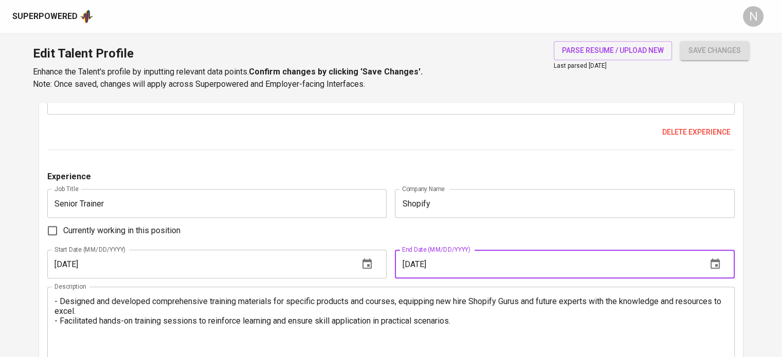
type input "01/31/2016"
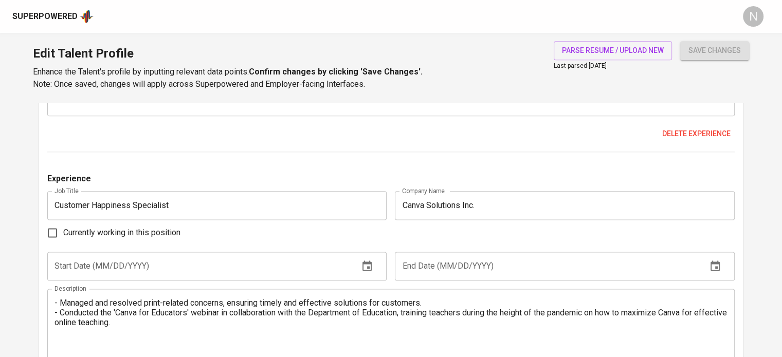
scroll to position [1269, 0]
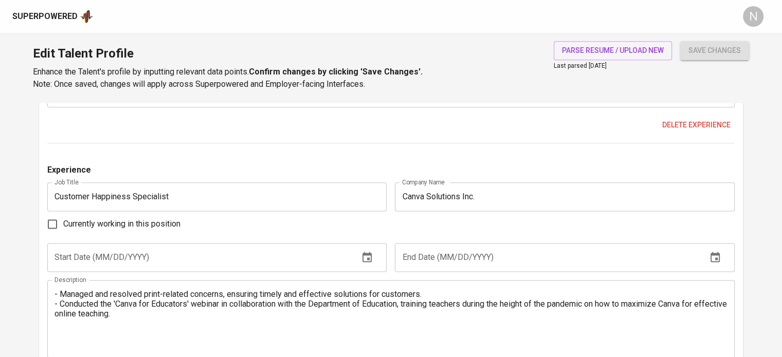
click at [284, 258] on input "text" at bounding box center [198, 257] width 303 height 29
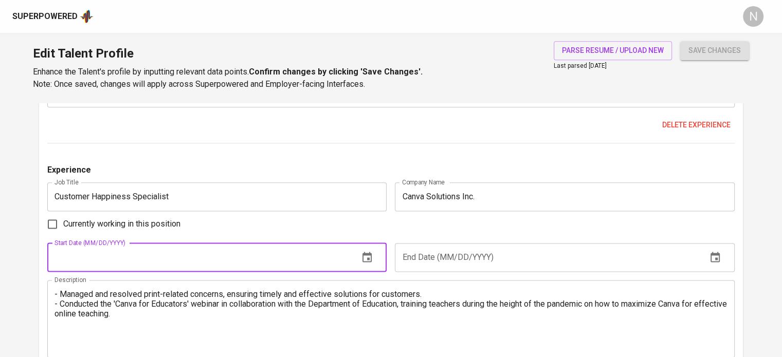
paste input "01/01/2016"
type input "01/01/2016"
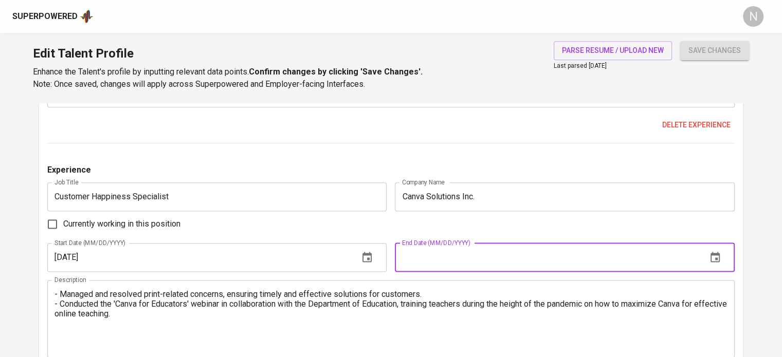
click at [447, 257] on input "text" at bounding box center [546, 257] width 303 height 29
paste input "01/01/2016"
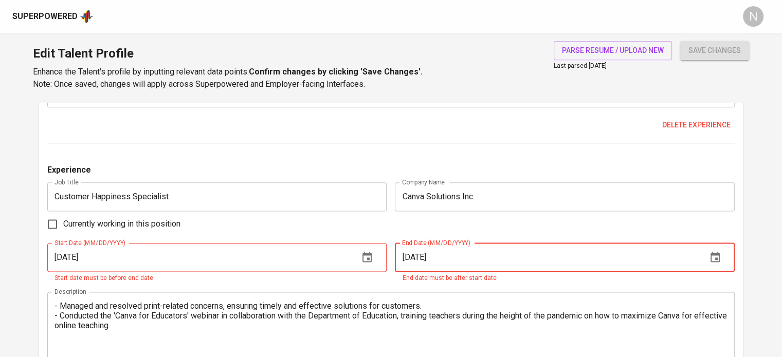
drag, startPoint x: 424, startPoint y: 259, endPoint x: 416, endPoint y: 259, distance: 8.7
click at [416, 259] on input "01/01/2016" at bounding box center [546, 257] width 303 height 29
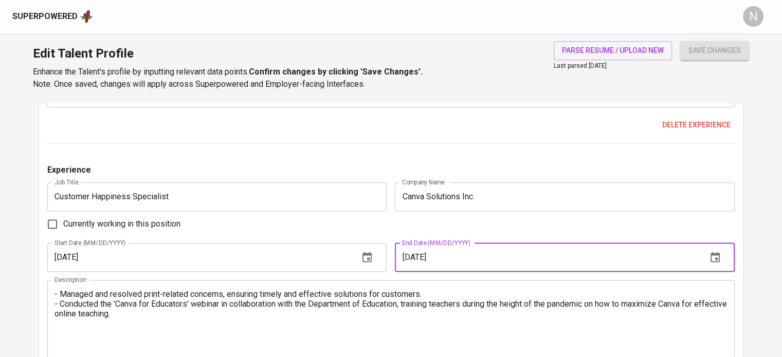
type input "01/31/2016"
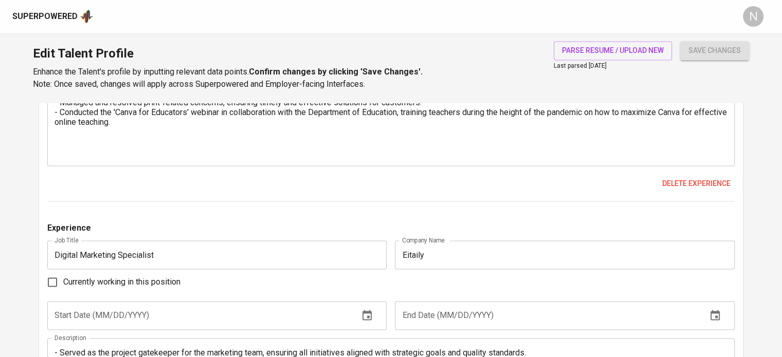
scroll to position [1578, 0]
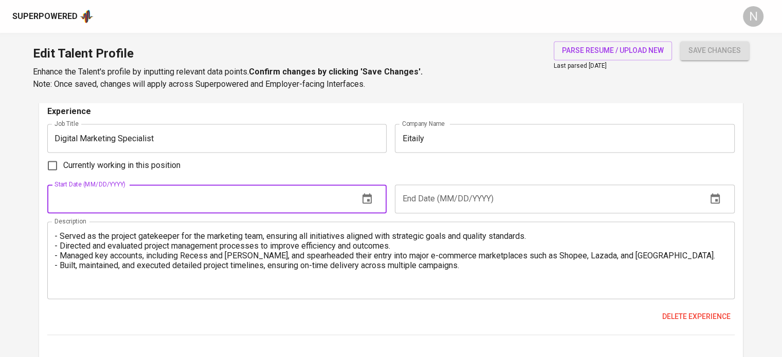
click at [264, 199] on input "text" at bounding box center [198, 199] width 303 height 29
paste input "01/01/2016"
type input "01/01/2016"
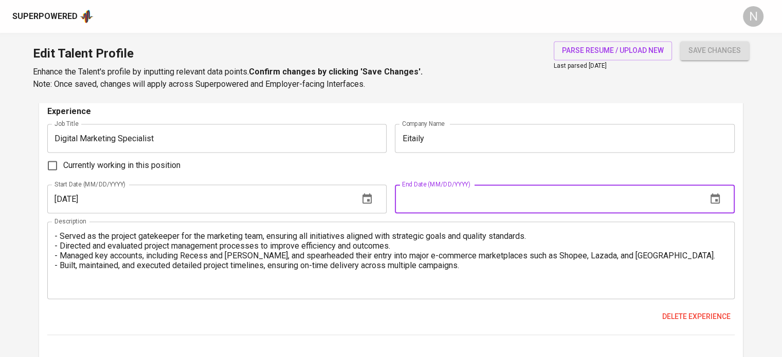
click at [462, 203] on input "text" at bounding box center [546, 199] width 303 height 29
paste input "01/01/2016"
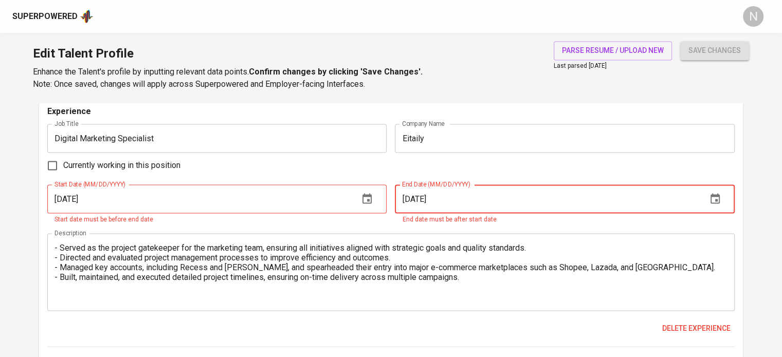
click at [418, 199] on input "01/01/2016" at bounding box center [546, 199] width 303 height 29
click at [421, 199] on input "01/01/2016" at bounding box center [546, 199] width 303 height 29
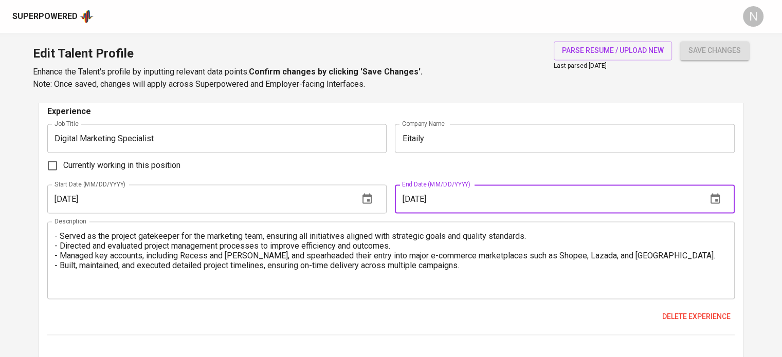
type input "01/31/2016"
click at [392, 175] on div "Currently working in this position" at bounding box center [391, 166] width 688 height 22
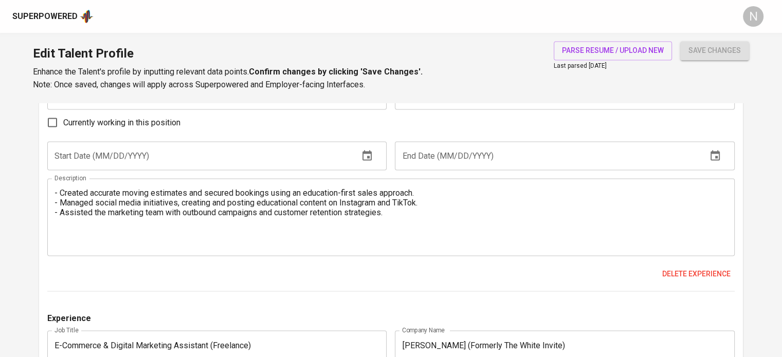
scroll to position [1886, 0]
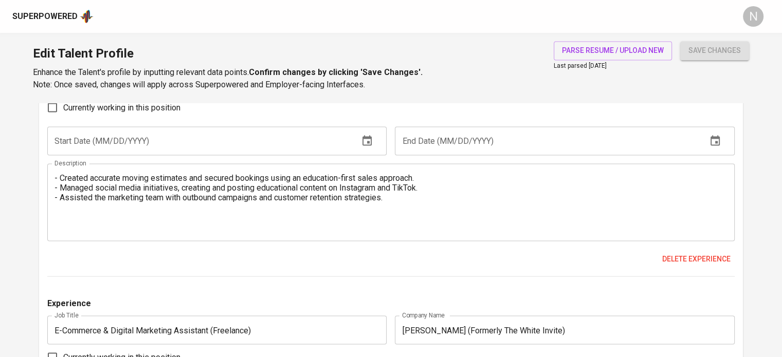
click at [433, 152] on input "text" at bounding box center [546, 141] width 303 height 29
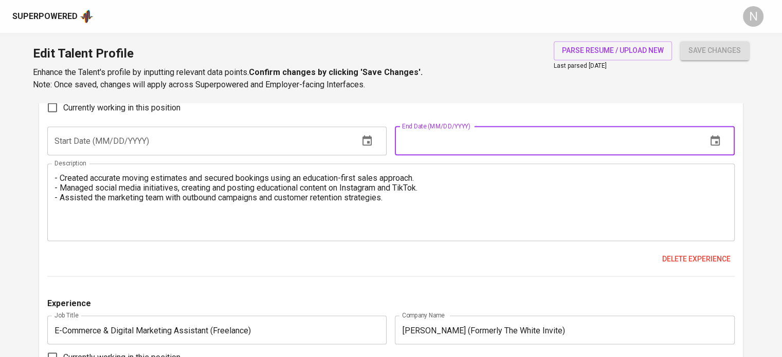
paste input "01/01/2016"
type input "01/01/2016"
click at [325, 151] on input "text" at bounding box center [198, 141] width 303 height 29
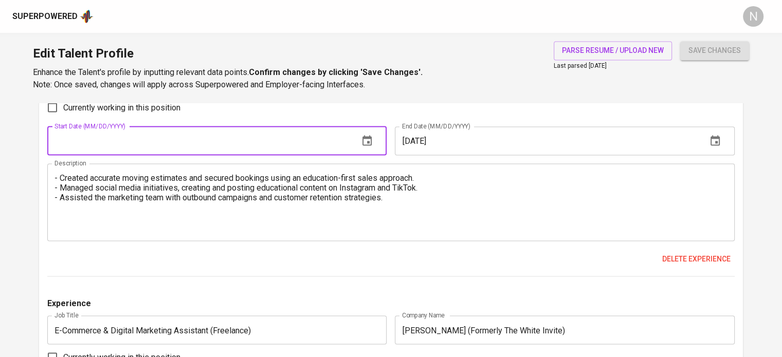
paste input "01/01/2016"
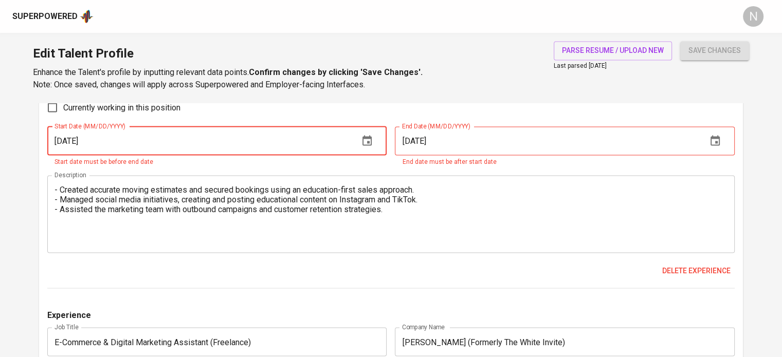
type input "01/01/2016"
click at [412, 146] on input "01/01/2016" at bounding box center [546, 141] width 303 height 29
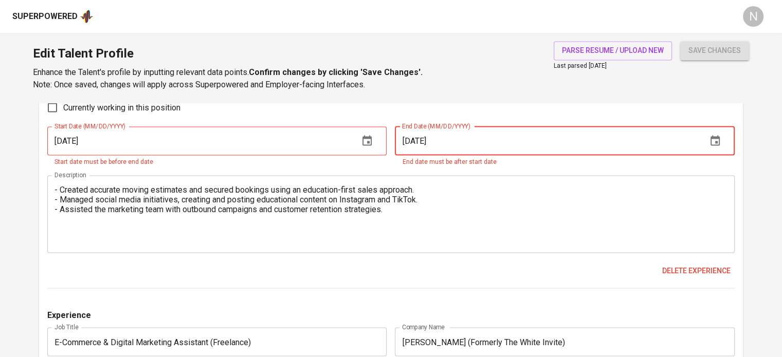
click at [419, 142] on input "01/01/2016" at bounding box center [546, 141] width 303 height 29
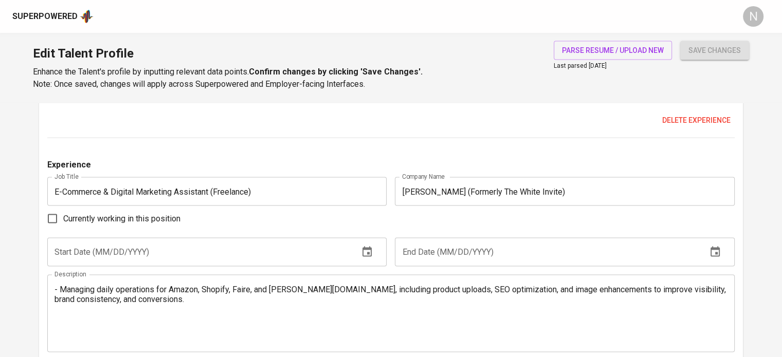
scroll to position [2041, 0]
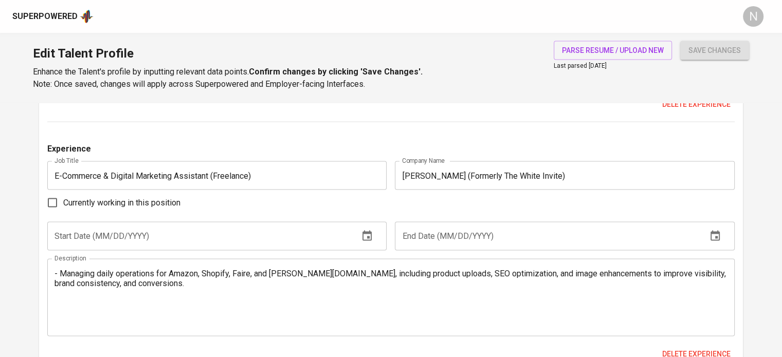
type input "01/31/2016"
click at [296, 234] on input "text" at bounding box center [198, 236] width 303 height 29
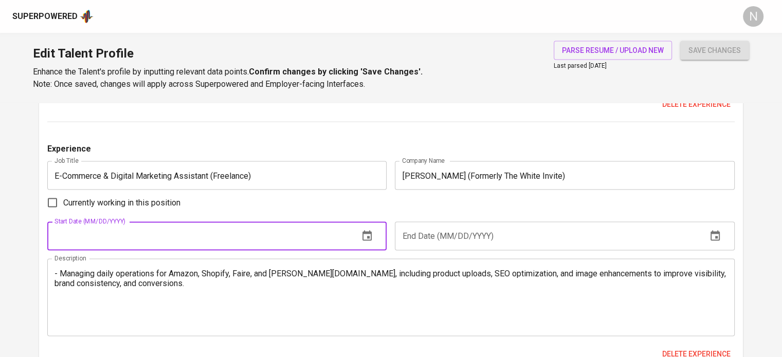
type input "11/01/2019"
click at [484, 238] on input "text" at bounding box center [546, 236] width 303 height 29
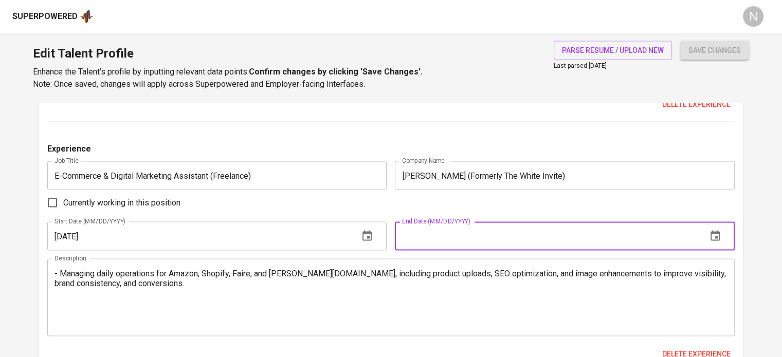
type input "11/01/2021"
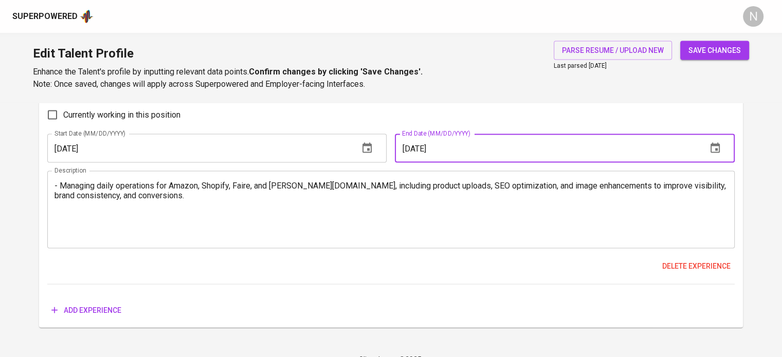
scroll to position [2143, 0]
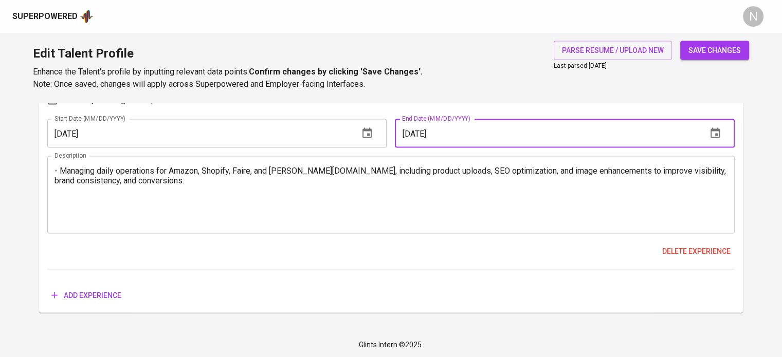
click at [714, 49] on span "save changes" at bounding box center [715, 50] width 52 height 13
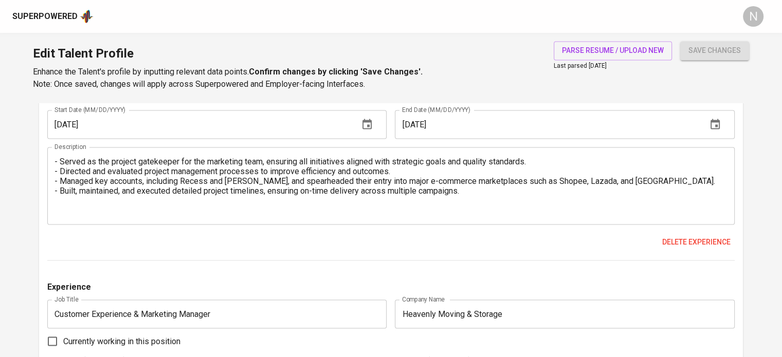
scroll to position [1629, 0]
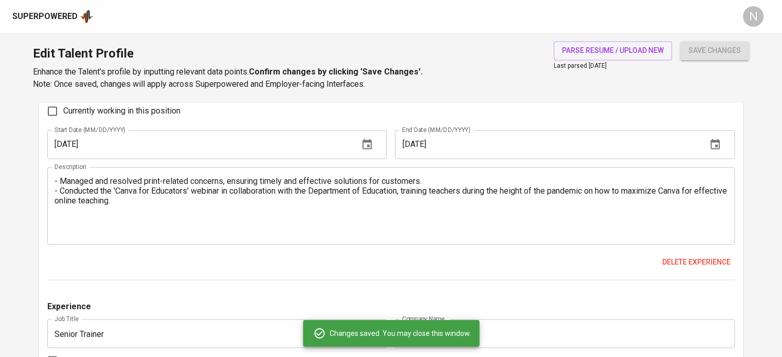
type input "Presentation Design"
type input "4"
type input "Social Media Marketing (SMM)"
type input "Presentation Skills"
type input "Customer Success"
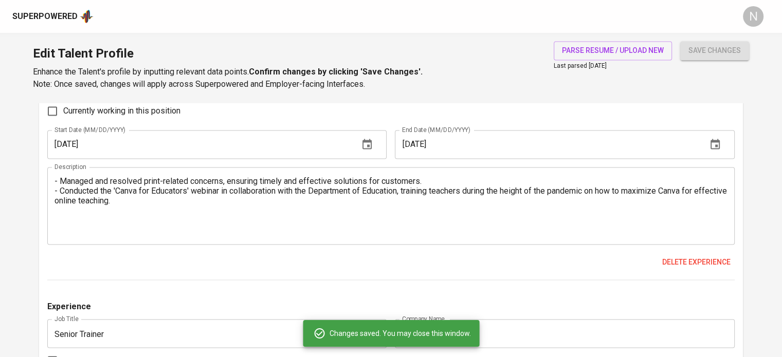
type input "B2B Marketing"
type input "0"
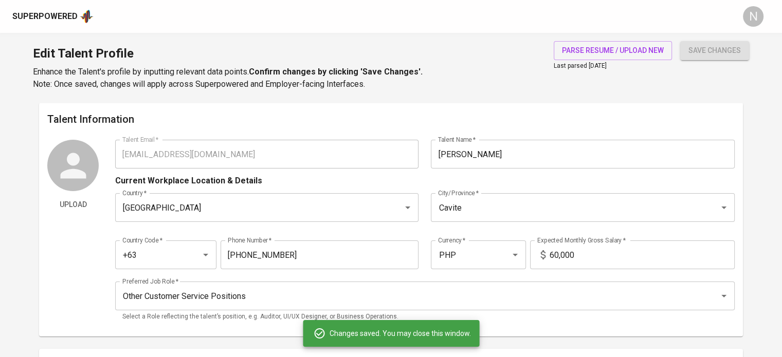
scroll to position [0, 0]
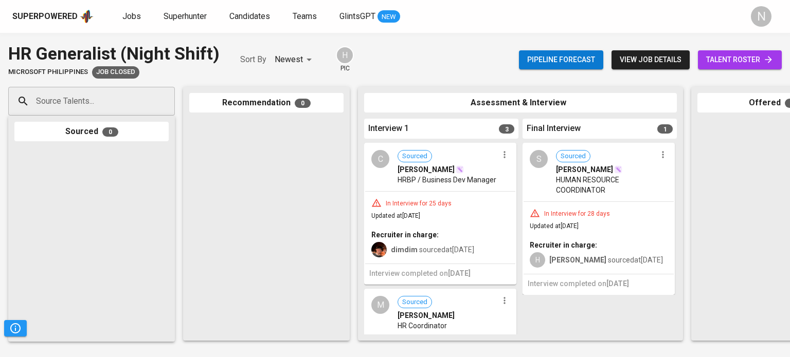
click at [474, 204] on div "In Interview for 25 days Updated at [DATE] Recruiter in charge: dimdim sourced …" at bounding box center [440, 228] width 150 height 72
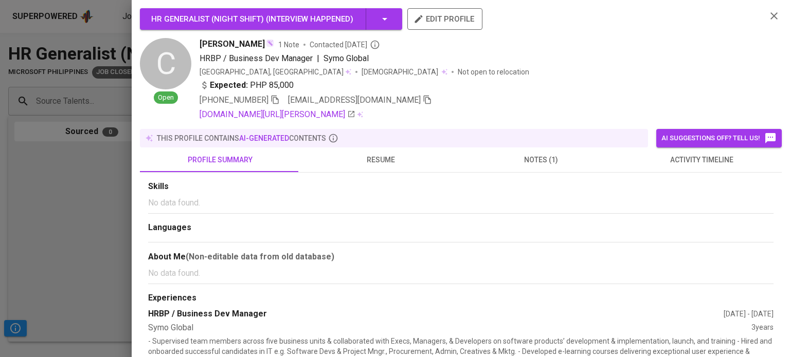
click at [367, 157] on span "resume" at bounding box center [381, 160] width 148 height 13
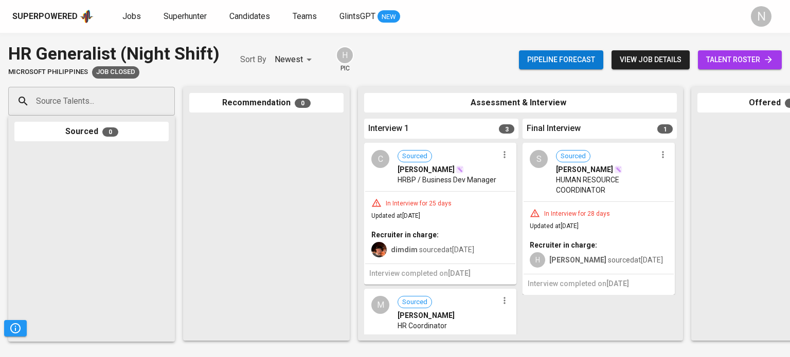
click at [574, 184] on span "HUMAN RESOURCE COORDINATOR" at bounding box center [606, 185] width 100 height 21
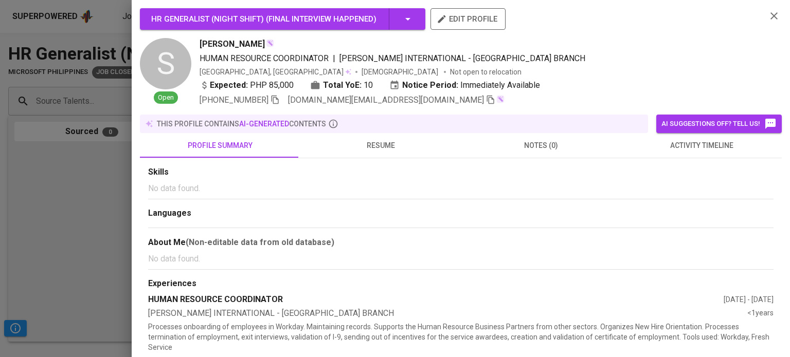
click at [364, 123] on div "this profile contains AI-generated contents" at bounding box center [394, 124] width 500 height 10
click at [369, 144] on span "resume" at bounding box center [381, 145] width 148 height 13
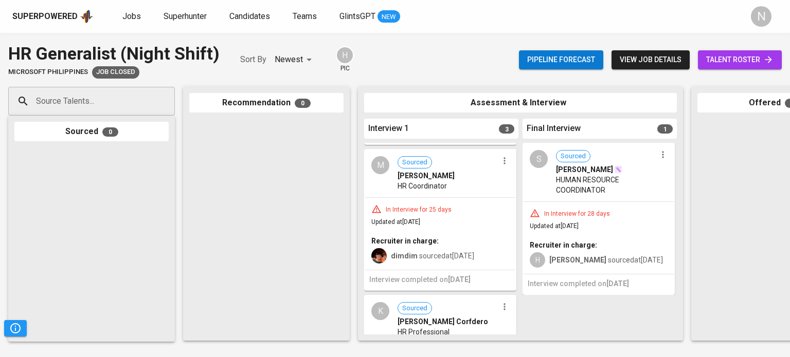
scroll to position [154, 0]
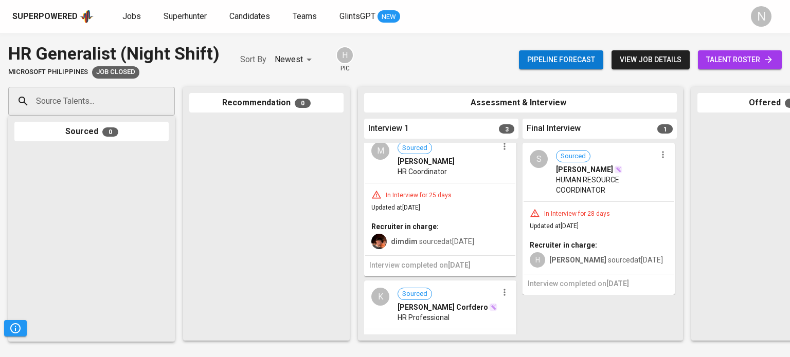
click at [440, 200] on div "In Interview for 25 days" at bounding box center [419, 195] width 74 height 9
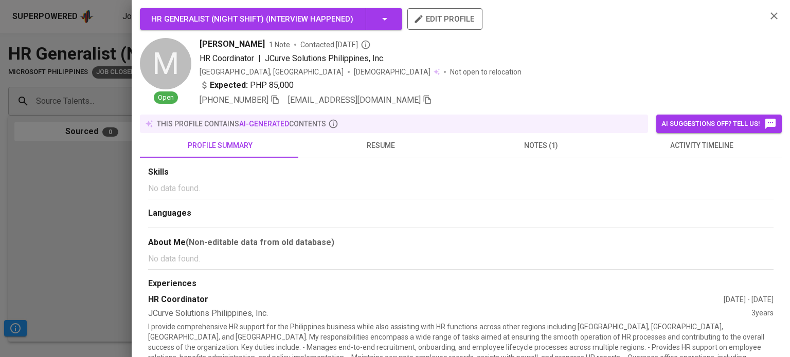
click at [365, 122] on div "this profile contains AI-generated contents" at bounding box center [394, 124] width 500 height 10
click at [374, 147] on span "resume" at bounding box center [381, 145] width 148 height 13
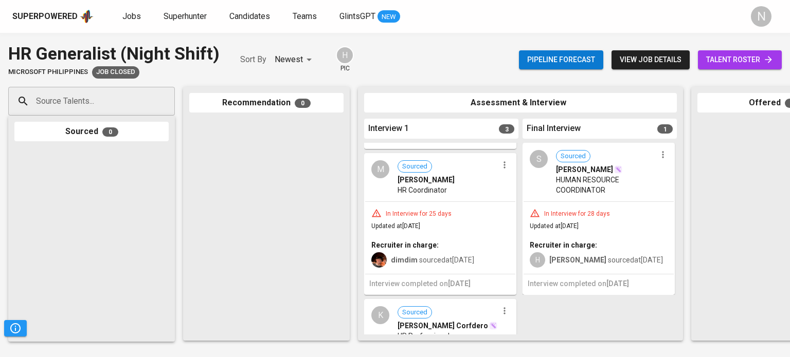
scroll to position [103, 0]
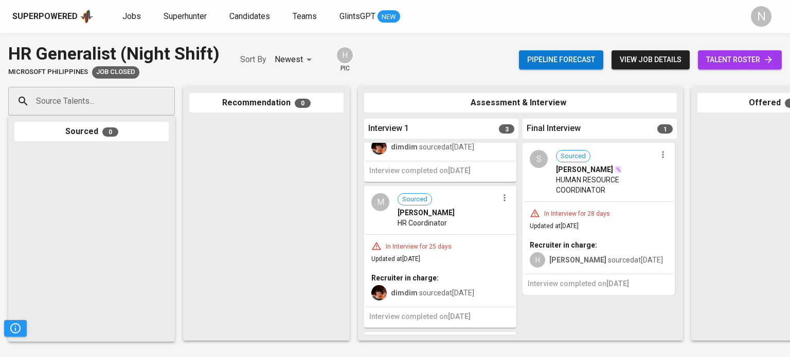
click at [465, 248] on div "In Interview for 25 days Updated at Jul 18, 2025 Recruiter in charge: dimdim so…" at bounding box center [440, 271] width 150 height 72
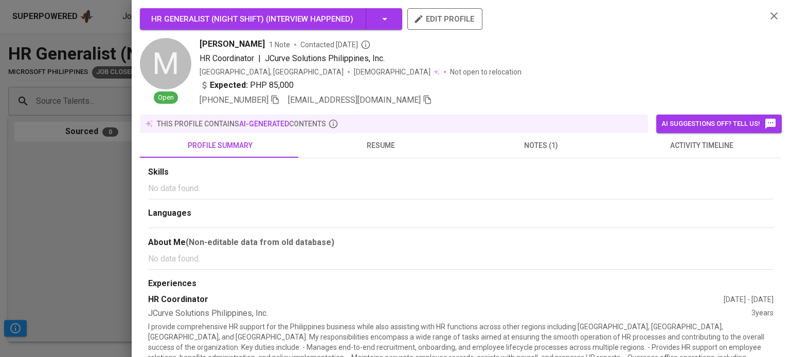
click at [646, 151] on span "activity timeline" at bounding box center [702, 145] width 148 height 13
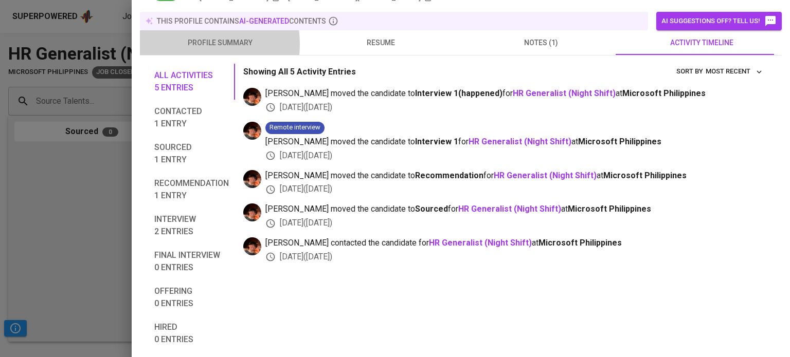
click at [194, 44] on span "profile summary" at bounding box center [220, 43] width 148 height 13
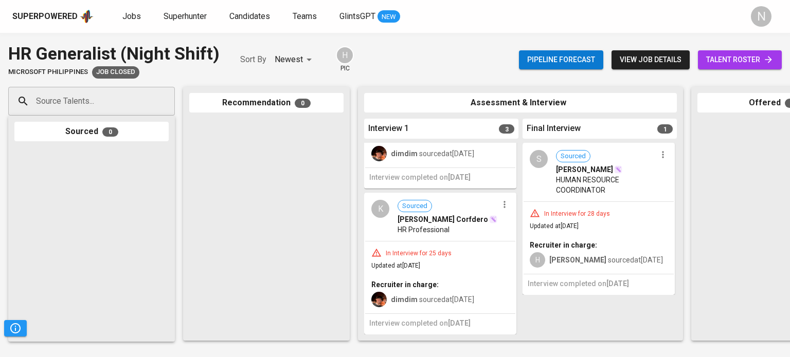
scroll to position [255, 0]
click at [437, 249] on div "In Interview for 25 days" at bounding box center [419, 253] width 74 height 9
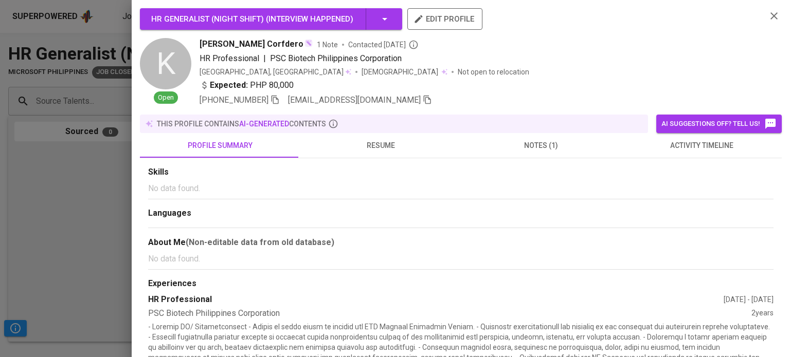
click at [375, 150] on span "resume" at bounding box center [381, 145] width 148 height 13
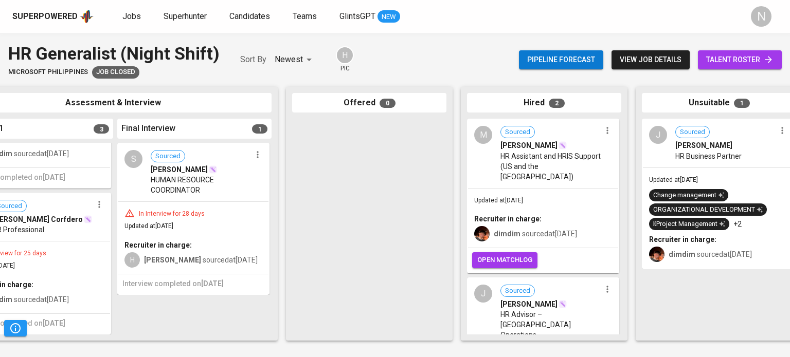
scroll to position [0, 411]
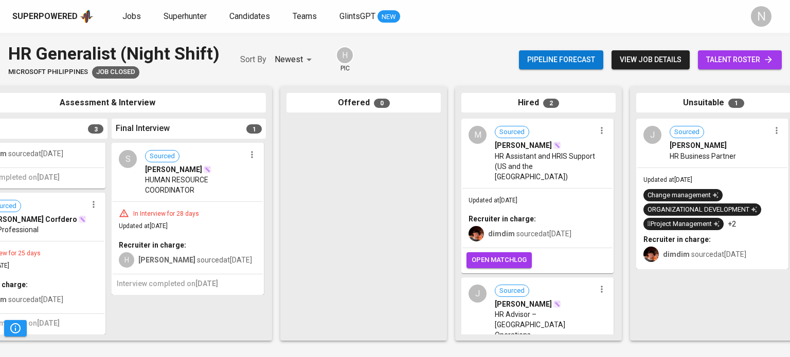
click at [521, 178] on span "HR Assistant and HRIS Support (US and the Philippines)" at bounding box center [545, 166] width 100 height 31
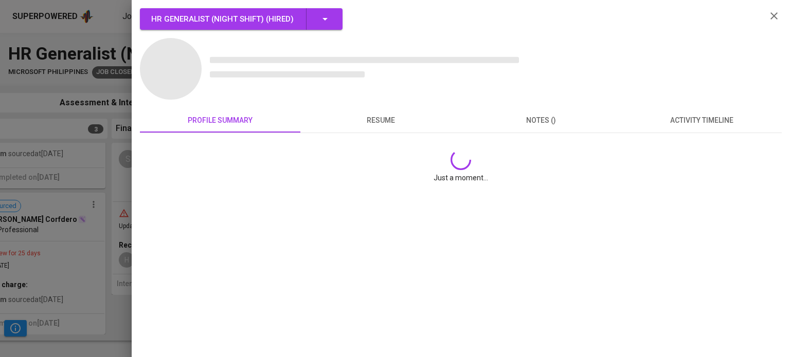
click at [352, 114] on div "HR Generalist (Night Shift) ( Hired ) profile summary resume notes () activity …" at bounding box center [461, 99] width 642 height 183
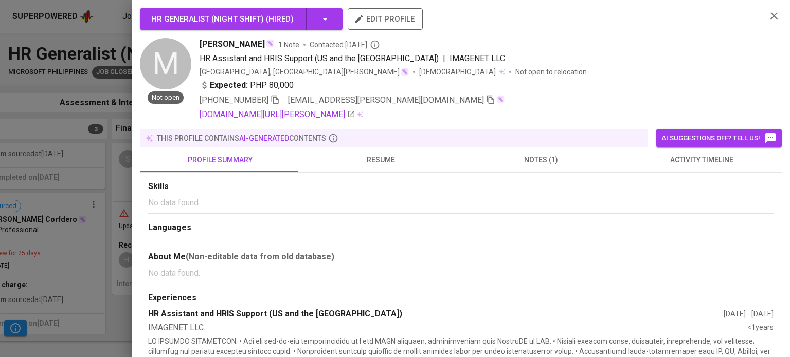
click at [370, 167] on button "resume" at bounding box center [380, 160] width 160 height 25
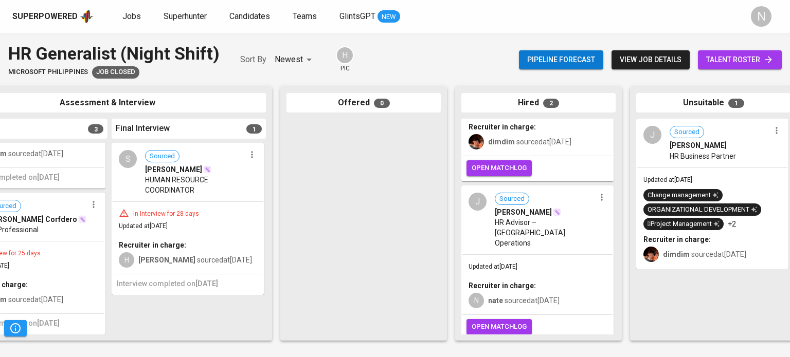
scroll to position [94, 0]
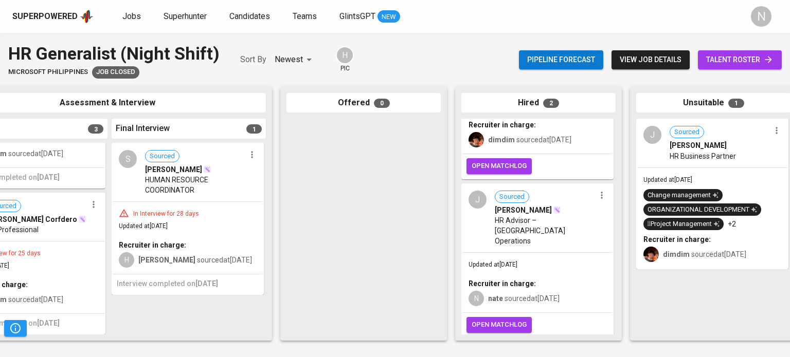
click at [691, 181] on span "Updated at Jul 15, 2025" at bounding box center [667, 179] width 49 height 7
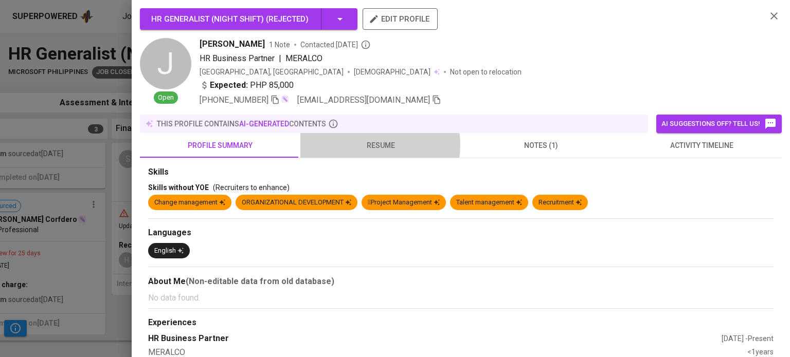
click at [370, 145] on span "resume" at bounding box center [381, 145] width 148 height 13
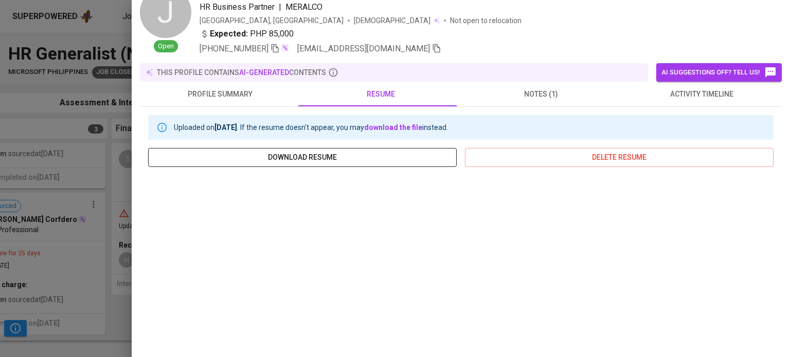
scroll to position [0, 0]
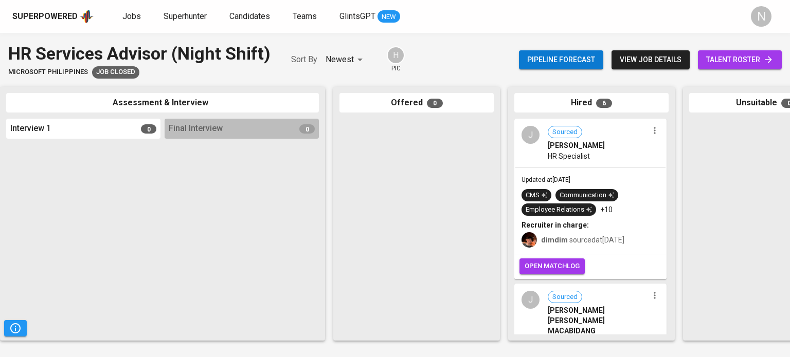
scroll to position [0, 434]
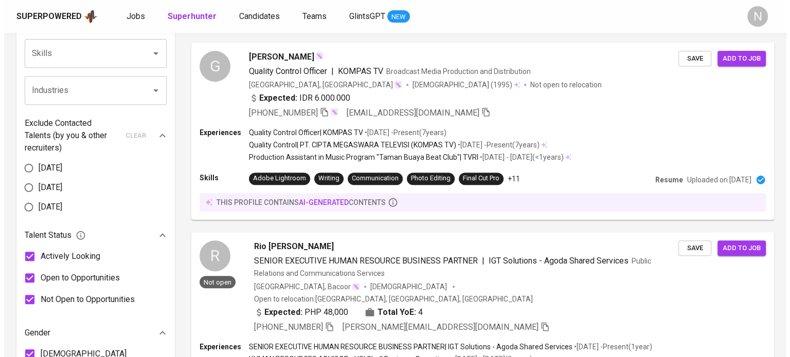
scroll to position [566, 0]
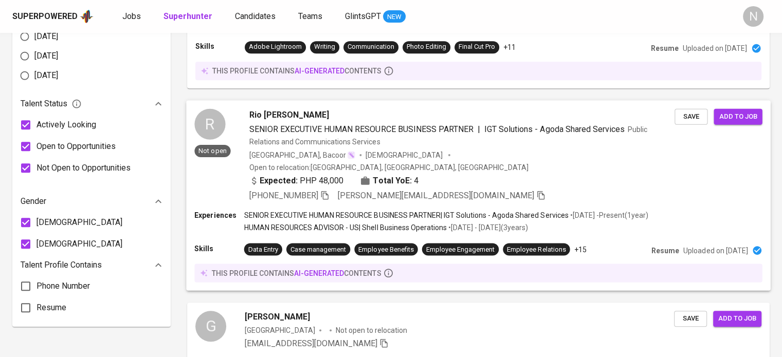
click at [350, 119] on div "Rio [PERSON_NAME]" at bounding box center [461, 115] width 425 height 12
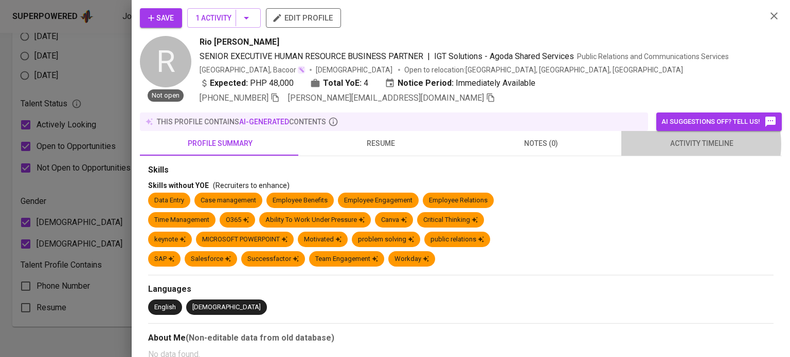
click at [687, 144] on span "activity timeline" at bounding box center [702, 143] width 148 height 13
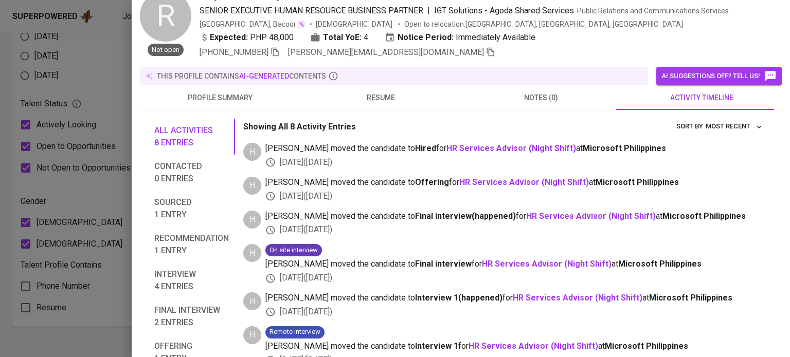
scroll to position [51, 0]
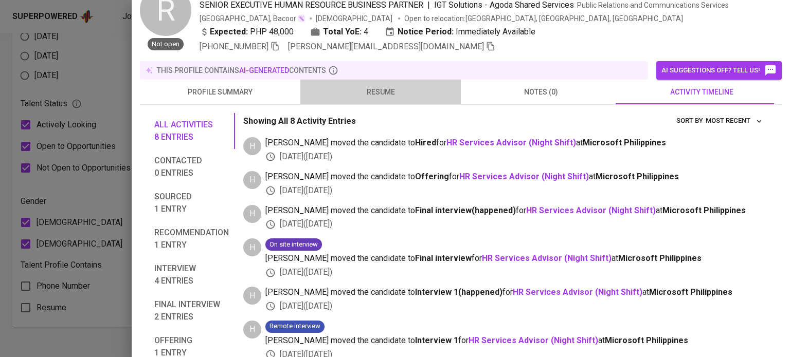
click at [390, 102] on button "resume" at bounding box center [380, 92] width 160 height 25
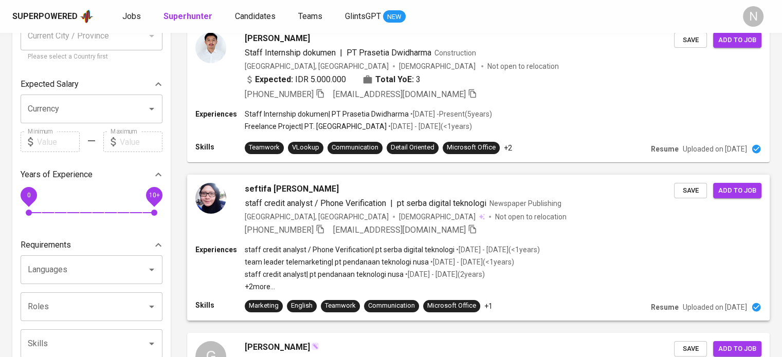
scroll to position [0, 0]
